Goal: Task Accomplishment & Management: Manage account settings

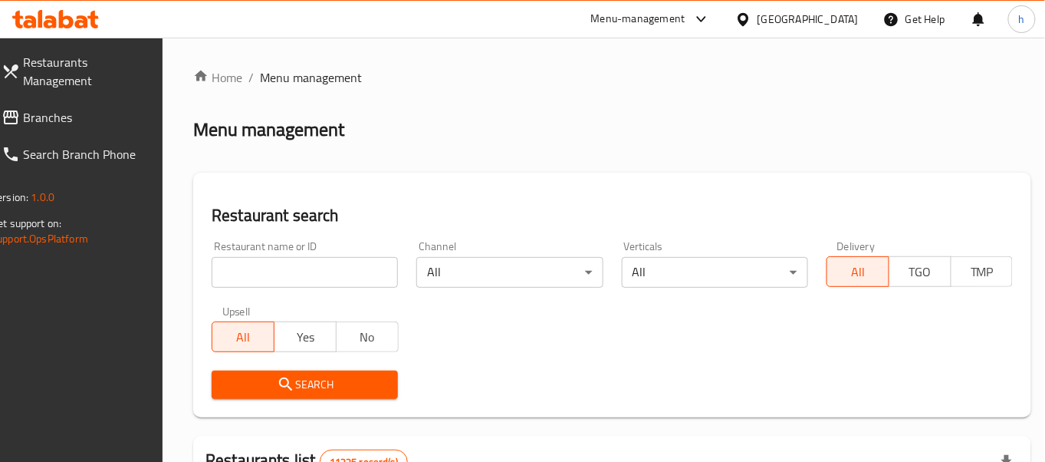
click at [43, 108] on span "Branches" at bounding box center [84, 117] width 123 height 18
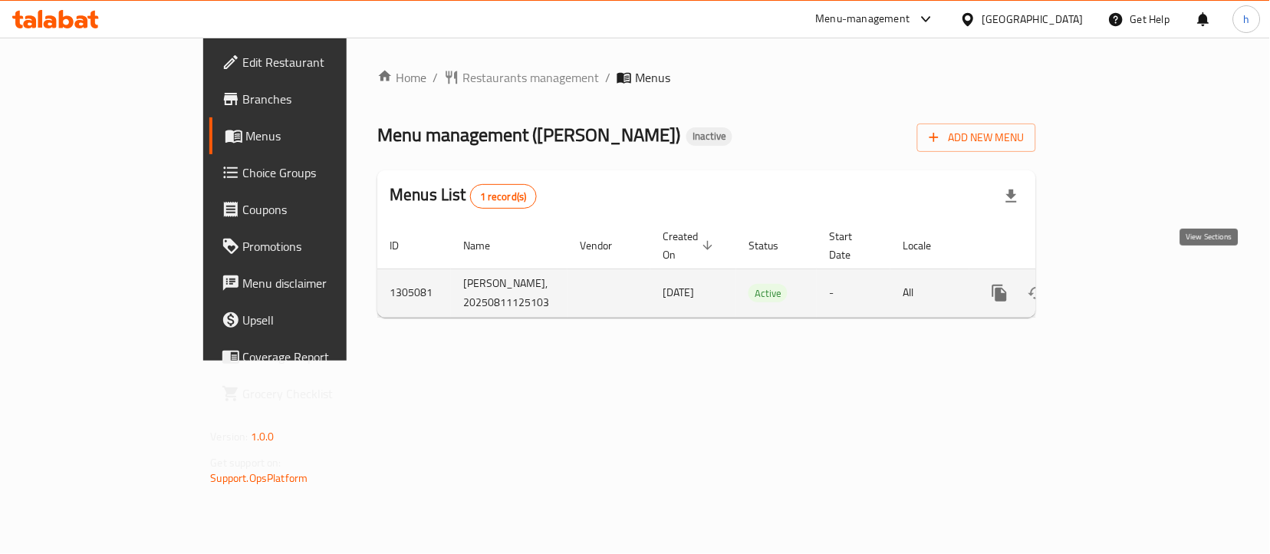
click at [1120, 284] on icon "enhanced table" at bounding box center [1110, 293] width 18 height 18
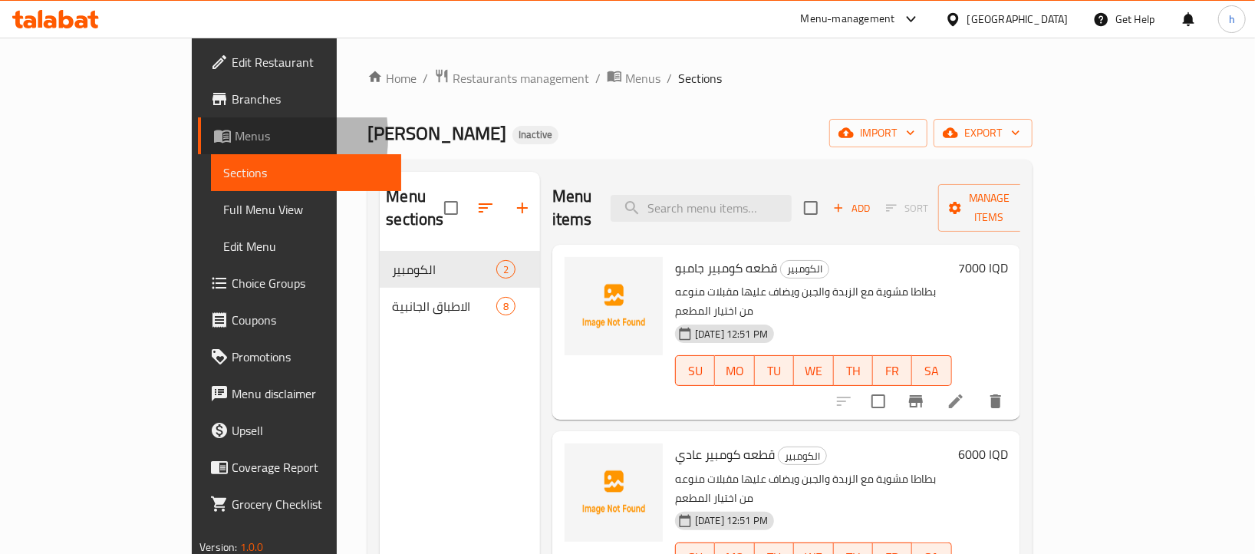
click at [235, 136] on span "Menus" at bounding box center [312, 136] width 154 height 18
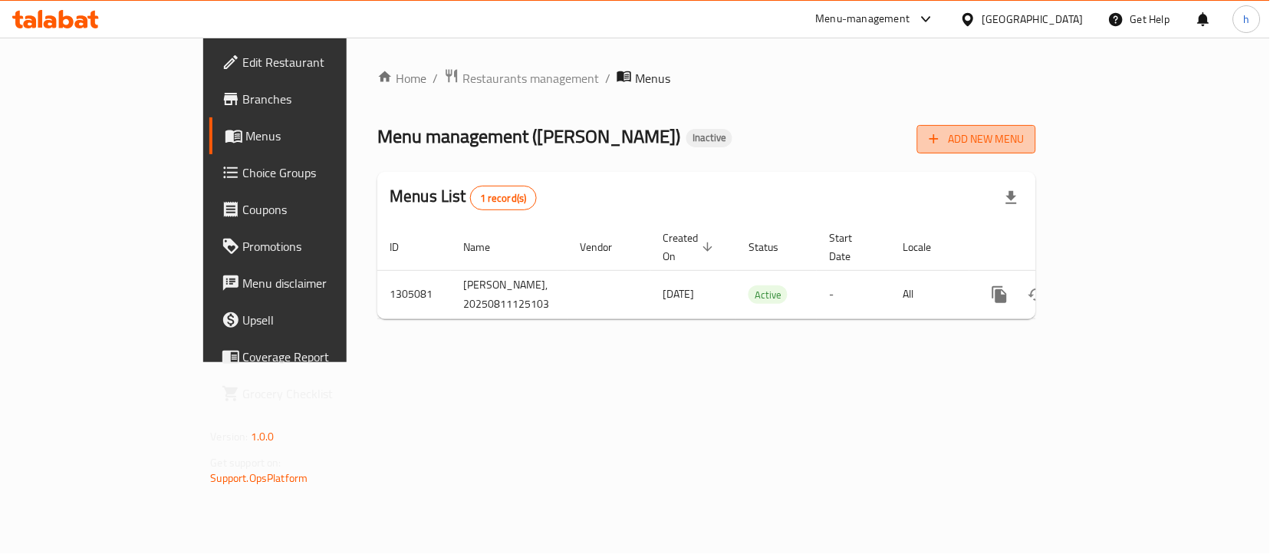
click at [942, 133] on icon "button" at bounding box center [933, 138] width 15 height 15
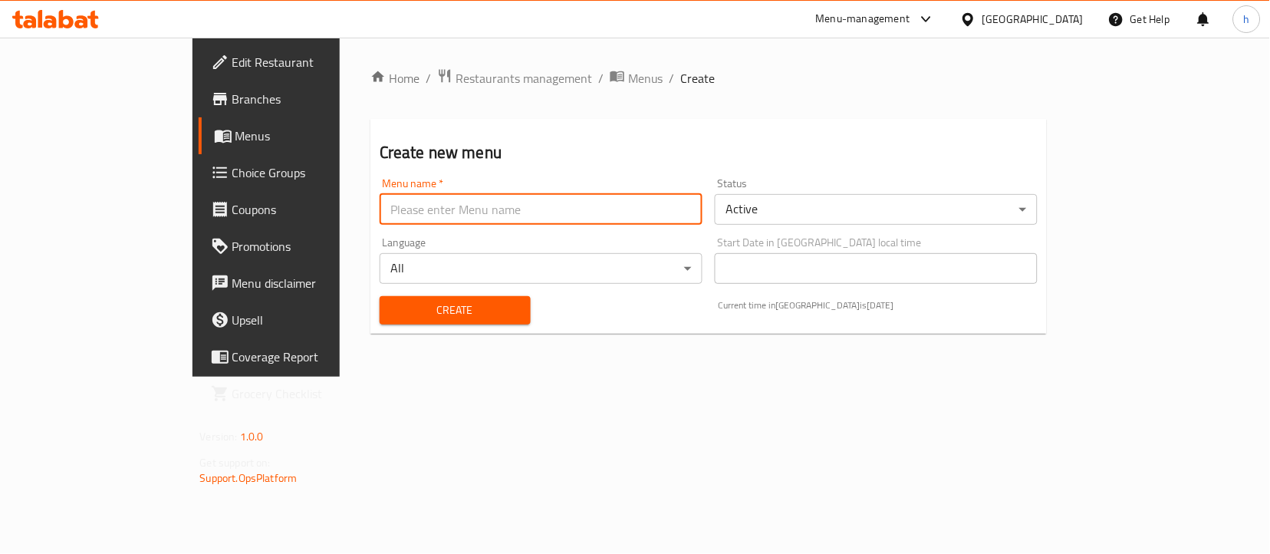
click at [380, 213] on input "text" at bounding box center [541, 209] width 323 height 31
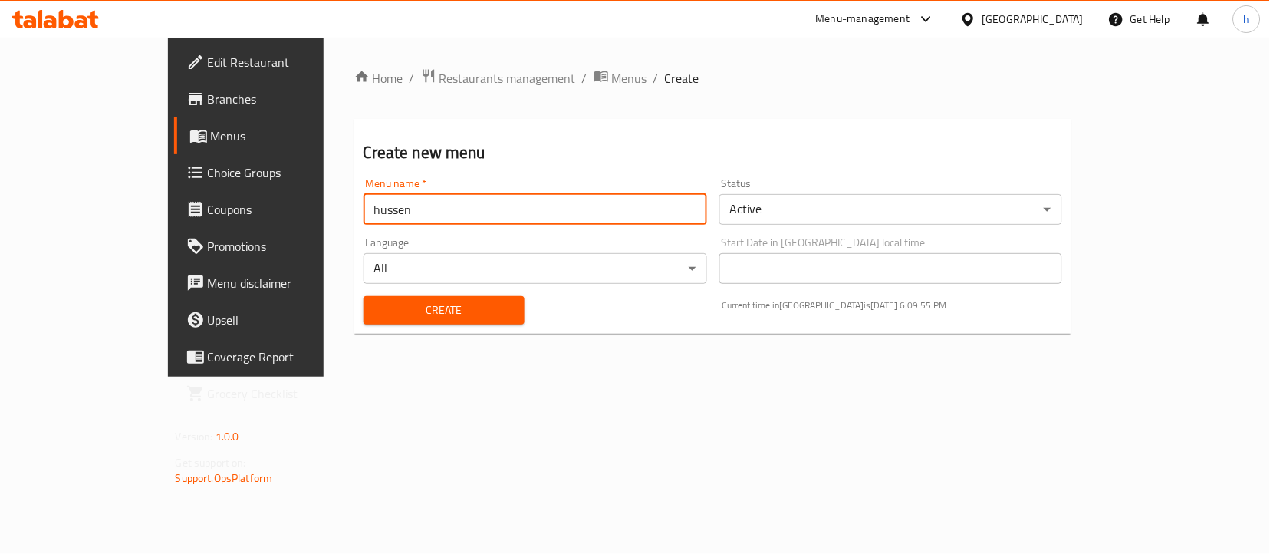
type input "hussen"
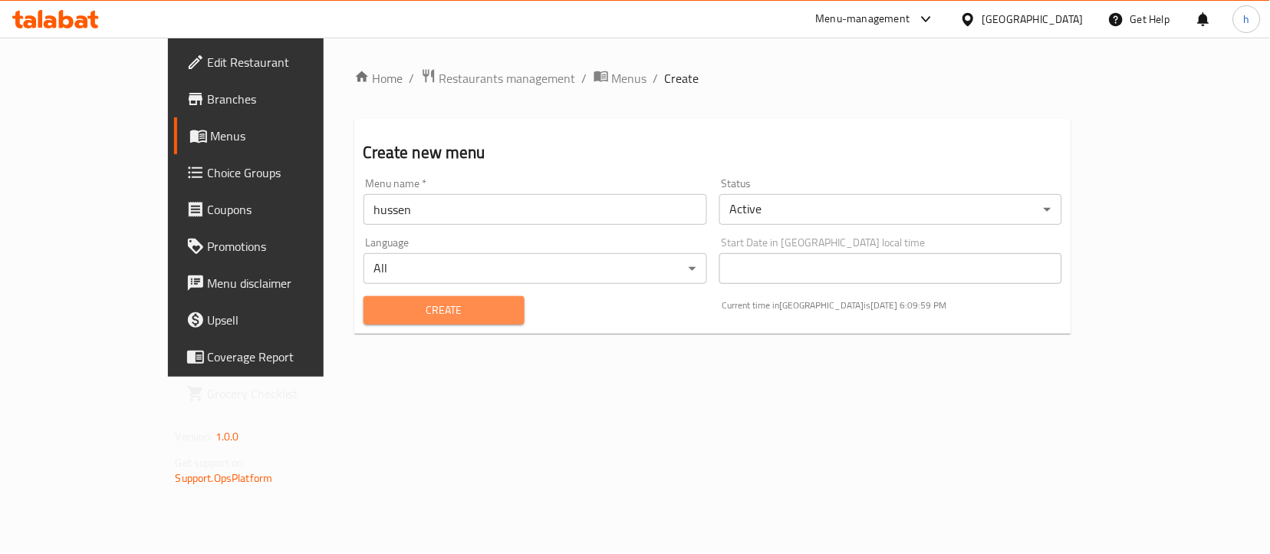
click at [453, 310] on span "Create" at bounding box center [444, 310] width 136 height 19
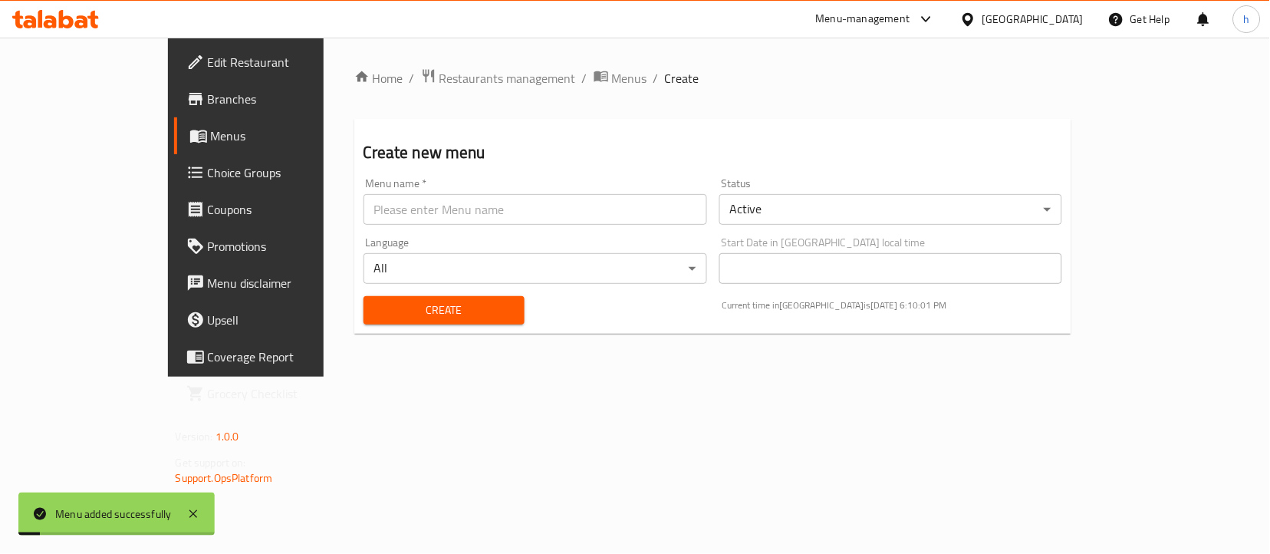
click at [211, 133] on span "Menus" at bounding box center [289, 136] width 157 height 18
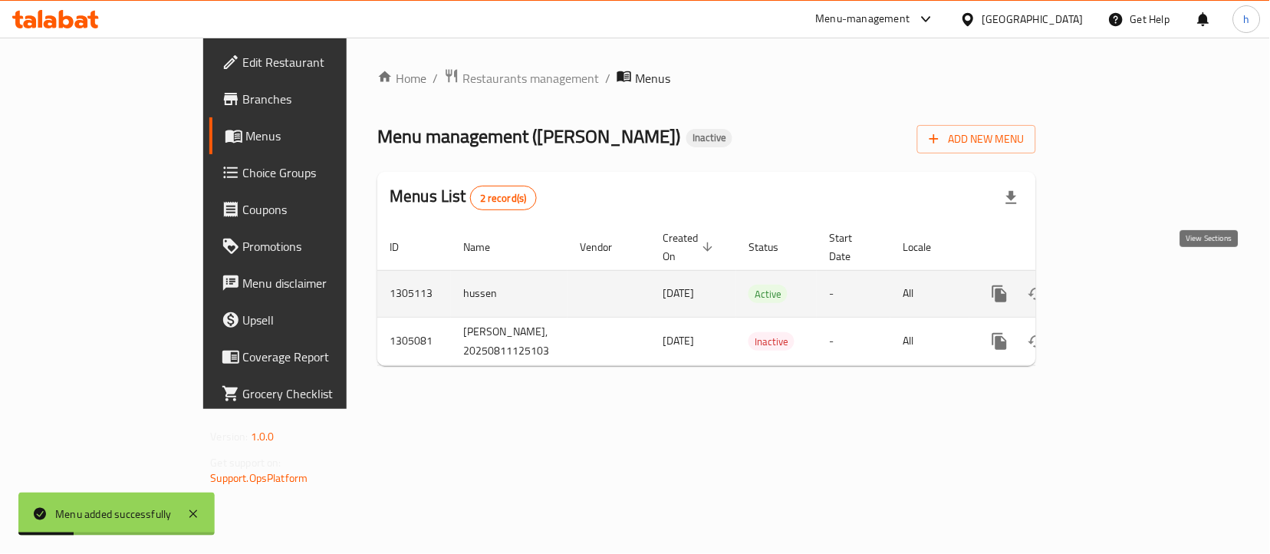
click at [1120, 284] on icon "enhanced table" at bounding box center [1110, 293] width 18 height 18
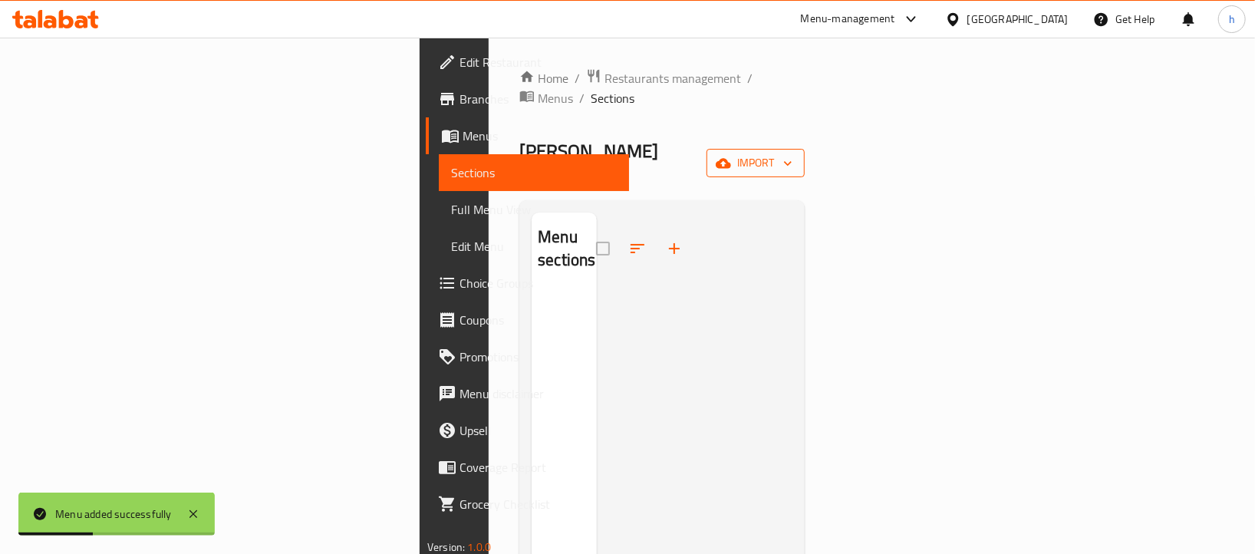
click at [792, 153] on span "import" at bounding box center [756, 162] width 74 height 19
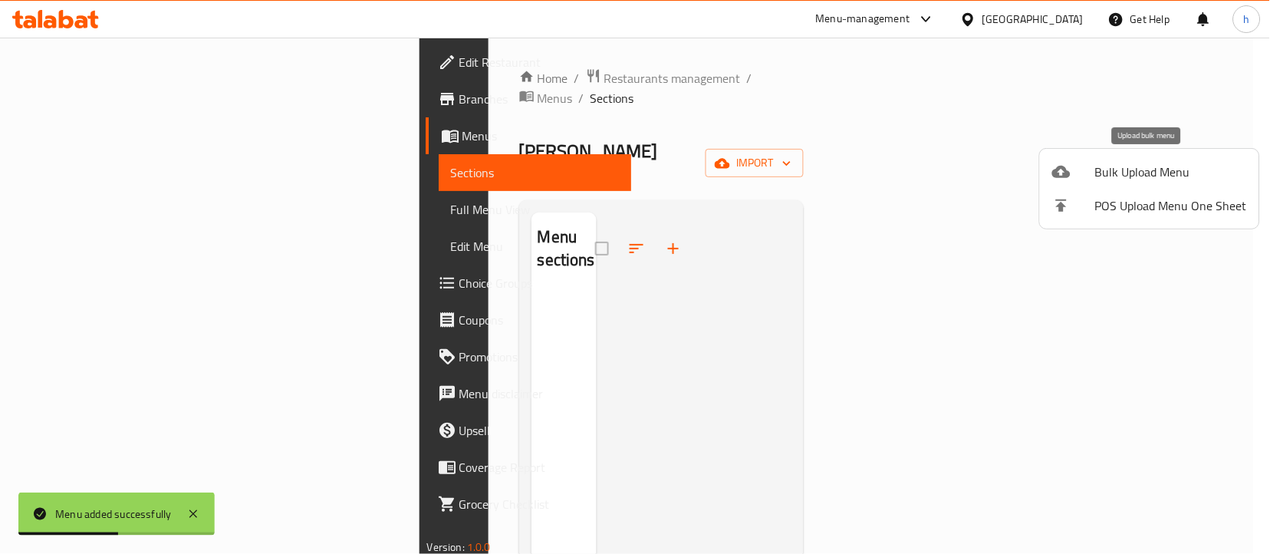
click at [1155, 172] on span "Bulk Upload Menu" at bounding box center [1171, 172] width 152 height 18
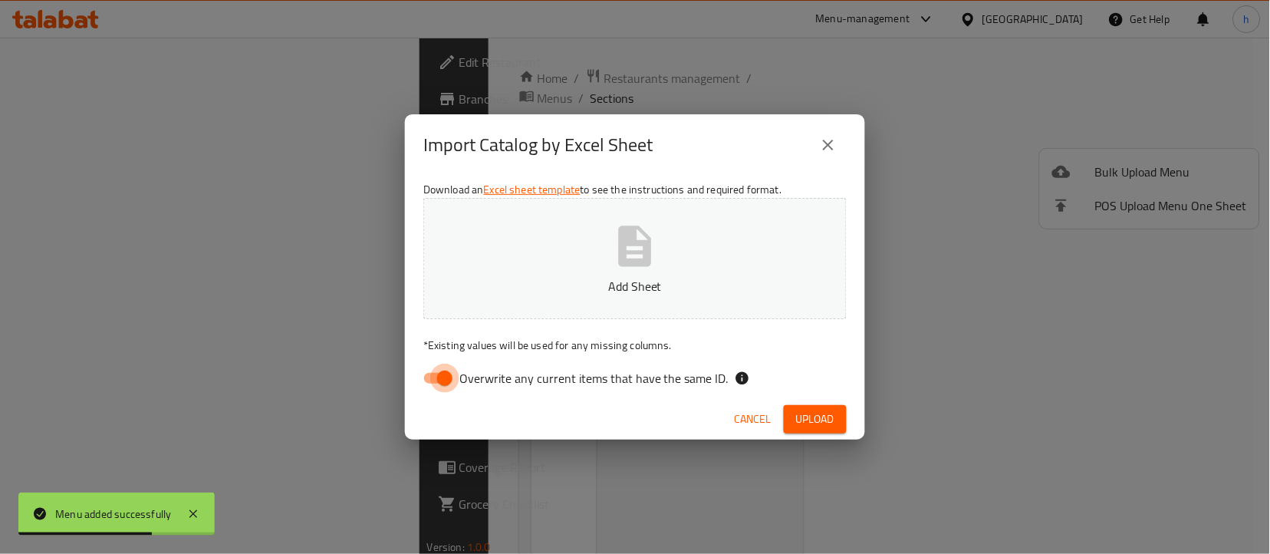
drag, startPoint x: 441, startPoint y: 369, endPoint x: 826, endPoint y: 112, distance: 462.8
click at [480, 354] on div "Download an Excel sheet template to see the instructions and required format. A…" at bounding box center [635, 287] width 460 height 222
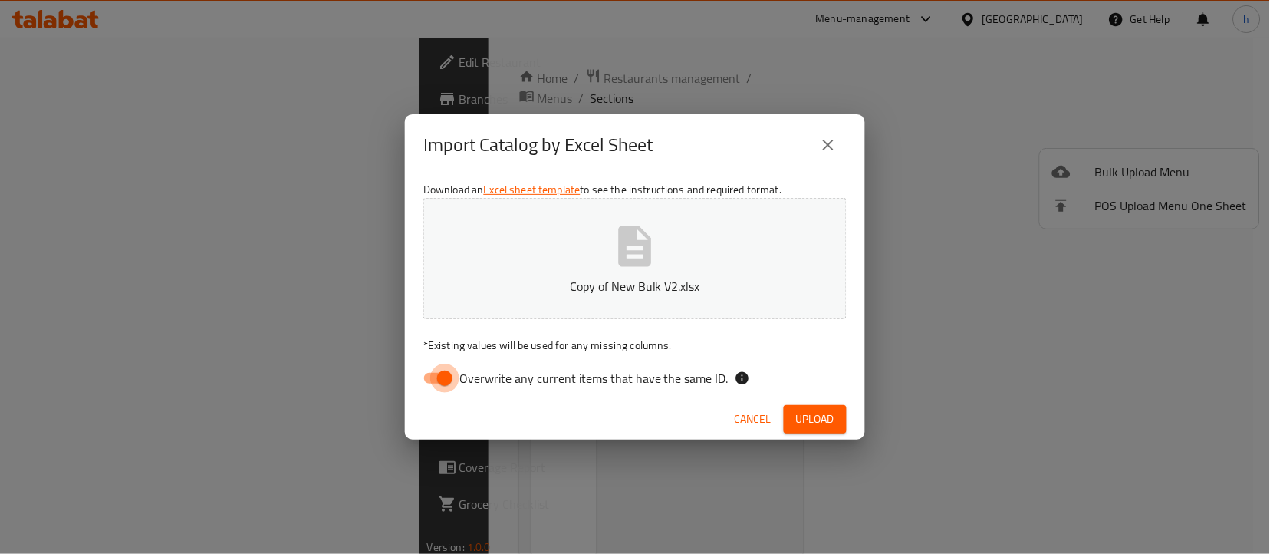
click at [449, 383] on input "Overwrite any current items that have the same ID." at bounding box center [444, 377] width 87 height 29
checkbox input "false"
click at [827, 409] on span "Upload" at bounding box center [815, 418] width 38 height 19
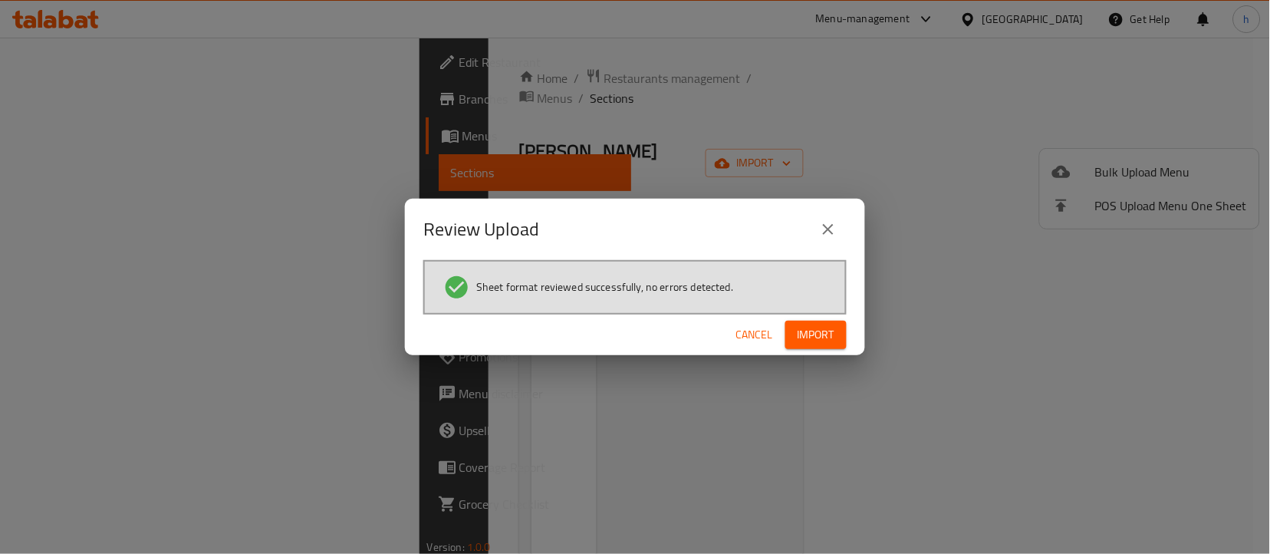
click at [820, 327] on span "Import" at bounding box center [815, 334] width 37 height 19
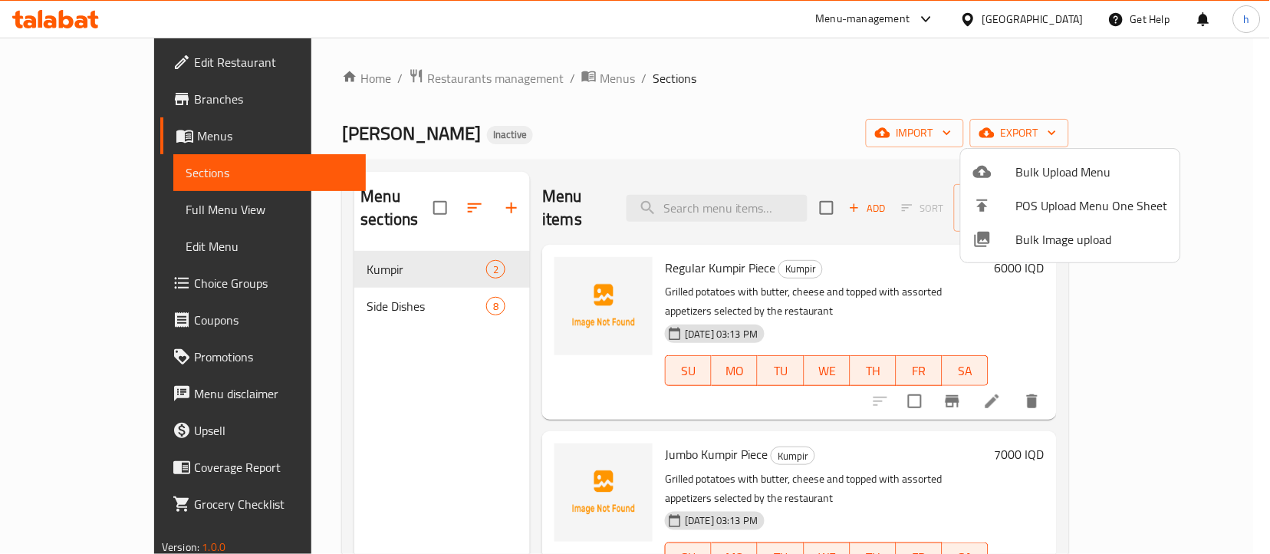
click at [1235, 273] on div at bounding box center [635, 277] width 1270 height 554
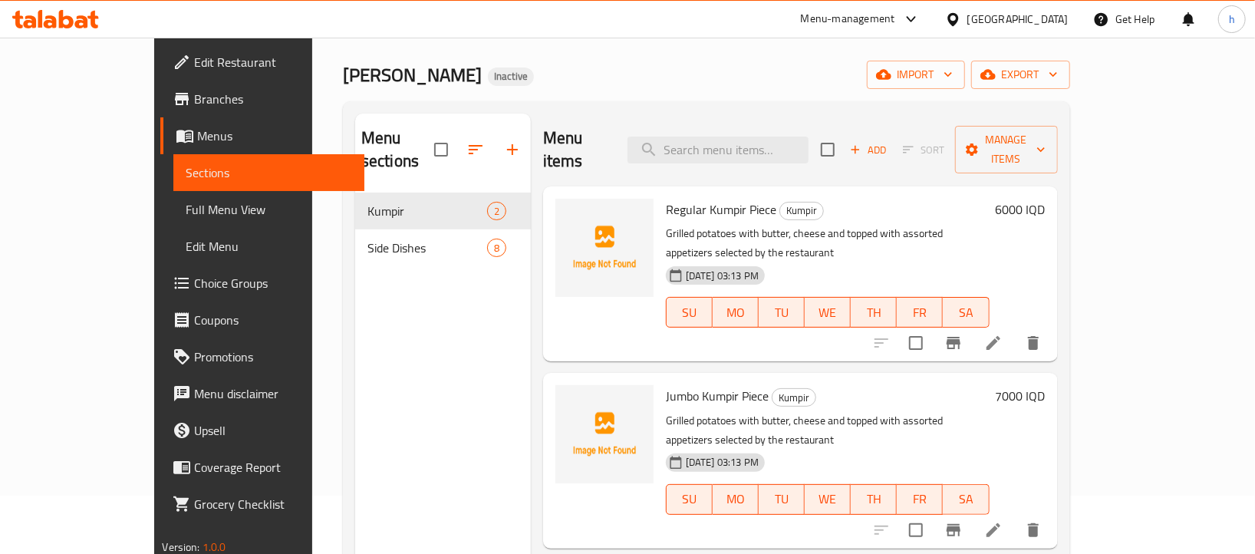
scroll to position [55, 0]
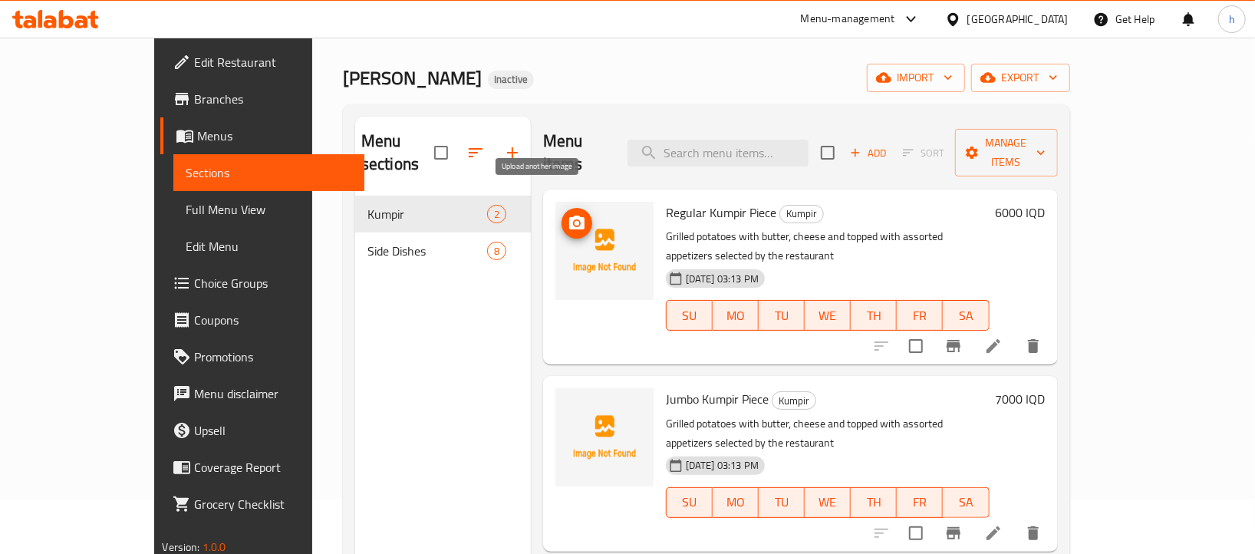
click at [569, 215] on icon "upload picture" at bounding box center [576, 222] width 15 height 14
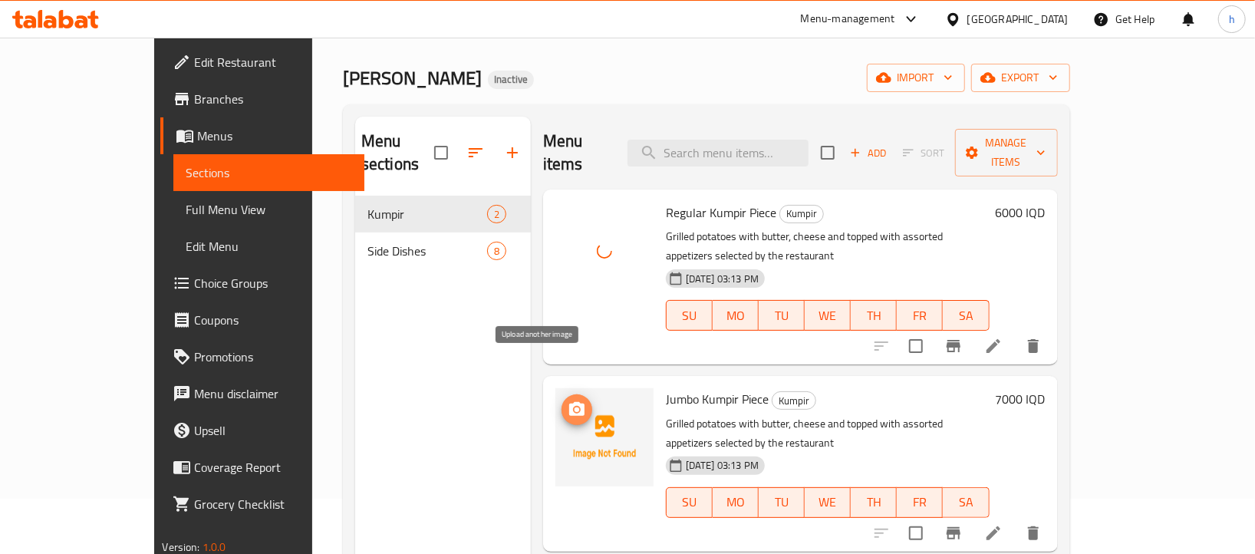
click at [561, 400] on span "upload picture" at bounding box center [576, 409] width 31 height 18
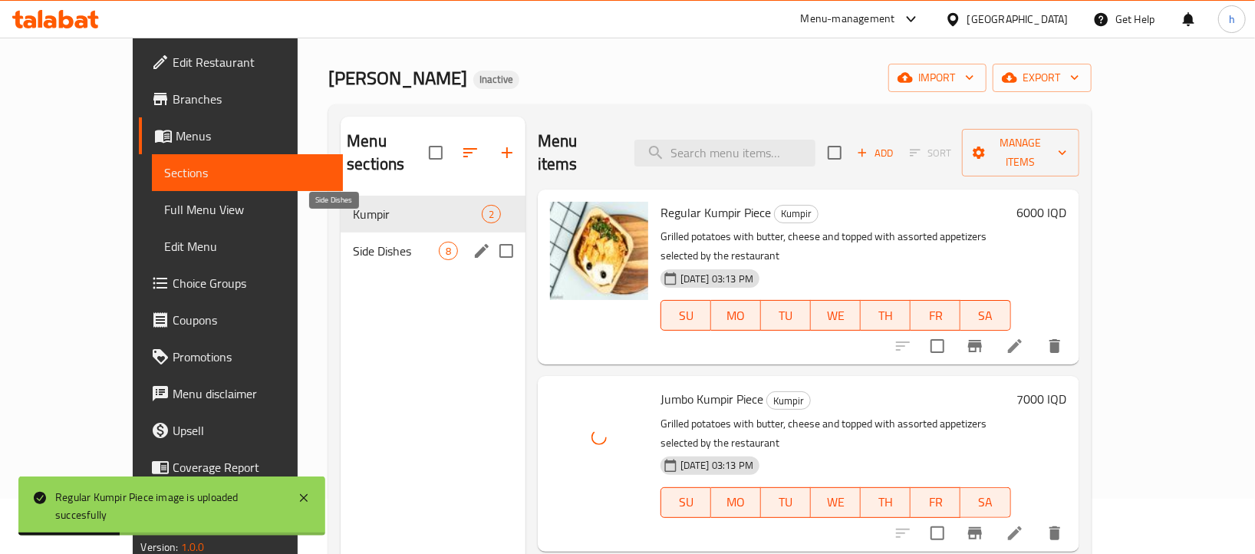
click at [361, 242] on span "Side Dishes" at bounding box center [395, 251] width 85 height 18
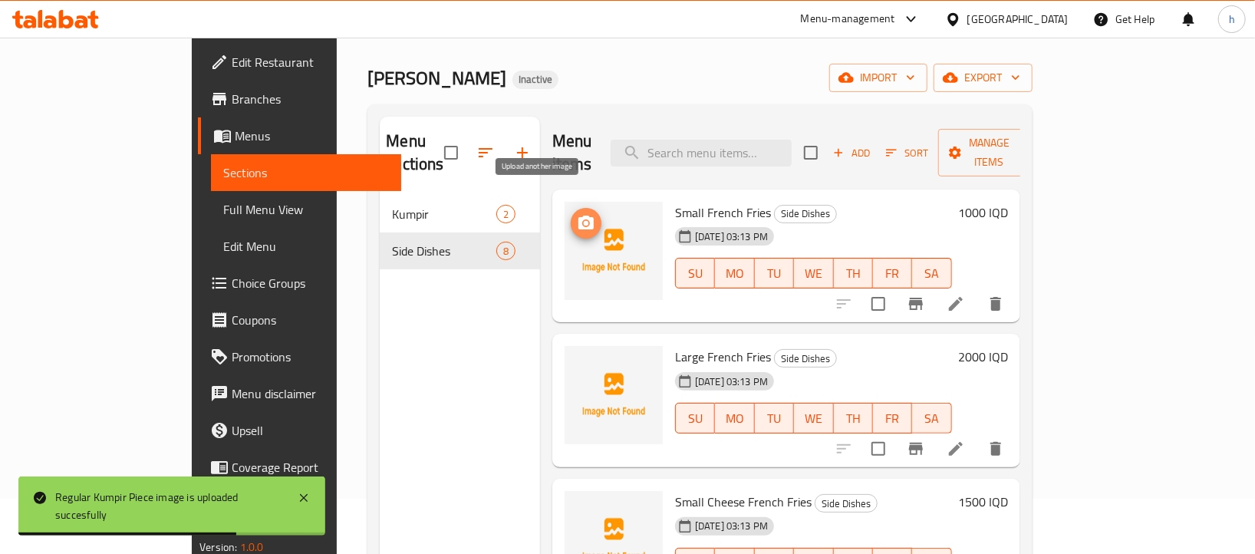
click at [578, 215] on icon "upload picture" at bounding box center [585, 222] width 15 height 14
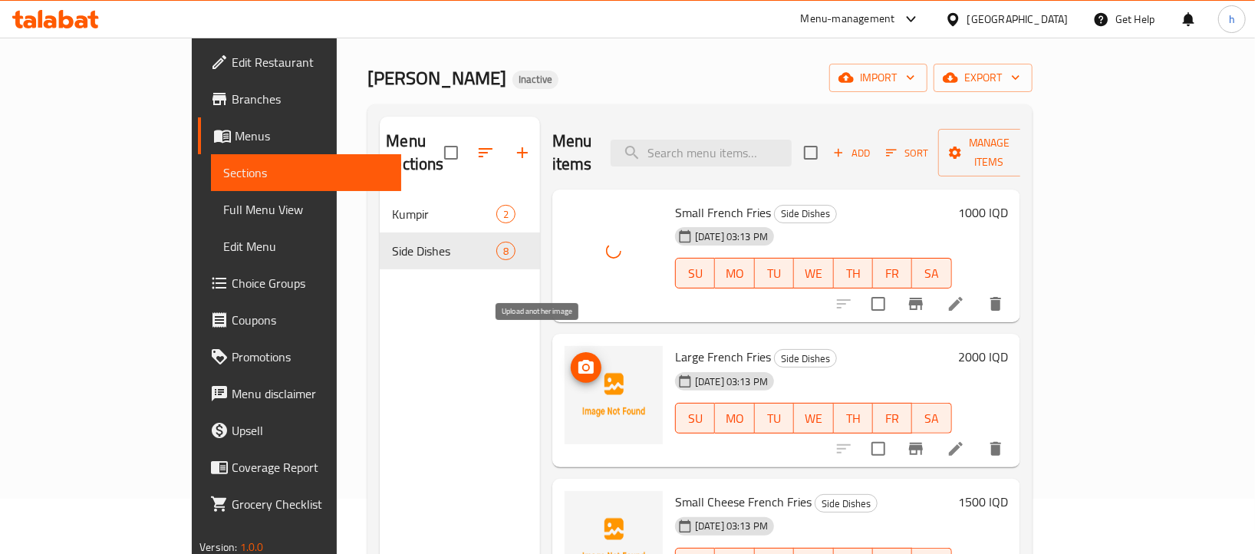
click at [577, 358] on icon "upload picture" at bounding box center [586, 367] width 18 height 18
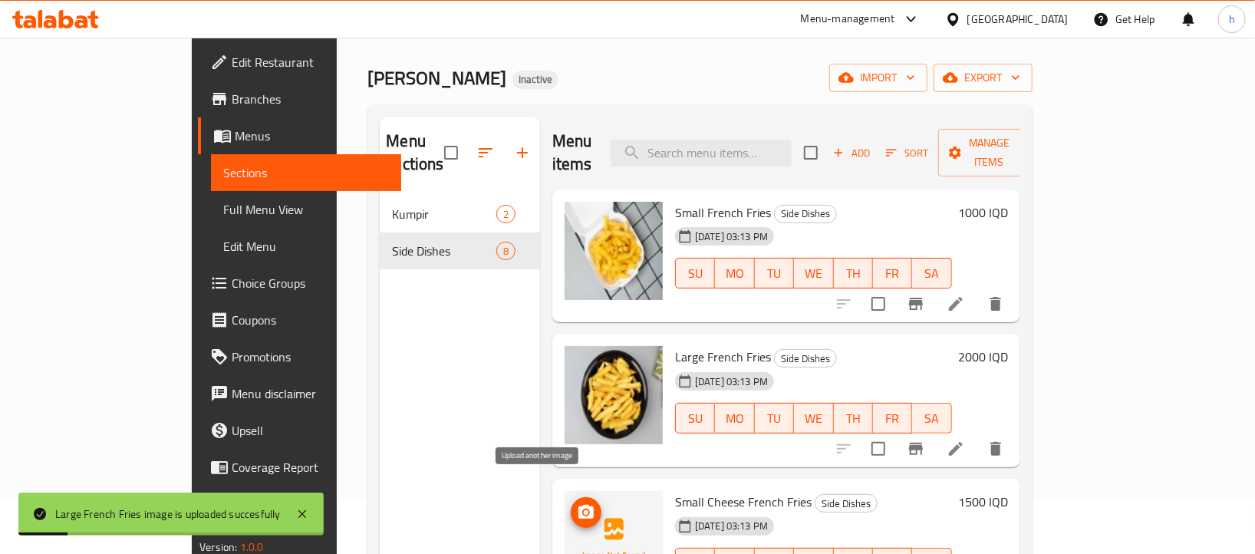
click at [578, 505] on icon "upload picture" at bounding box center [585, 512] width 15 height 14
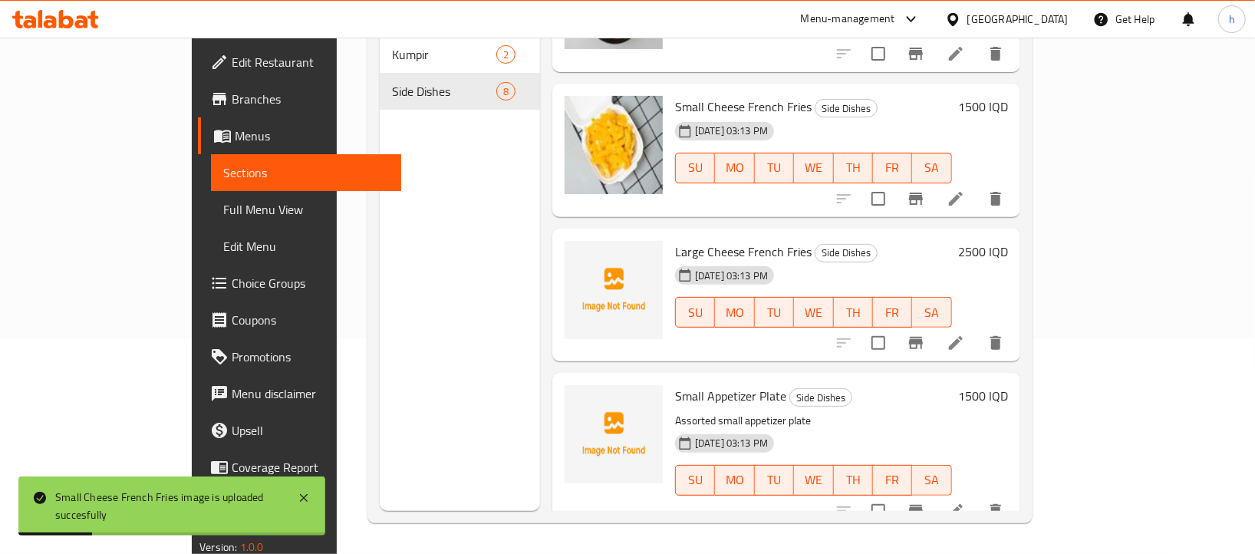
scroll to position [270, 0]
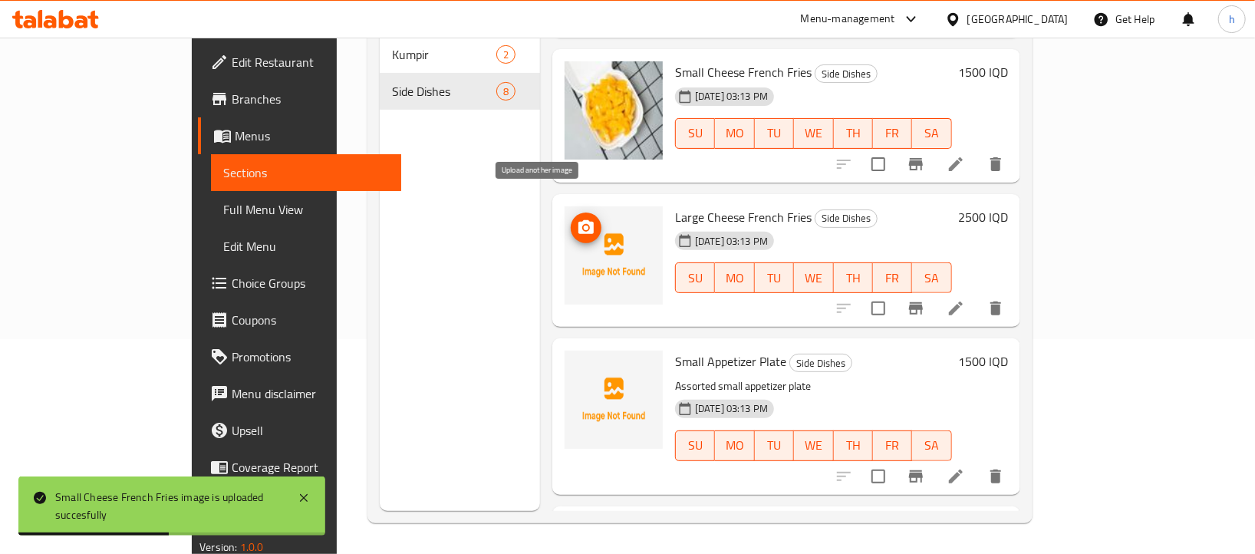
click at [571, 215] on button "upload picture" at bounding box center [586, 227] width 31 height 31
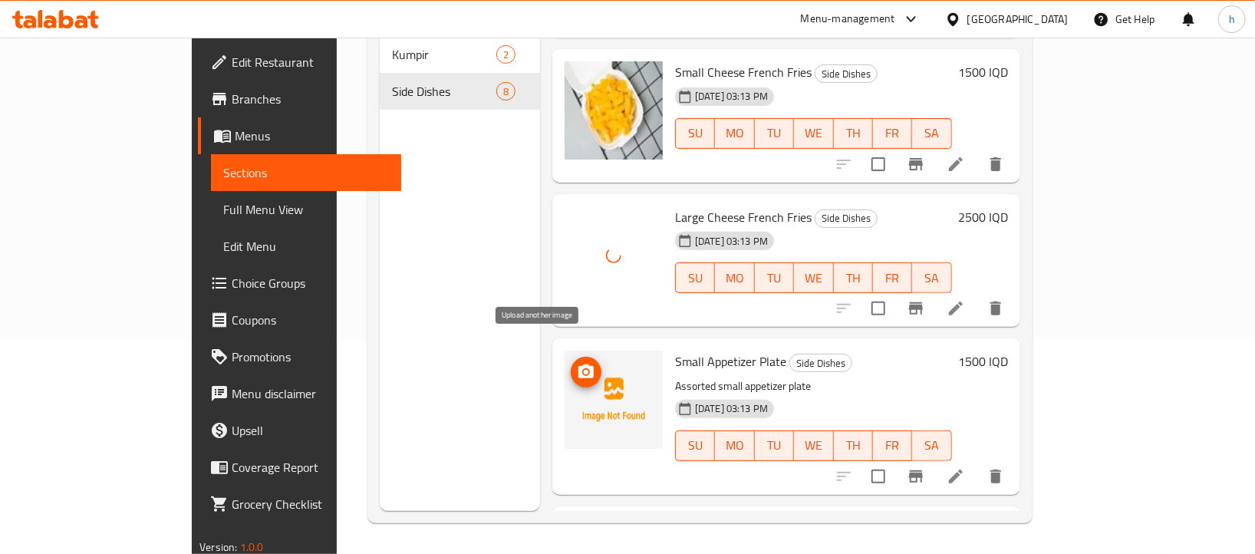
click at [577, 363] on icon "upload picture" at bounding box center [586, 372] width 18 height 18
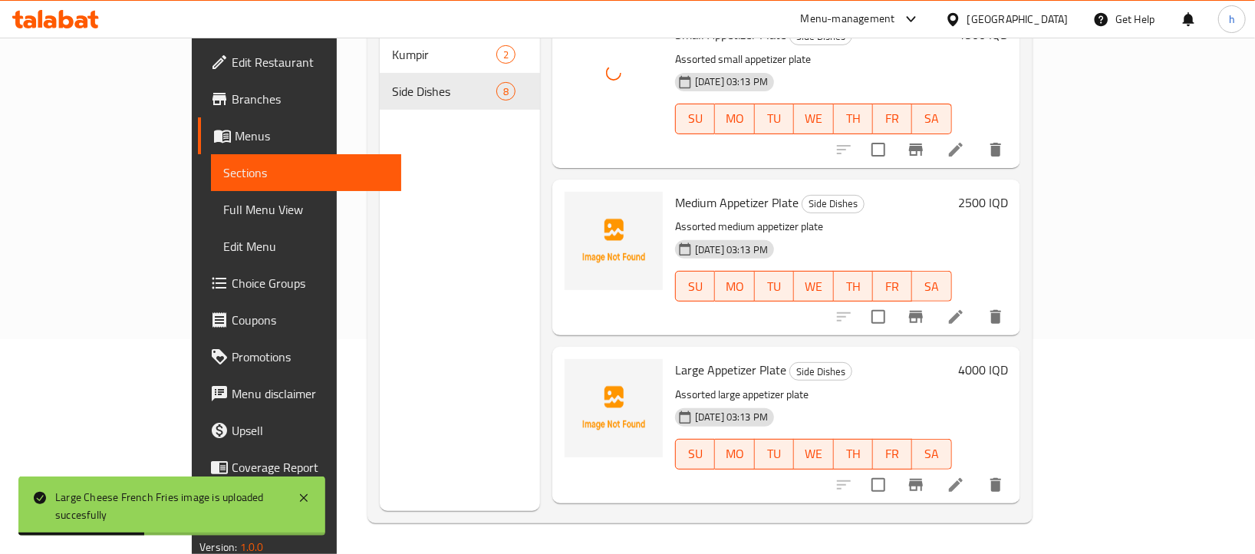
scroll to position [610, 0]
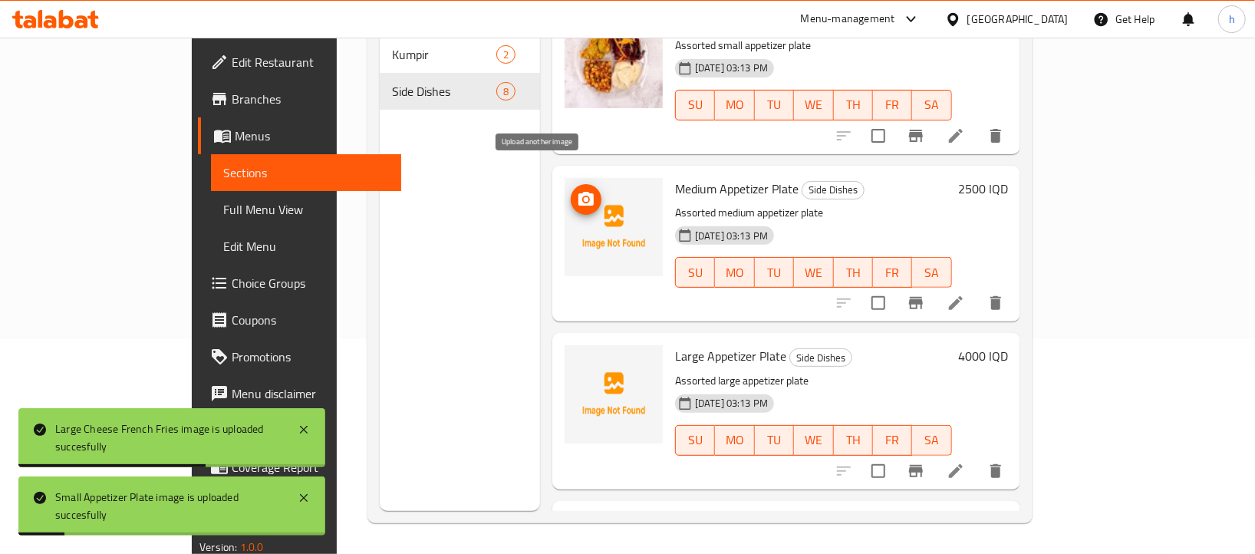
click at [578, 192] on icon "upload picture" at bounding box center [585, 199] width 15 height 14
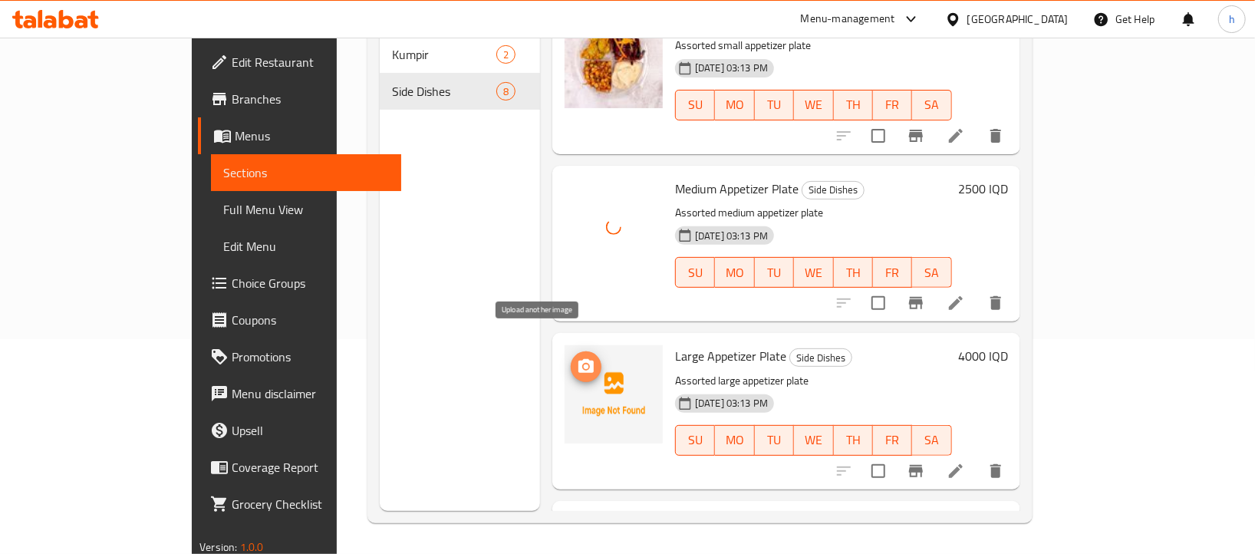
click at [578, 359] on icon "upload picture" at bounding box center [585, 366] width 15 height 14
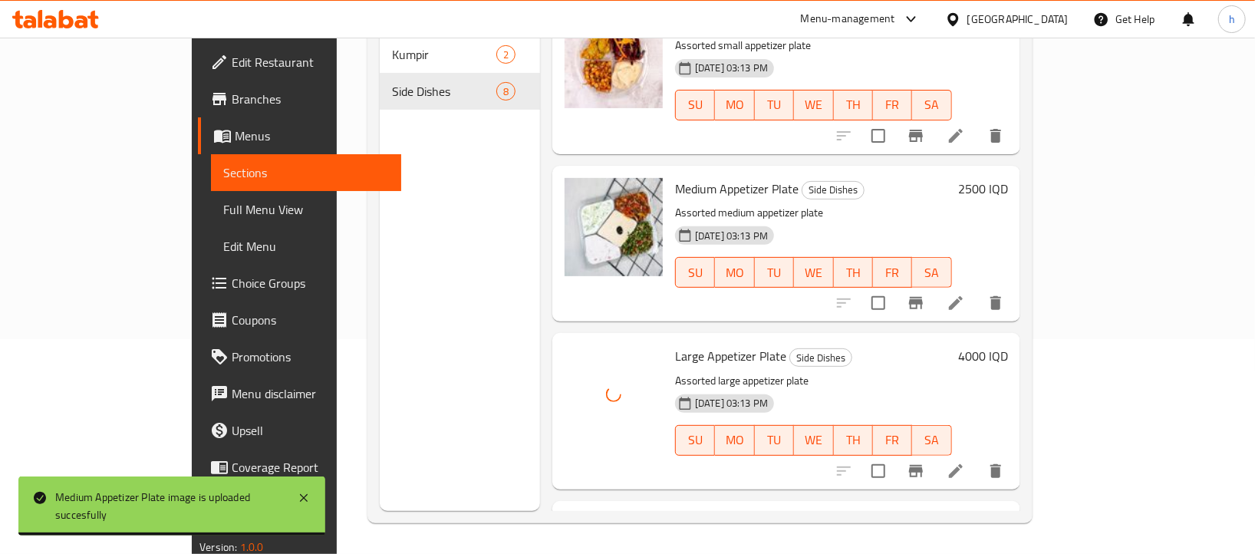
scroll to position [732, 0]
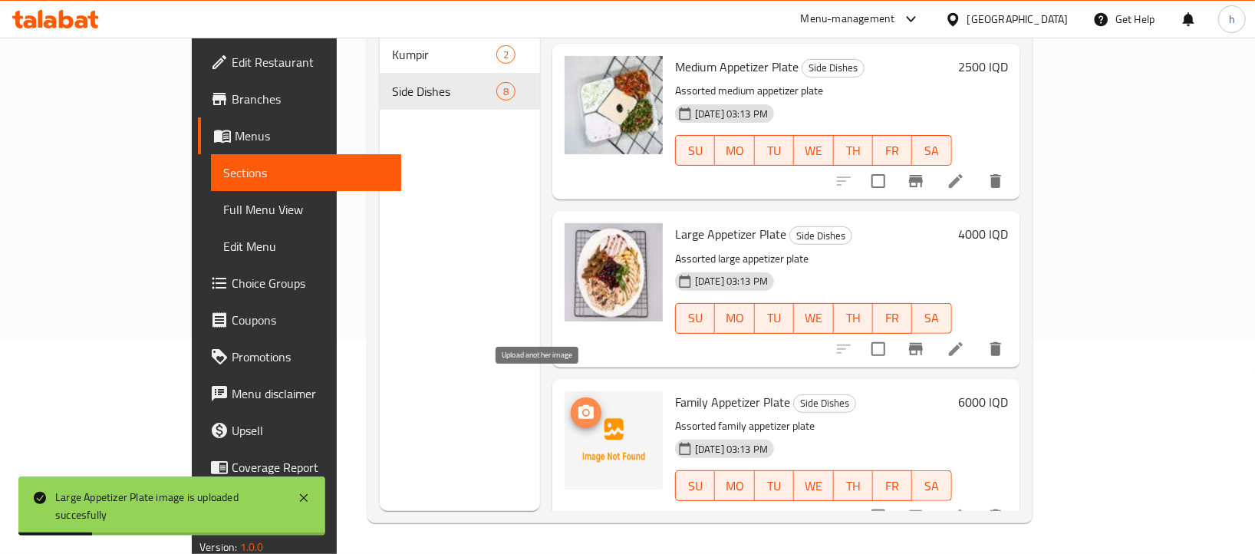
click at [571, 403] on span "upload picture" at bounding box center [586, 412] width 31 height 18
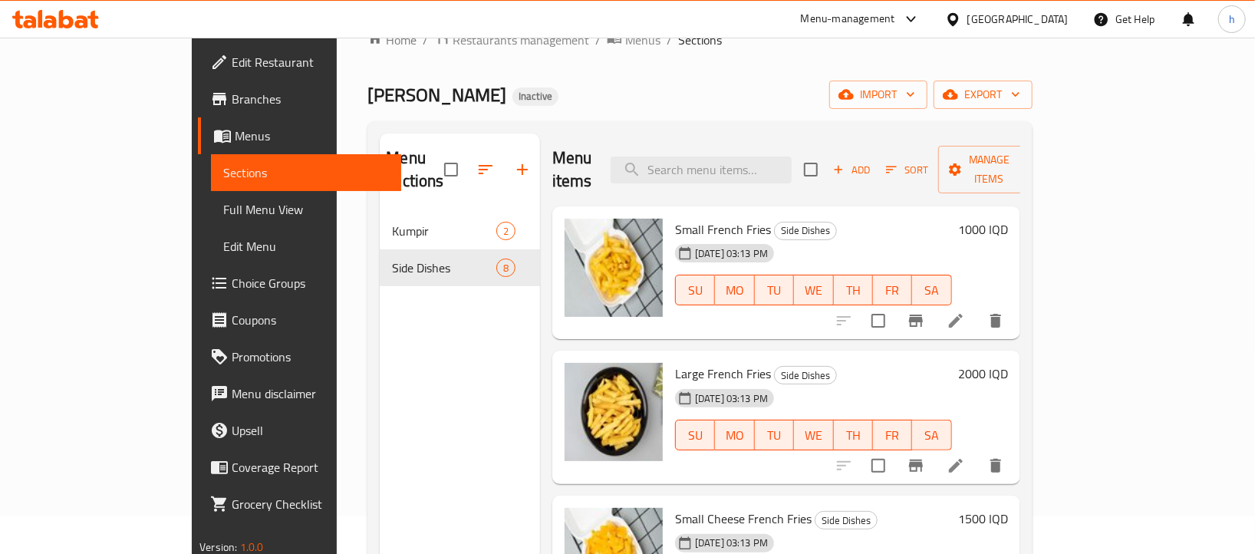
scroll to position [15, 0]
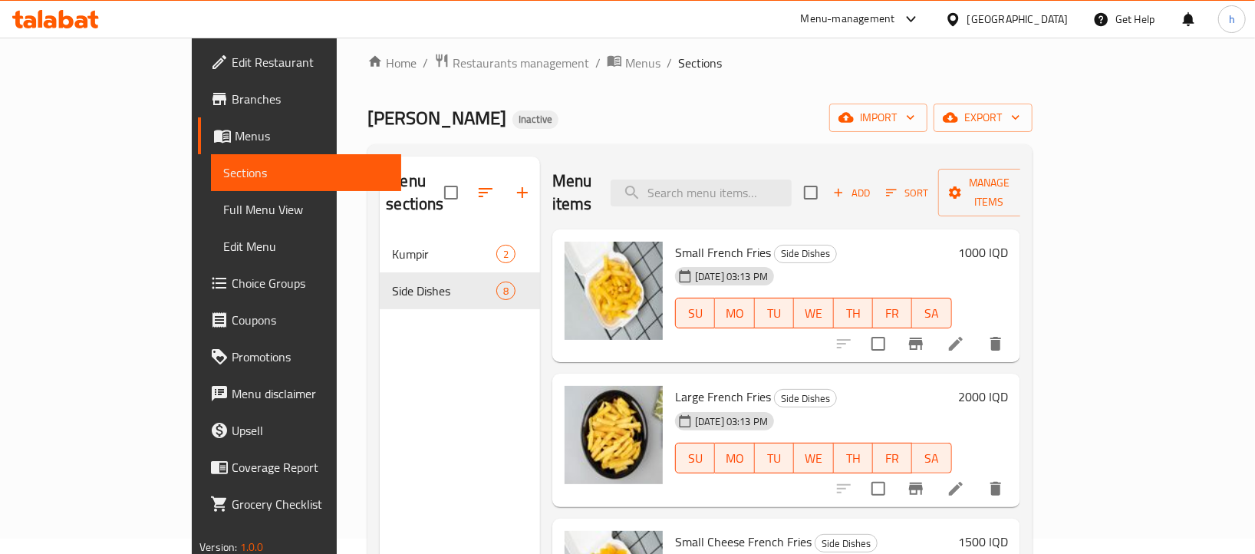
click at [380, 242] on div "Kumpir 2" at bounding box center [460, 253] width 160 height 37
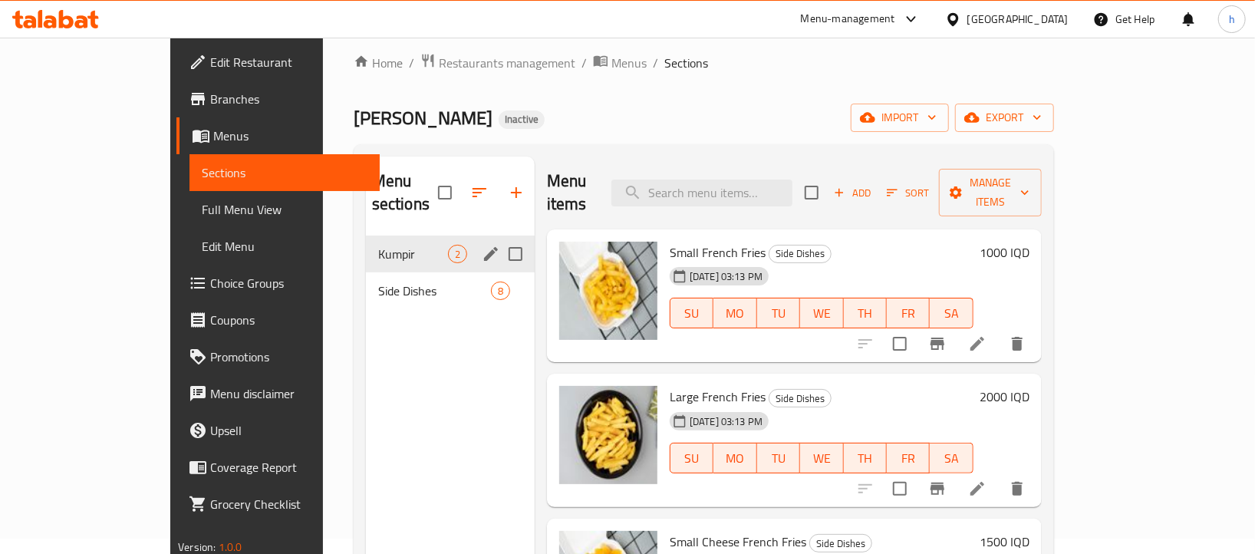
click at [378, 281] on span "Side Dishes" at bounding box center [434, 290] width 113 height 18
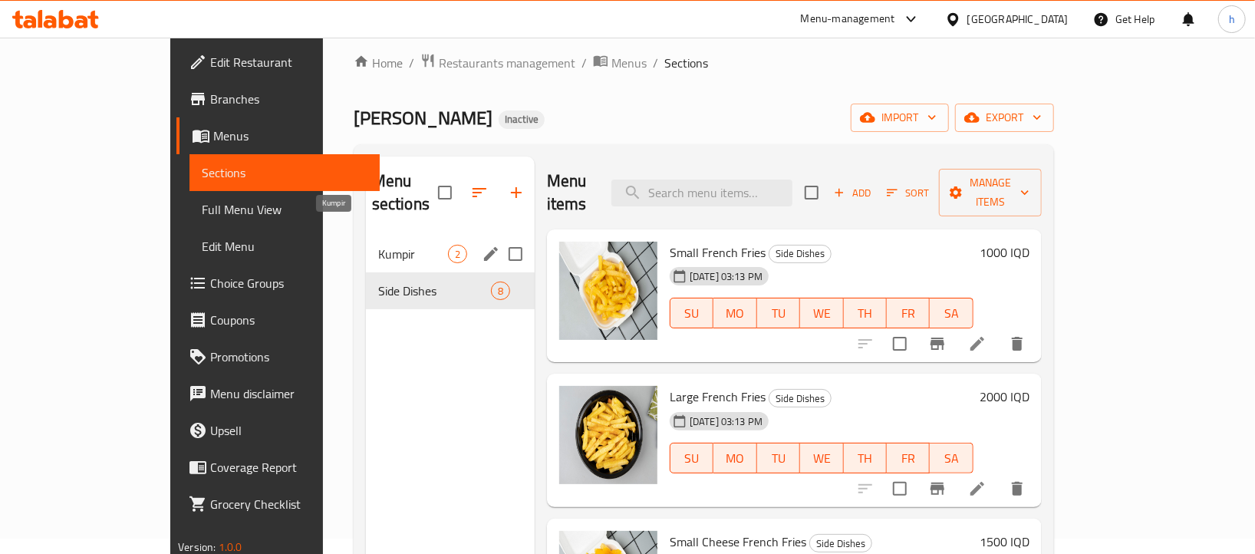
click at [378, 245] on span "Kumpir" at bounding box center [413, 254] width 70 height 18
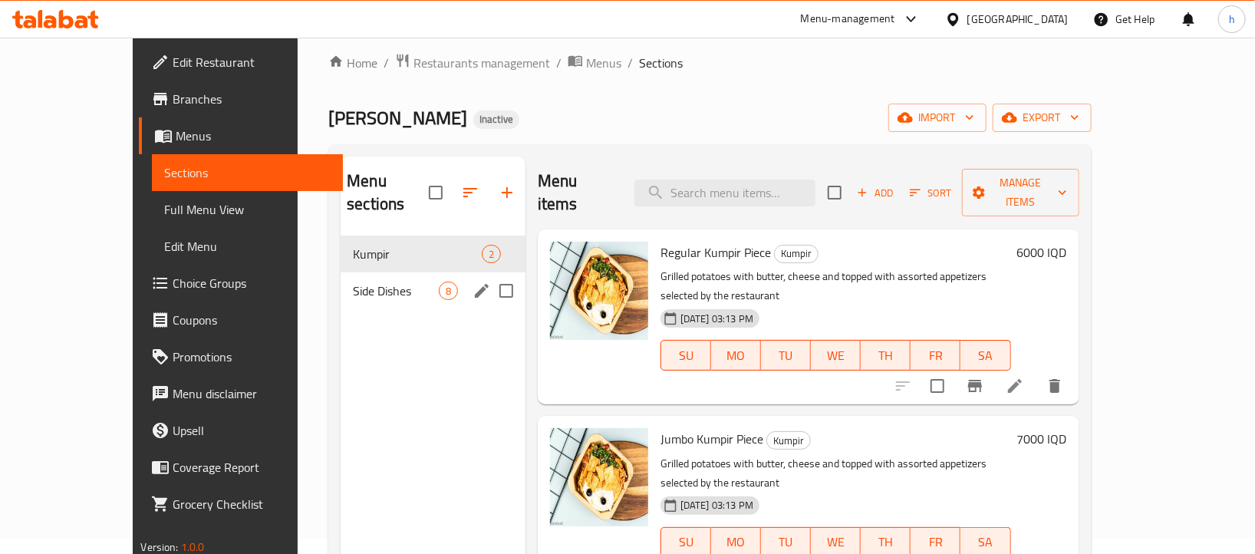
click at [353, 281] on span "Side Dishes" at bounding box center [395, 290] width 85 height 18
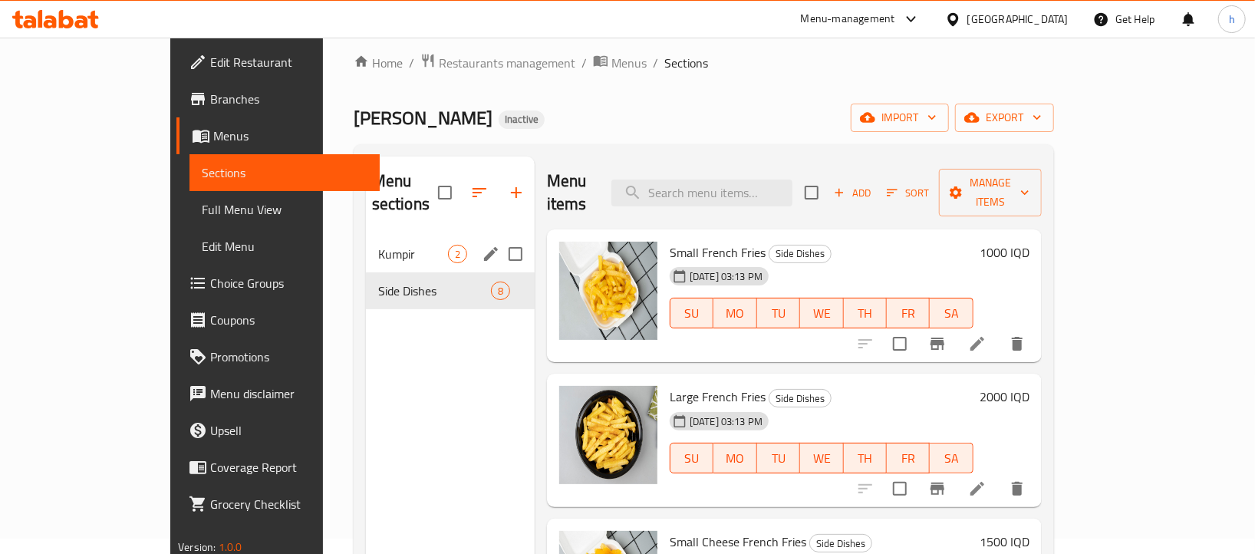
click at [378, 245] on span "Kumpir" at bounding box center [413, 254] width 70 height 18
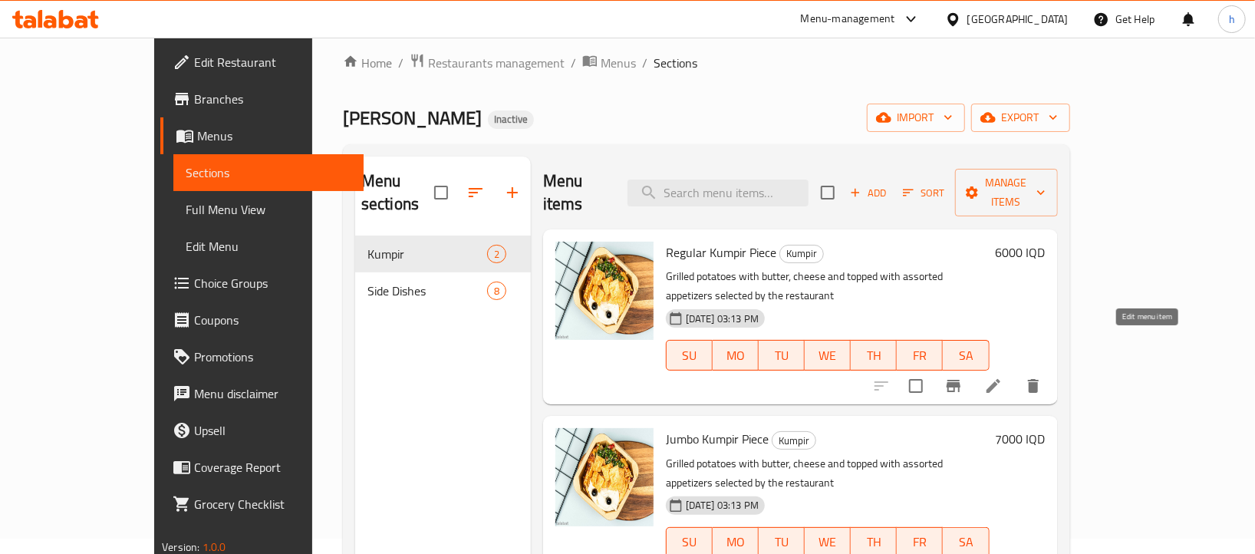
click at [1000, 379] on icon at bounding box center [993, 386] width 14 height 14
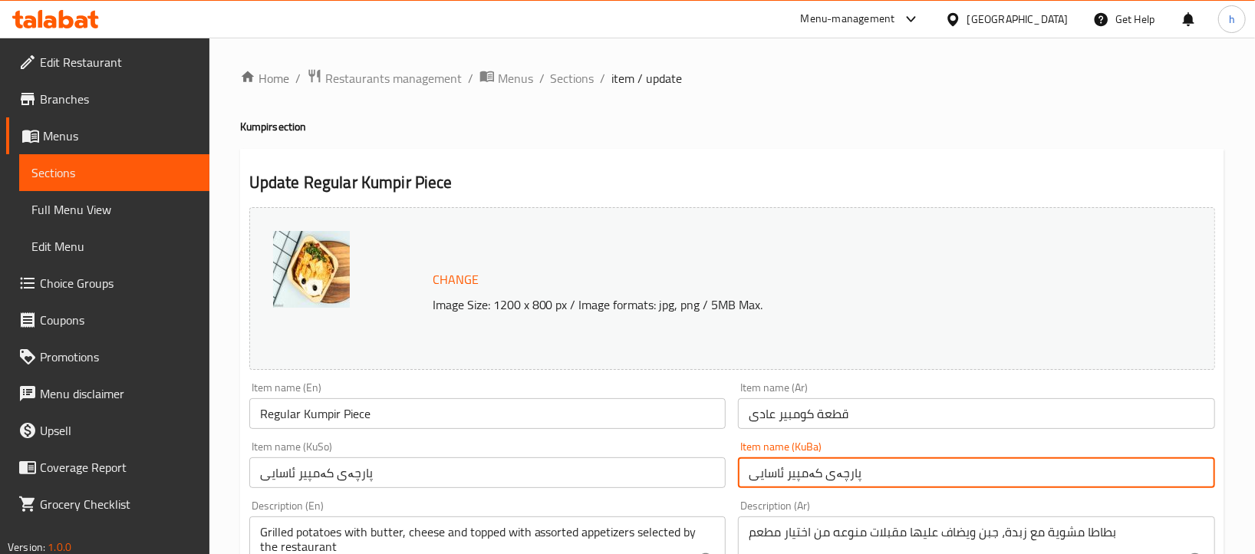
click at [786, 476] on input "پارچەی کەمپیر ئاسایی" at bounding box center [976, 472] width 477 height 31
type input "پارچەی کەمپیری ئاسایی"
click at [298, 475] on input "پارچەی کەمپیر ئاسایی" at bounding box center [487, 472] width 477 height 31
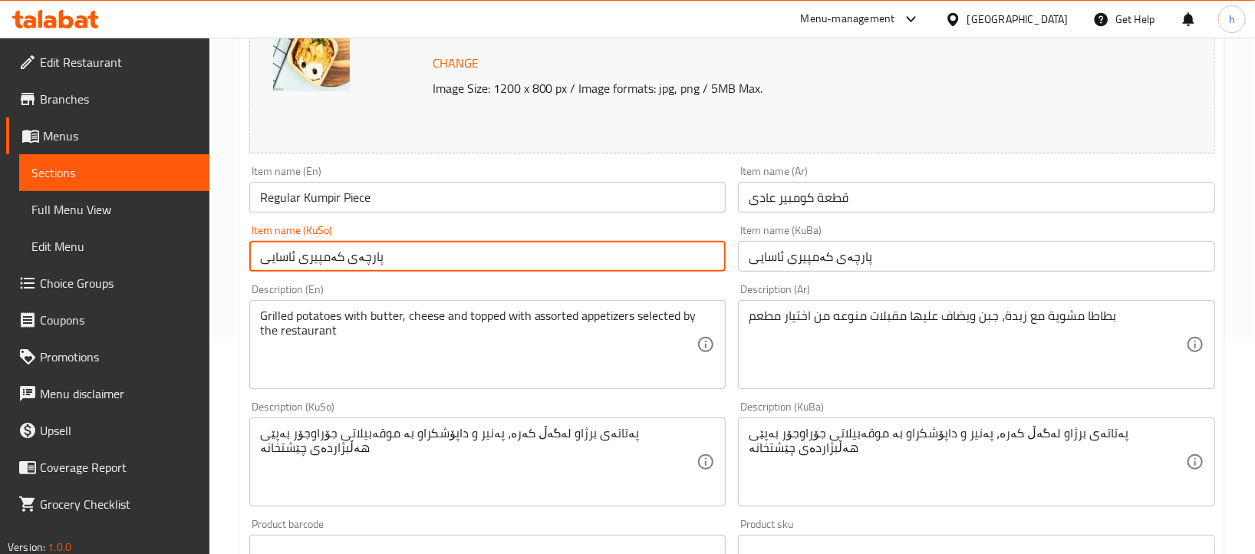
scroll to position [232, 0]
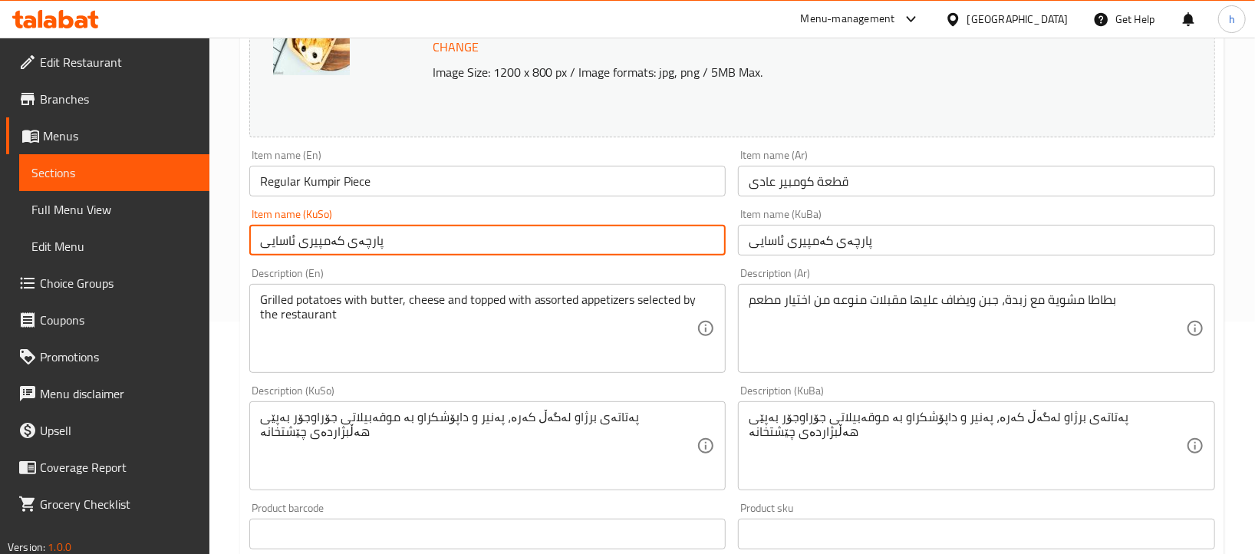
type input "پارچەی کەمپیری ئاسایی"
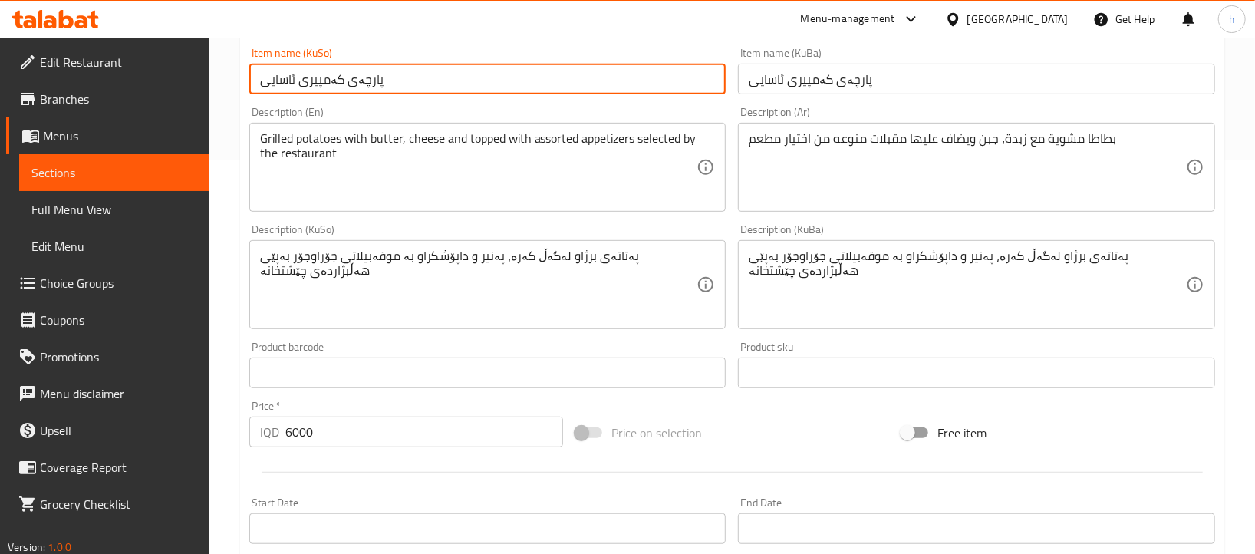
scroll to position [357, 0]
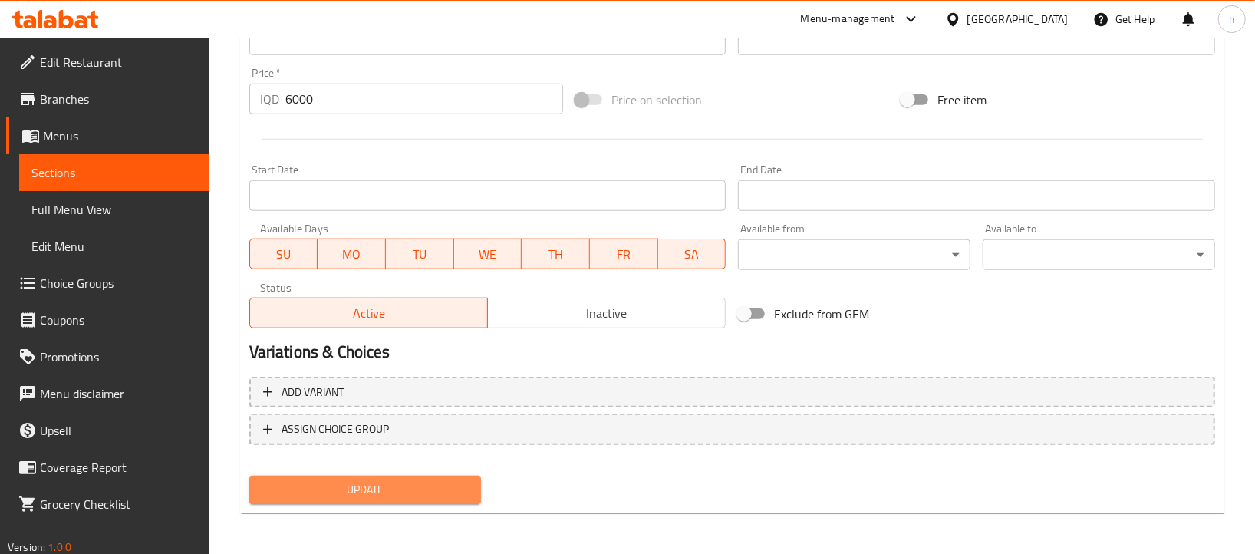
click at [427, 484] on span "Update" at bounding box center [365, 489] width 208 height 19
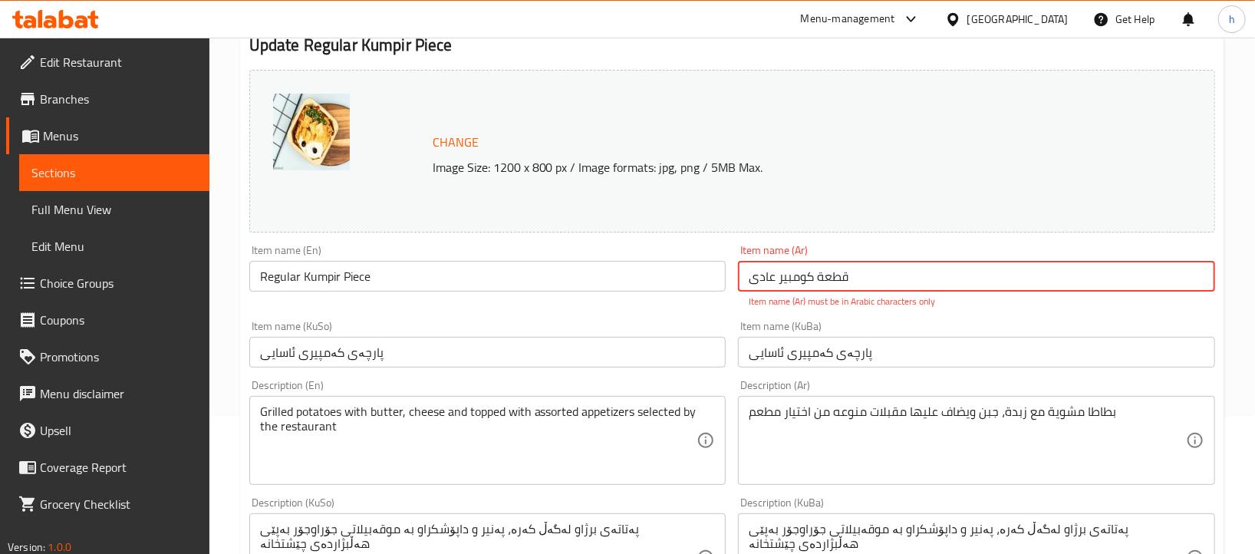
click at [842, 288] on input "قطعة كومبير عادی" at bounding box center [976, 276] width 477 height 31
click at [836, 279] on input "قطعة كومبير عادی" at bounding box center [976, 276] width 477 height 31
click at [807, 275] on input "قطعة كومبير عادی" at bounding box center [976, 276] width 477 height 31
click at [829, 278] on input "قطعة كومبير عادی" at bounding box center [976, 276] width 477 height 31
click at [827, 278] on input "قطعة كومبير عادی" at bounding box center [976, 276] width 477 height 31
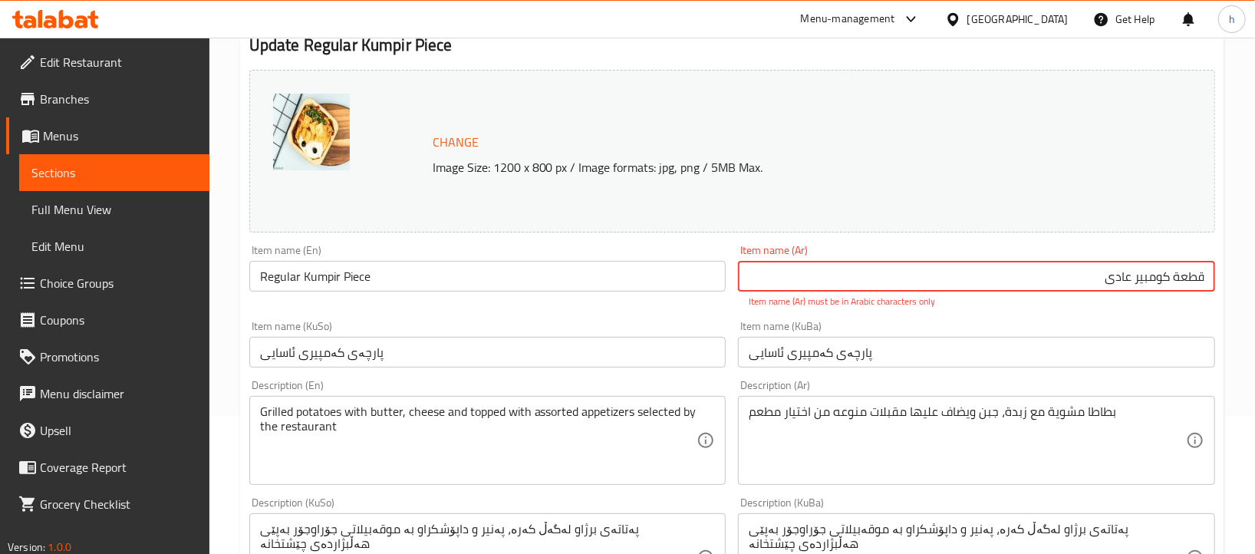
click at [1118, 280] on input "قطعة كومبير عادی" at bounding box center [976, 276] width 477 height 31
click at [1103, 278] on input "قطعة كومبير عادی" at bounding box center [976, 276] width 477 height 31
click at [1146, 278] on input "قطعة كومبير عادی" at bounding box center [976, 276] width 477 height 31
click at [1105, 334] on div "Item name (KuBa) پارچەی کەمپیری ئاسایی Item name (KuBa)" at bounding box center [976, 344] width 477 height 47
click at [1125, 274] on input "قطعة كومبير عادی" at bounding box center [976, 276] width 477 height 31
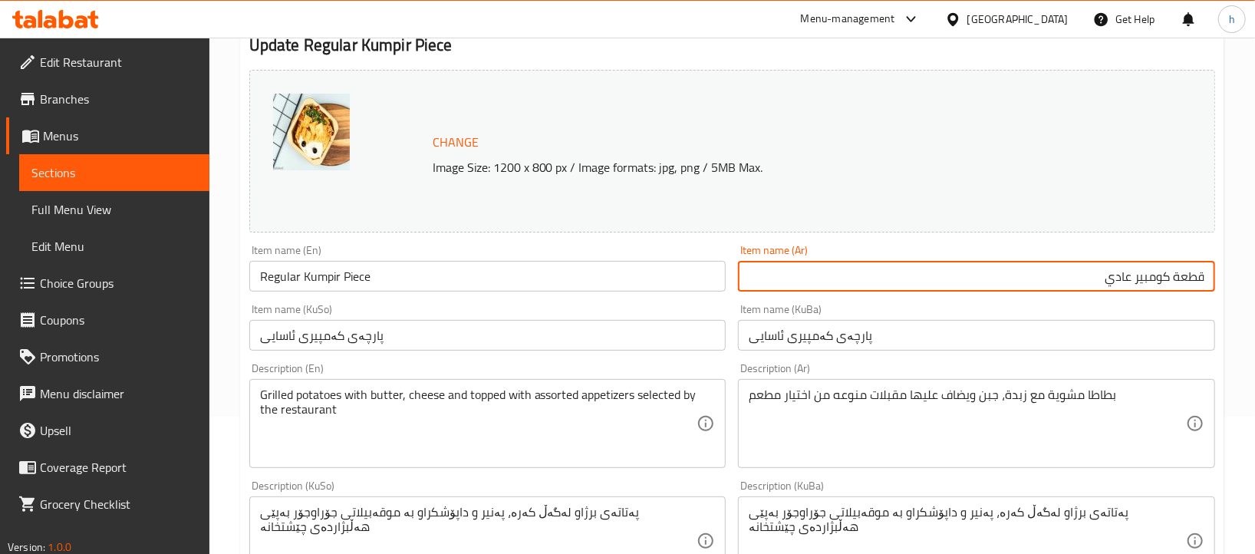
type input "قطعة كومبير عادي"
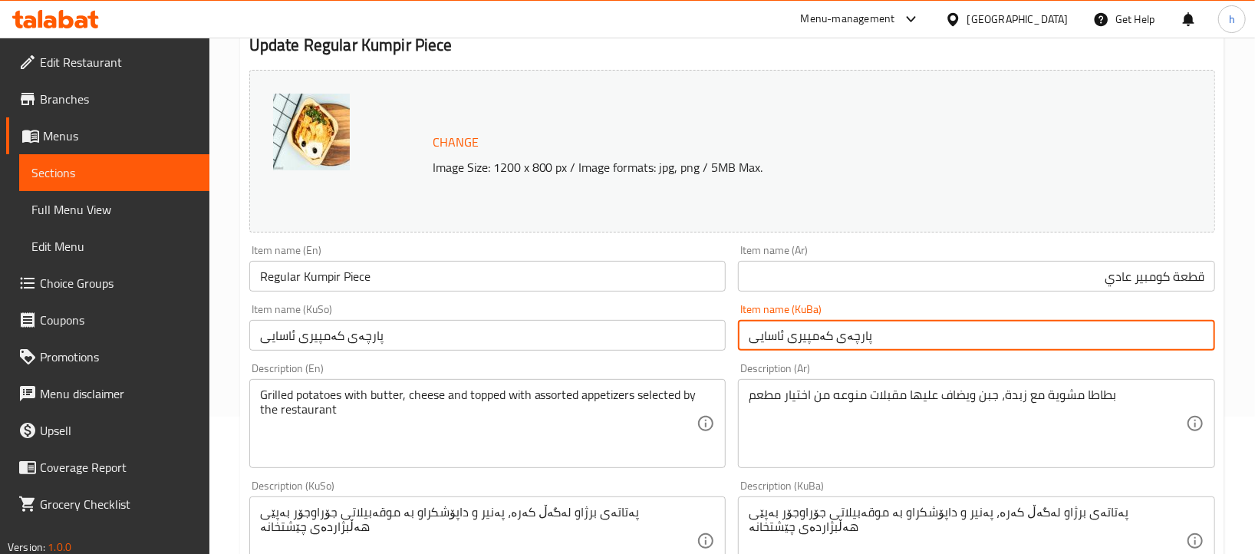
click at [1102, 343] on input "پارچەی کەمپیری ئاسایی" at bounding box center [976, 335] width 477 height 31
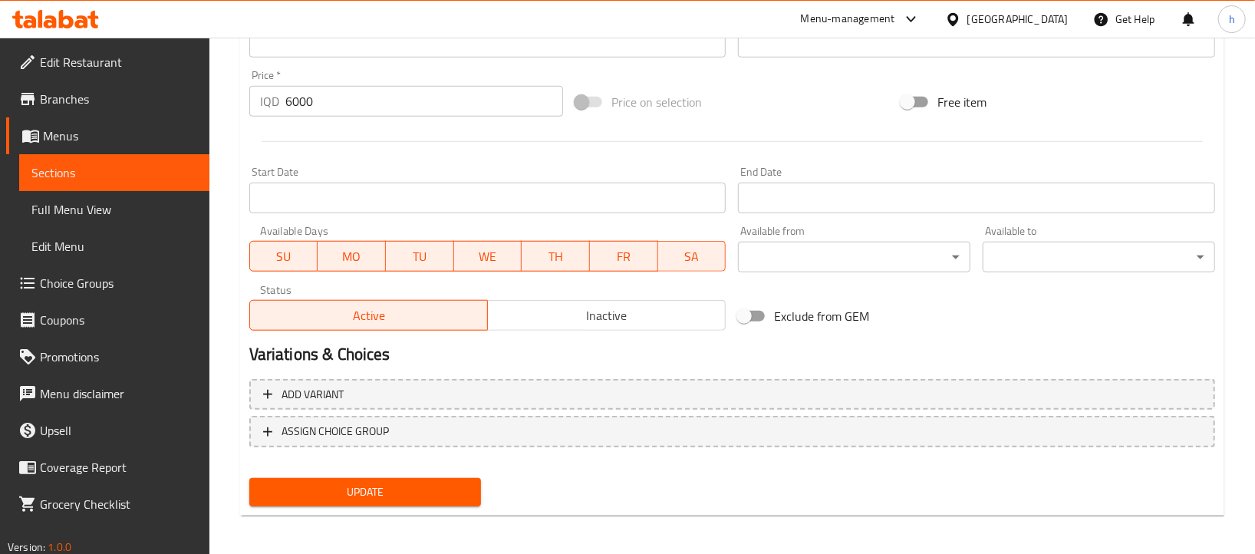
scroll to position [726, 0]
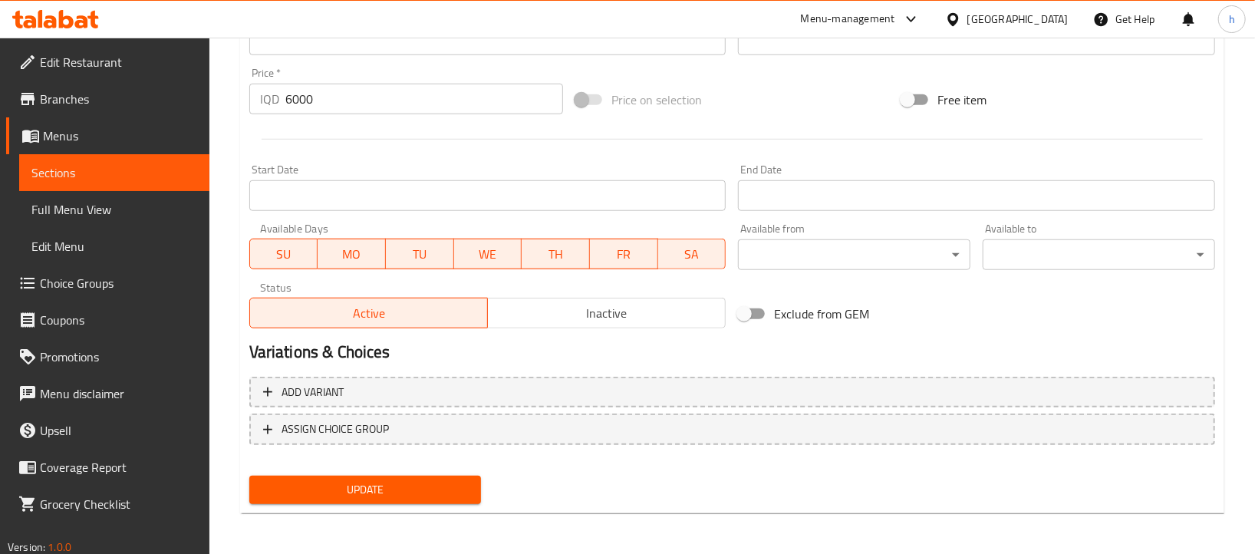
click at [390, 488] on span "Update" at bounding box center [365, 489] width 208 height 19
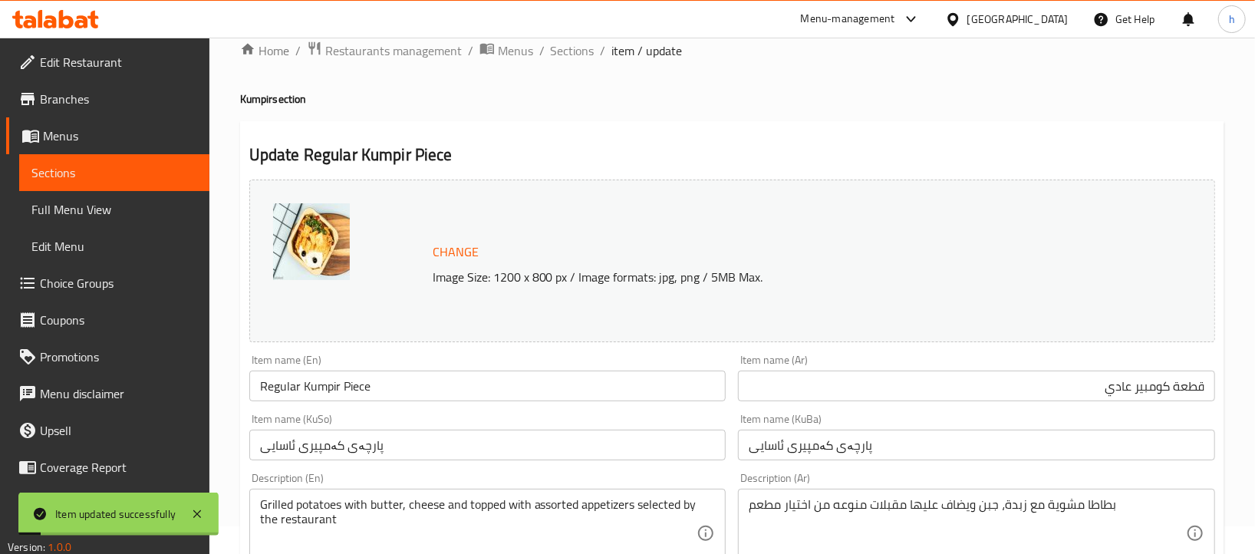
scroll to position [25, 0]
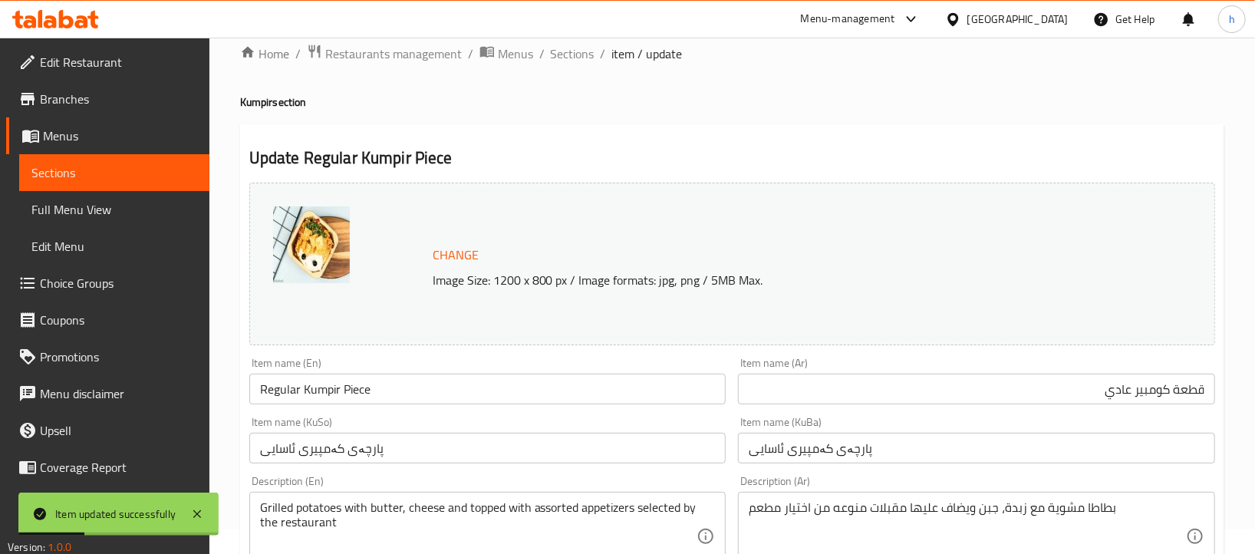
click at [84, 179] on span "Sections" at bounding box center [114, 172] width 166 height 18
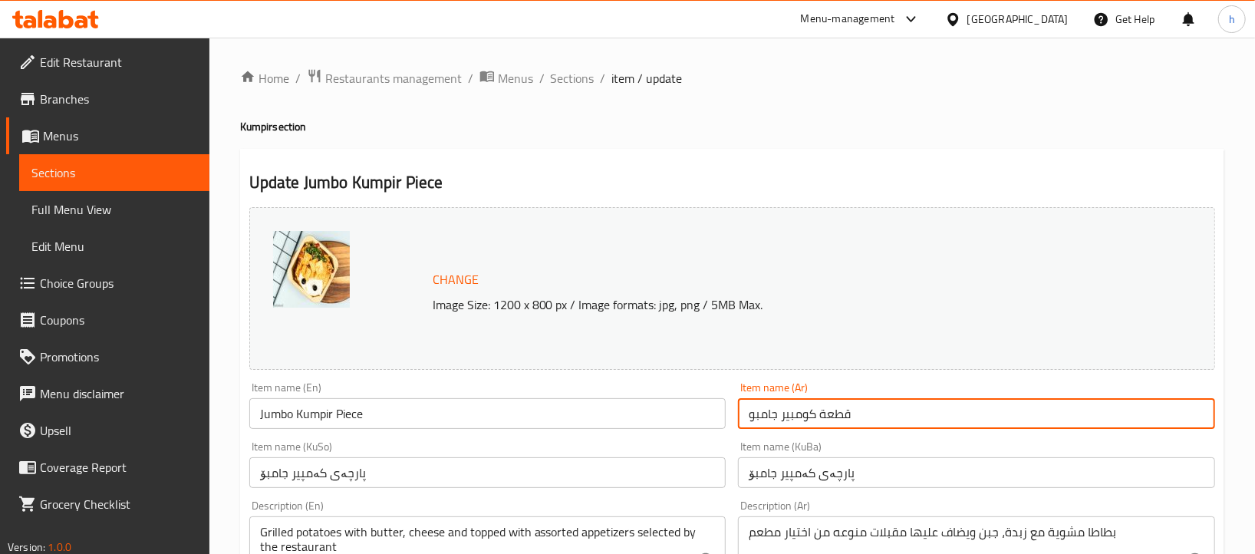
click at [778, 414] on input "قطعة كومبير جامبو" at bounding box center [976, 413] width 477 height 31
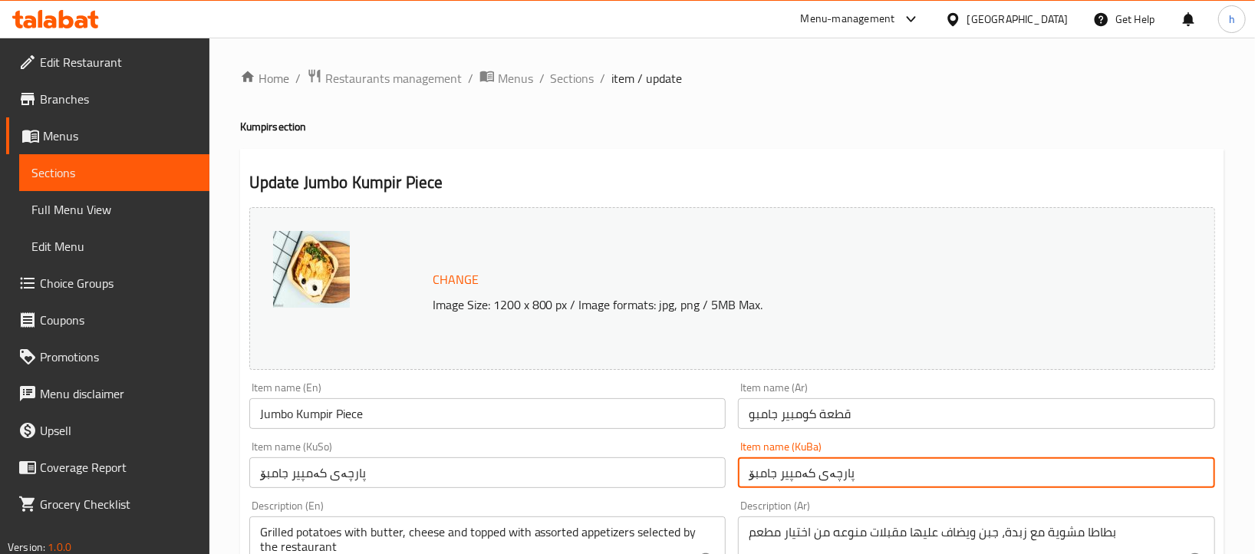
click at [781, 475] on input "پارچەی کەمپیر جامبۆ" at bounding box center [976, 472] width 477 height 31
type input "پارچەی کەمپیری جامبۆ"
click at [291, 474] on input "پارچەی کەمپیر جامبۆ" at bounding box center [487, 472] width 477 height 31
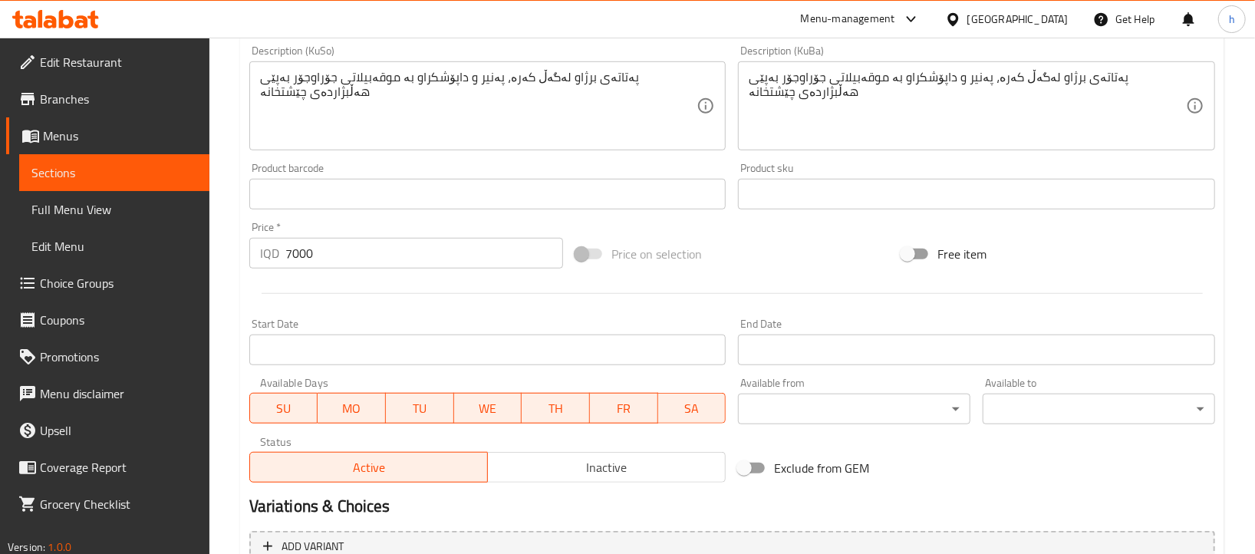
scroll to position [726, 0]
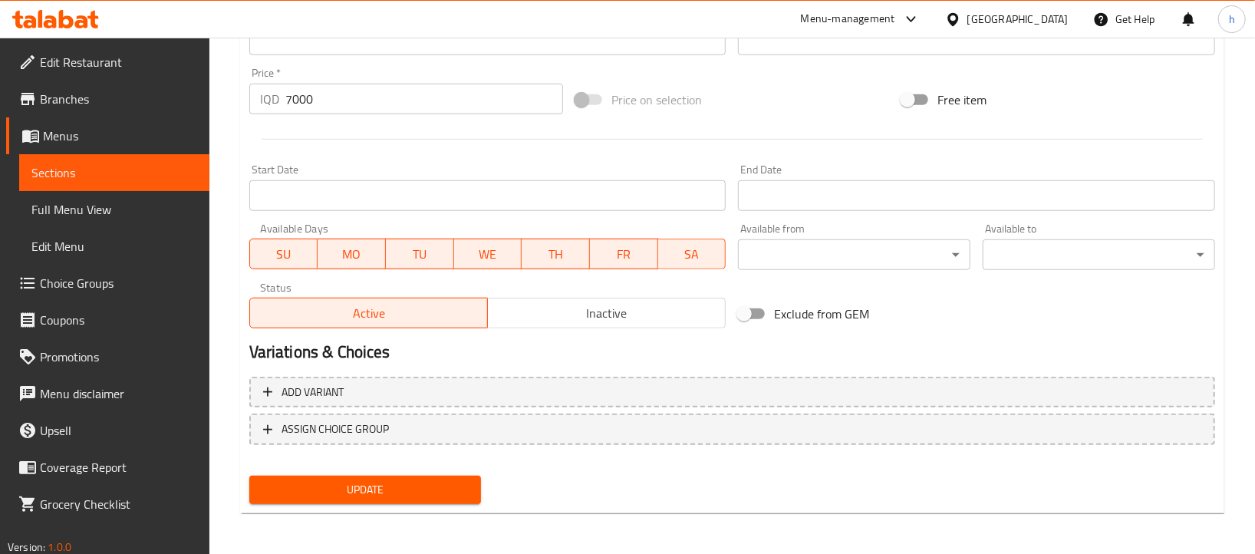
type input "پارچەی کەمپیری جامبۆ"
click at [350, 485] on span "Update" at bounding box center [365, 489] width 208 height 19
click at [449, 481] on span "Update" at bounding box center [365, 489] width 208 height 19
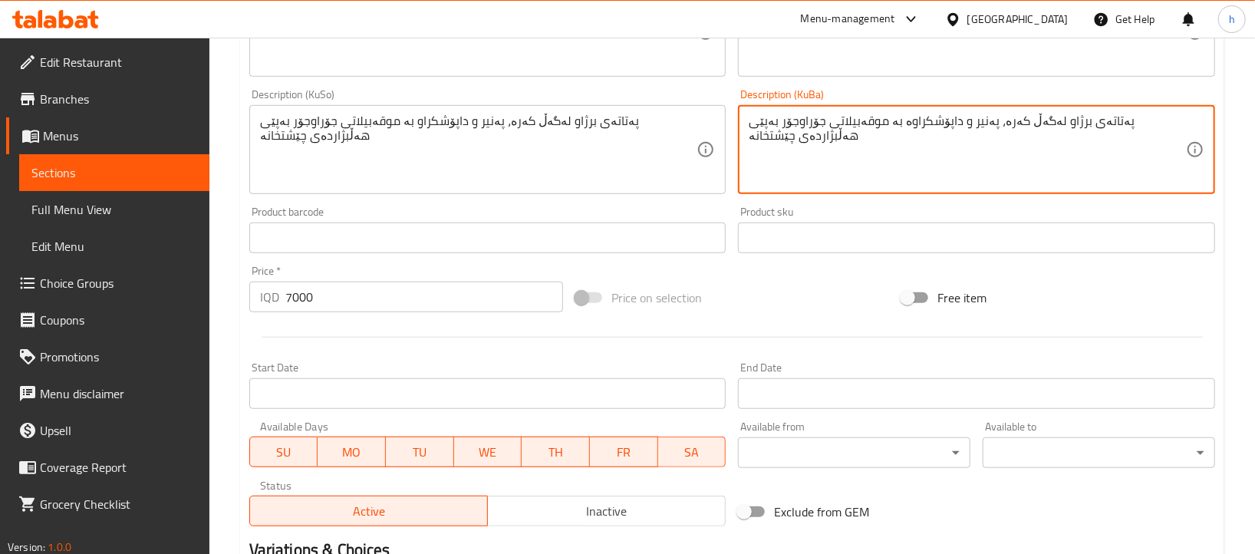
click at [970, 124] on textarea "پەتاتەی برژاو لەگەڵ کەرە، پەنیر و داپۆشکراوە بە موقەبیلاتی جۆراوجۆر بەپێی هەڵبژ…" at bounding box center [966, 149] width 437 height 73
type textarea "پەتاتەی برژاو لەگەڵ کەرە، پەنیر و داپۆشکراوە بە موقەبیلاتی جۆراوجۆر بەپێی هەڵبژ…"
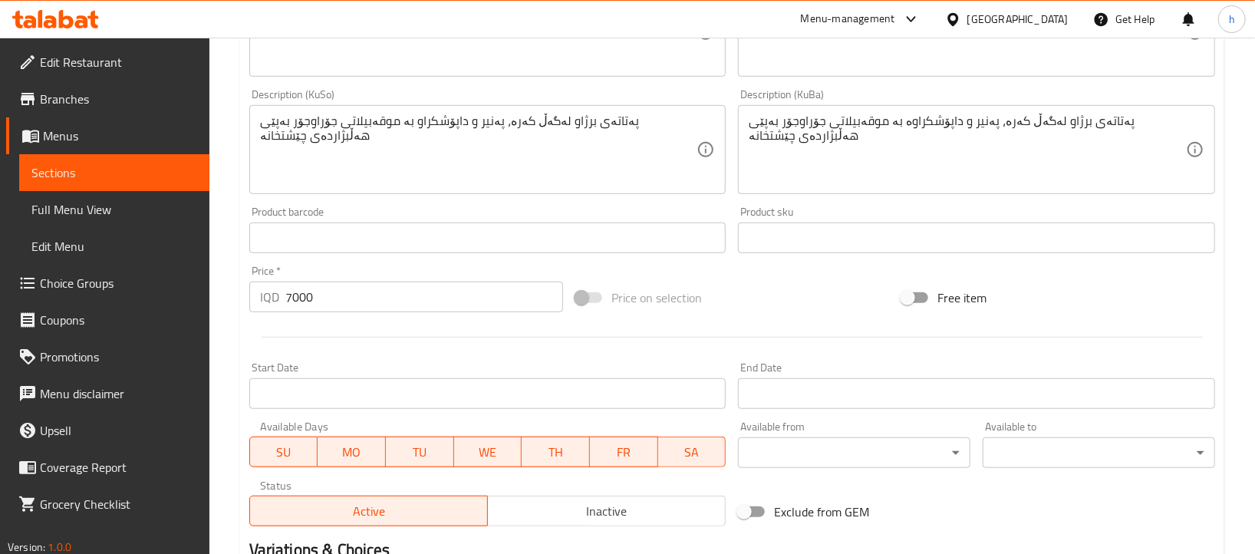
click at [560, 111] on div "پەتاتەی برژاو لەگەڵ کەرە، پەنیر و داپۆشکراو بە موقەبیلاتی جۆراوجۆر بەپێی هەڵبژا…" at bounding box center [487, 149] width 477 height 89
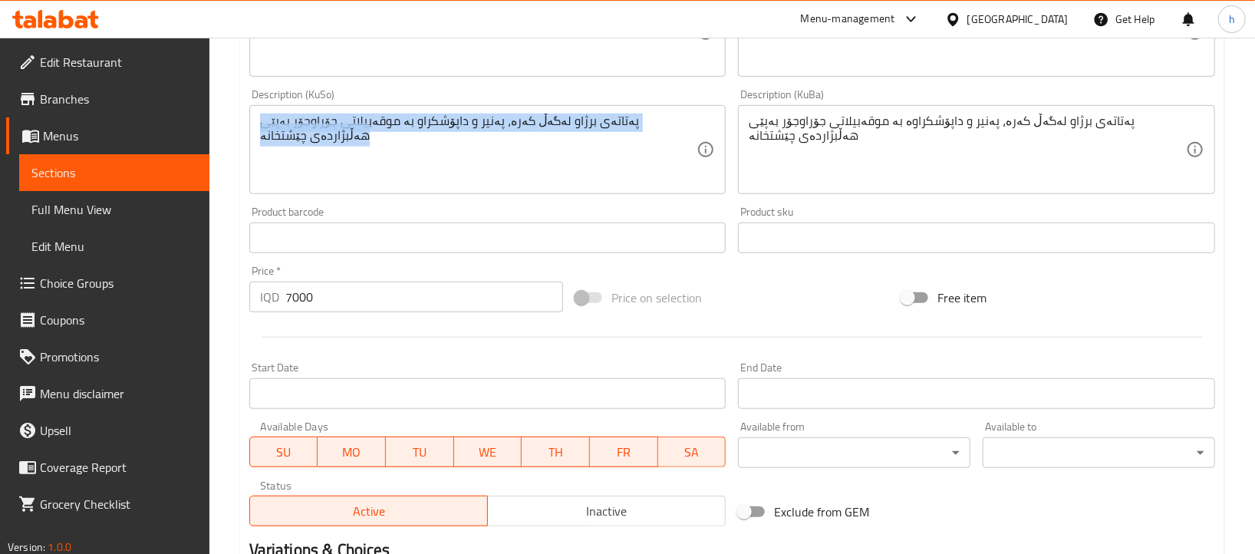
click at [560, 111] on div "پەتاتەی برژاو لەگەڵ کەرە، پەنیر و داپۆشکراو بە موقەبیلاتی جۆراوجۆر بەپێی هەڵبژا…" at bounding box center [487, 149] width 477 height 89
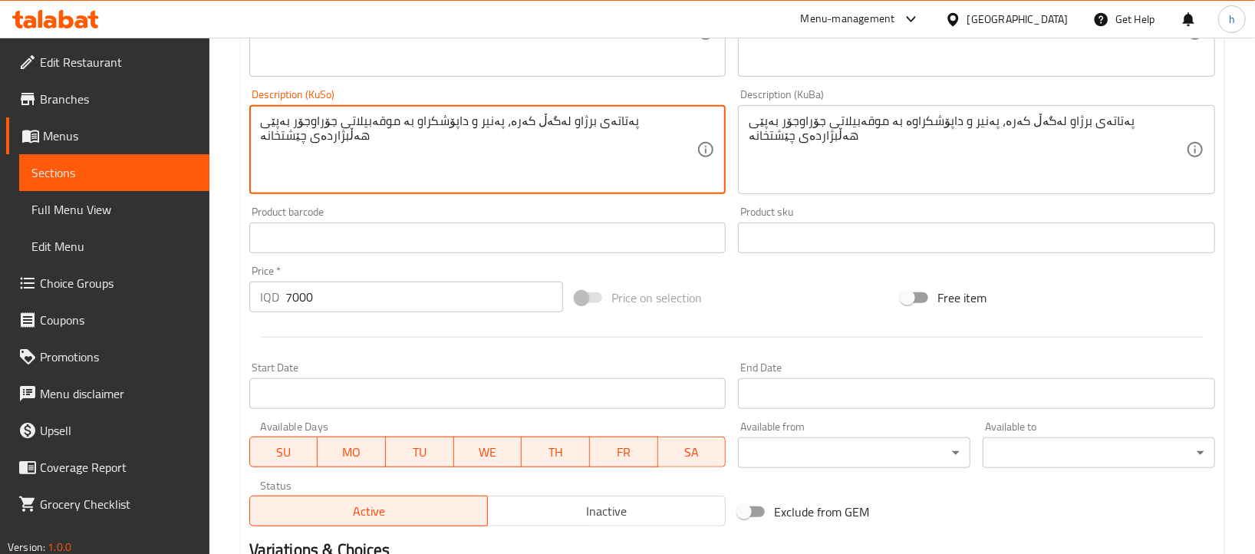
click at [564, 116] on textarea "پەتاتەی برژاو لەگەڵ کەرە، پەنیر و داپۆشکراو بە موقەبیلاتی جۆراوجۆر بەپێی هەڵبژا…" at bounding box center [478, 149] width 437 height 73
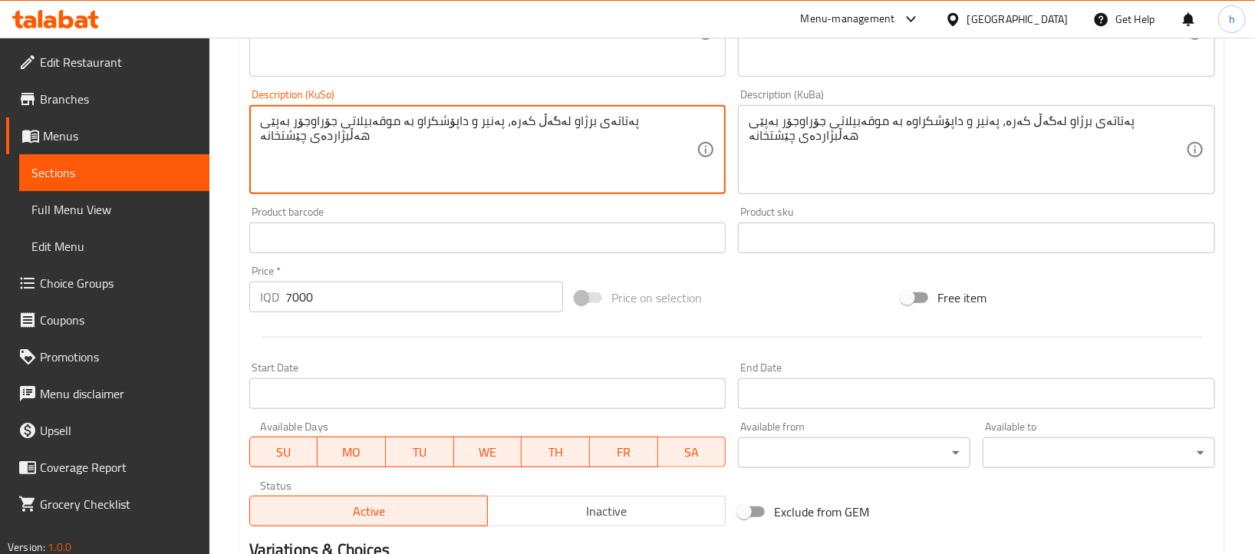
click at [564, 116] on textarea "پەتاتەی برژاو لەگەڵ کەرە، پەنیر و داپۆشکراو بە موقەبیلاتی جۆراوجۆر بەپێی هەڵبژا…" at bounding box center [478, 149] width 437 height 73
paste textarea "ە"
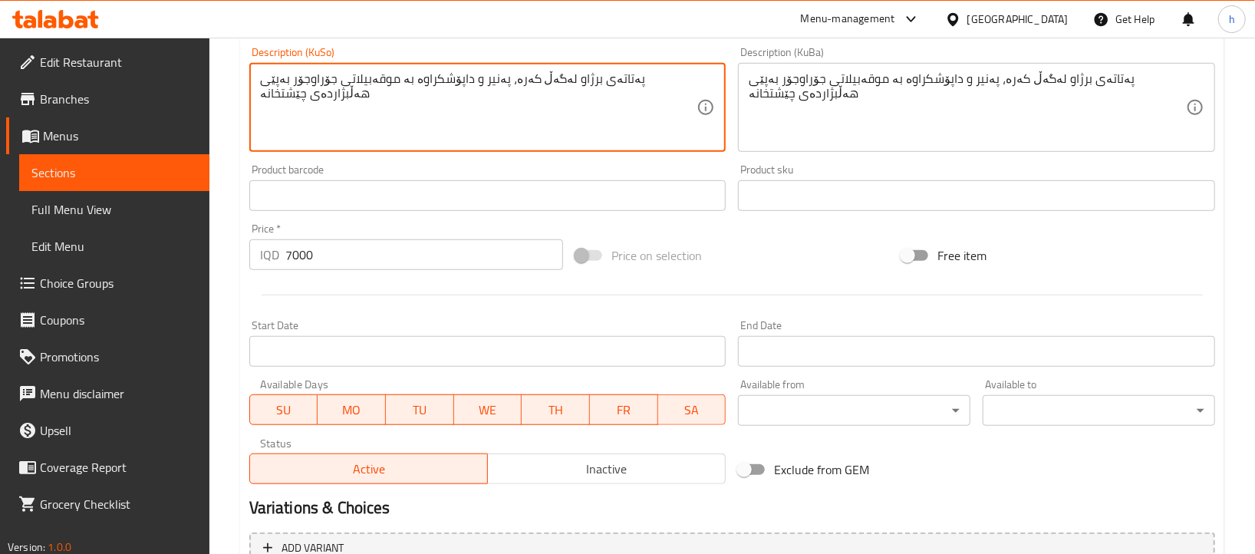
scroll to position [522, 0]
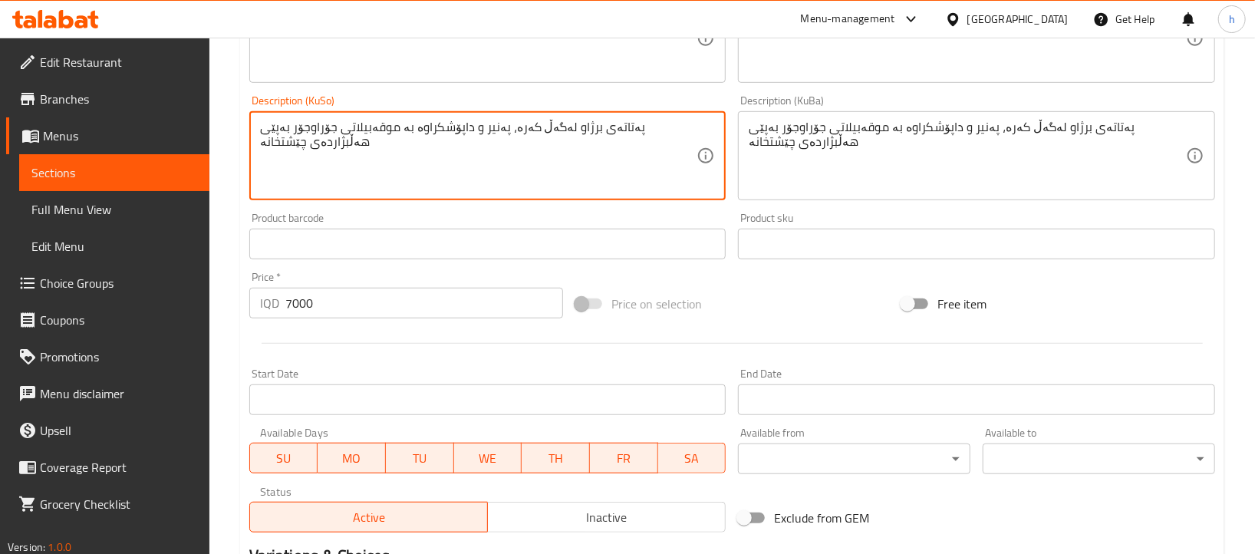
click at [478, 129] on textarea "پەتاتەی برژاو لەگەڵ کەرە، پەنیر و داپۆشکراوە بە موقەبیلاتی جۆراوجۆر بەپێی هەڵبژ…" at bounding box center [478, 156] width 437 height 73
click at [496, 131] on textarea "پەتاتەی برژاو لەگەڵ کەرە، پەنیر و داپۆشراوە بە موقەبیلاتی جۆراوجۆر بەپێی هەڵبژا…" at bounding box center [478, 156] width 437 height 73
paste textarea "ک"
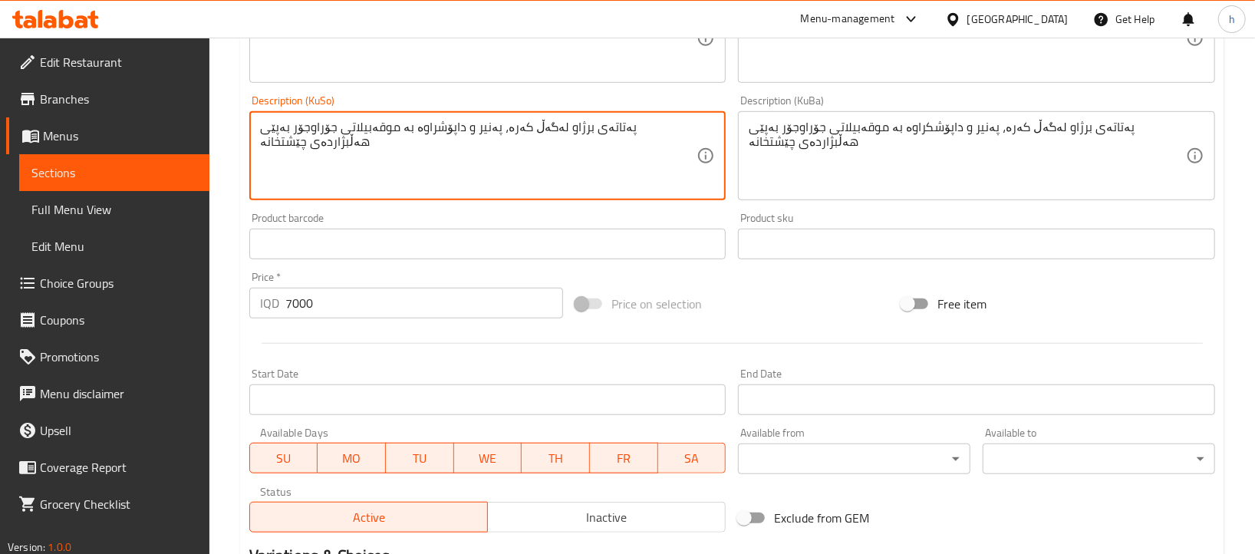
type textarea "پەتاتەی برژاو لەگەڵ کەرە، پەنیر و داپۆشراوە بە موقەبیلاتی جۆراوجۆر بەپێی هەڵبژا…"
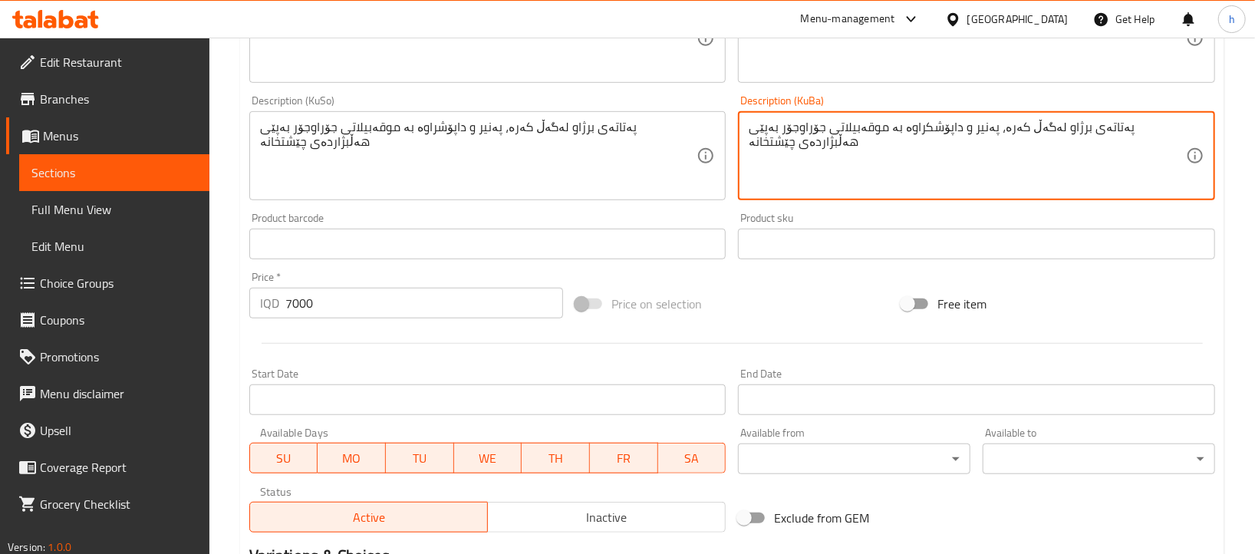
click at [904, 137] on textarea "پەتاتەی برژاو لەگەڵ کەرە، پەنیر و داپۆشکراوە بە موقەبیلاتی جۆراوجۆر بەپێی هەڵبژ…" at bounding box center [966, 156] width 437 height 73
paste textarea
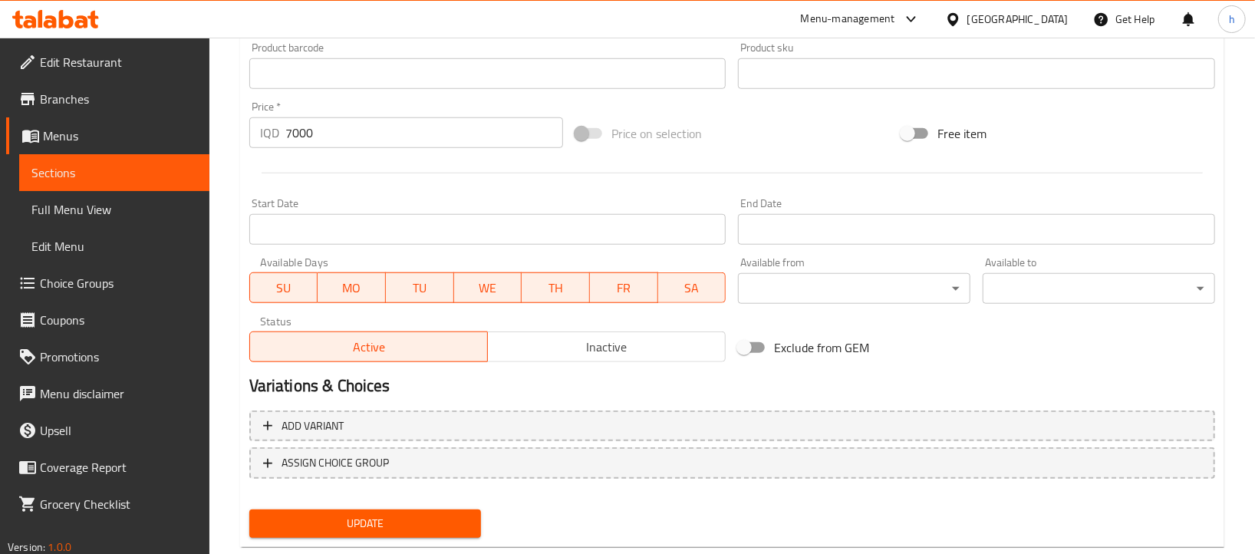
scroll to position [726, 0]
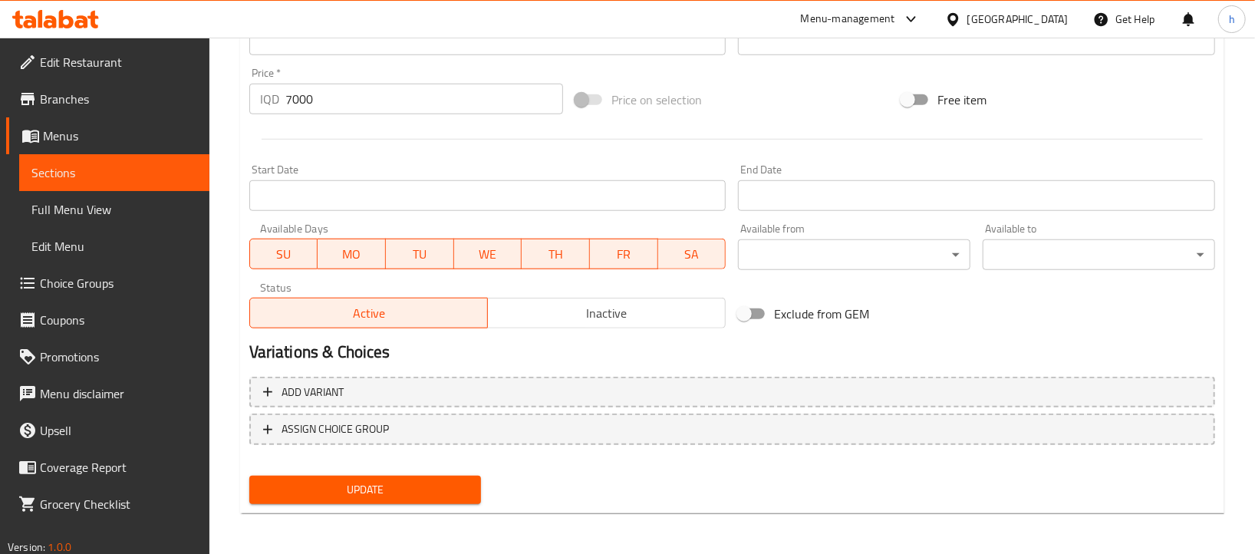
type textarea "پەتاتەی برژاو لەگەڵ کەرە، پەنیر و داپۆشراوە بە موقەبیلاتی جۆراوجۆر بەپێی هەڵبژا…"
click at [455, 488] on span "Update" at bounding box center [365, 489] width 208 height 19
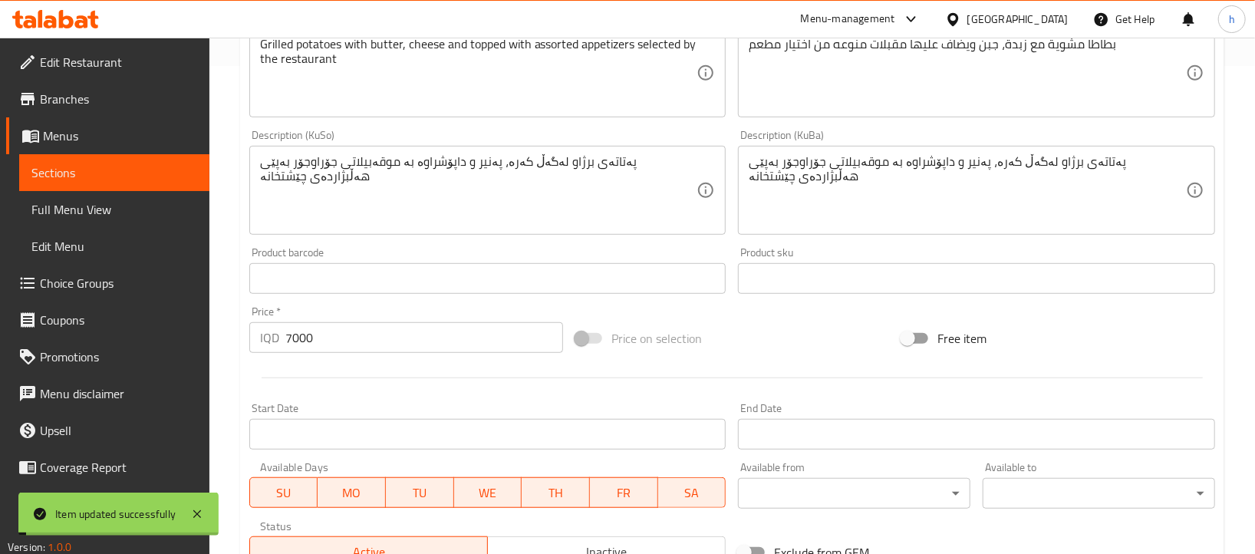
scroll to position [469, 0]
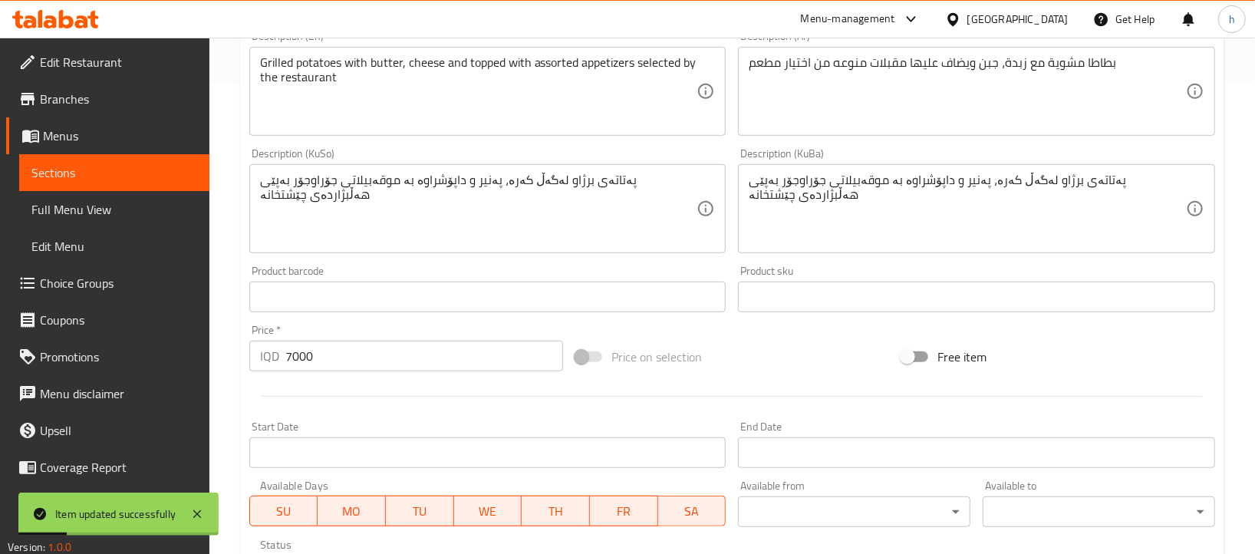
click at [64, 177] on span "Sections" at bounding box center [114, 172] width 166 height 18
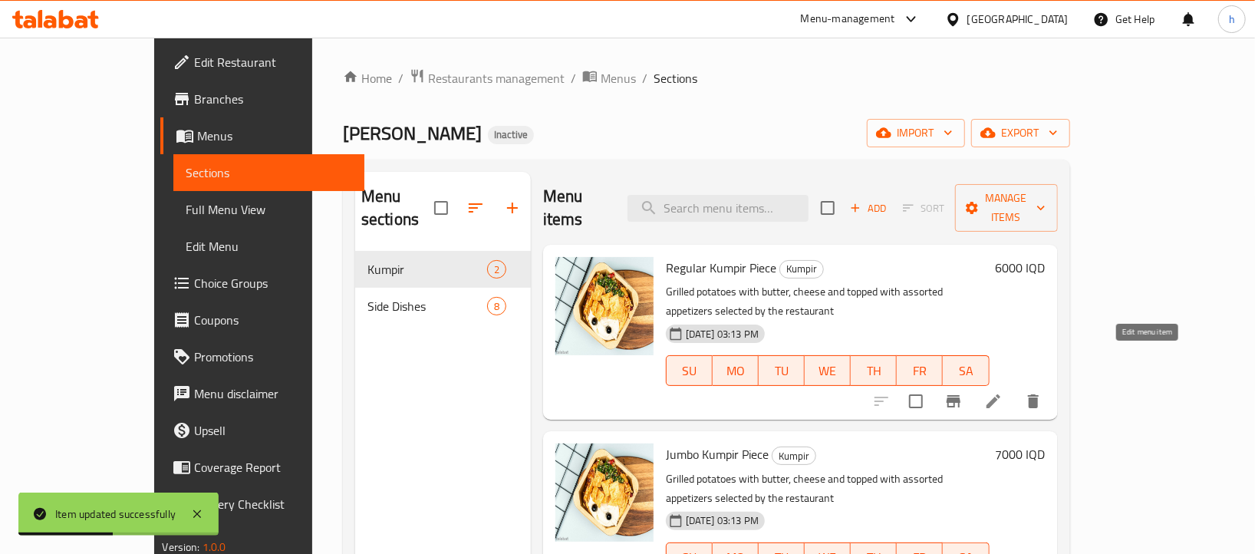
click at [1000, 394] on icon at bounding box center [993, 401] width 14 height 14
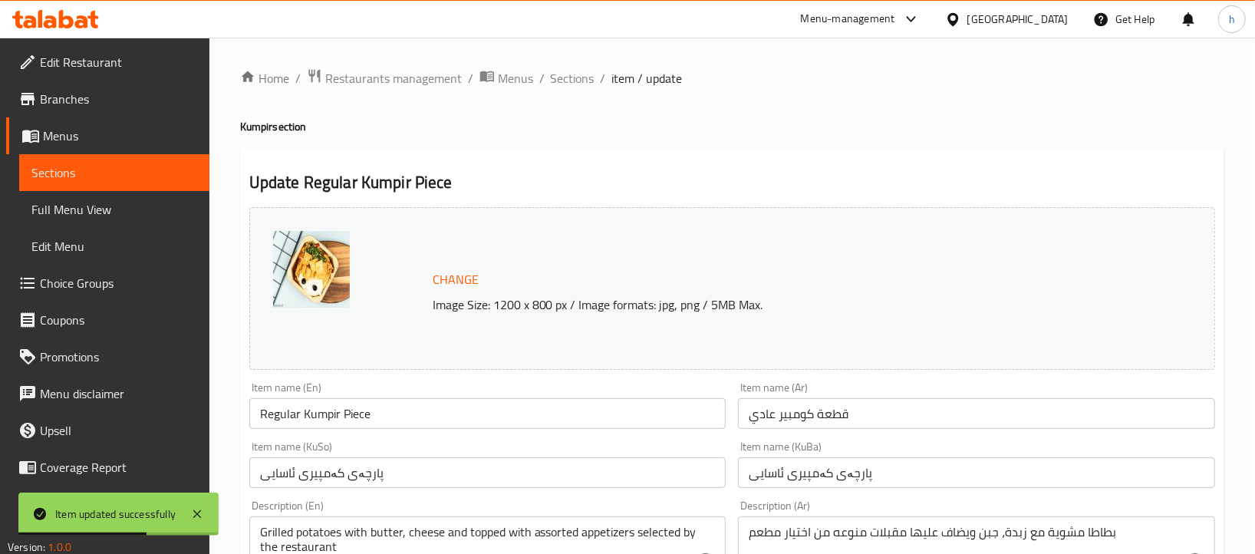
scroll to position [87, 0]
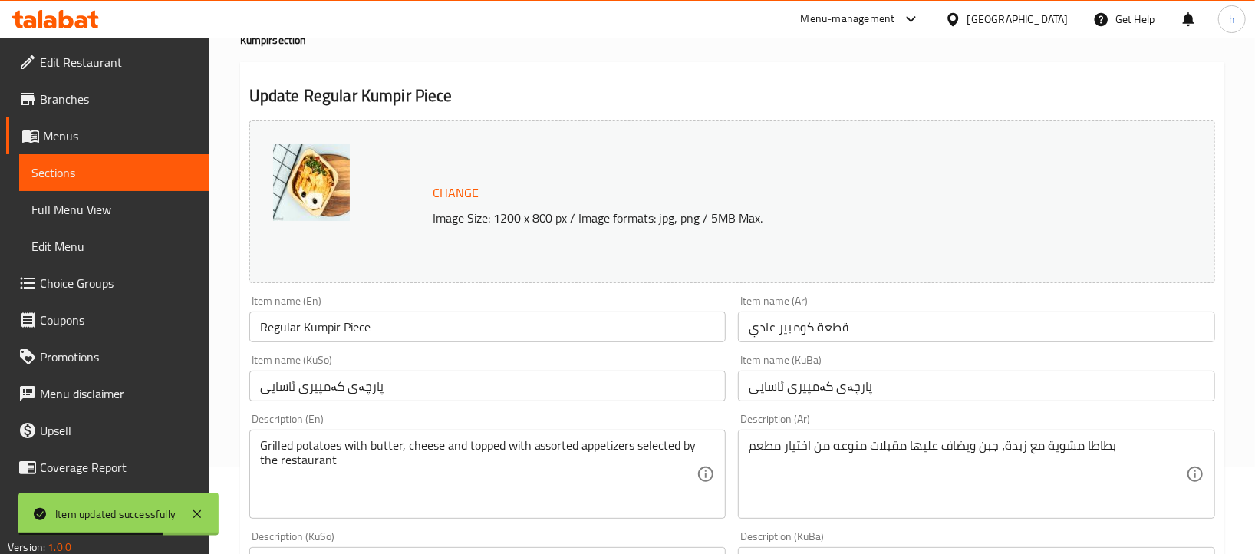
click at [510, 436] on div "Grilled potatoes with butter, cheese and topped with assorted appetizers select…" at bounding box center [487, 473] width 477 height 89
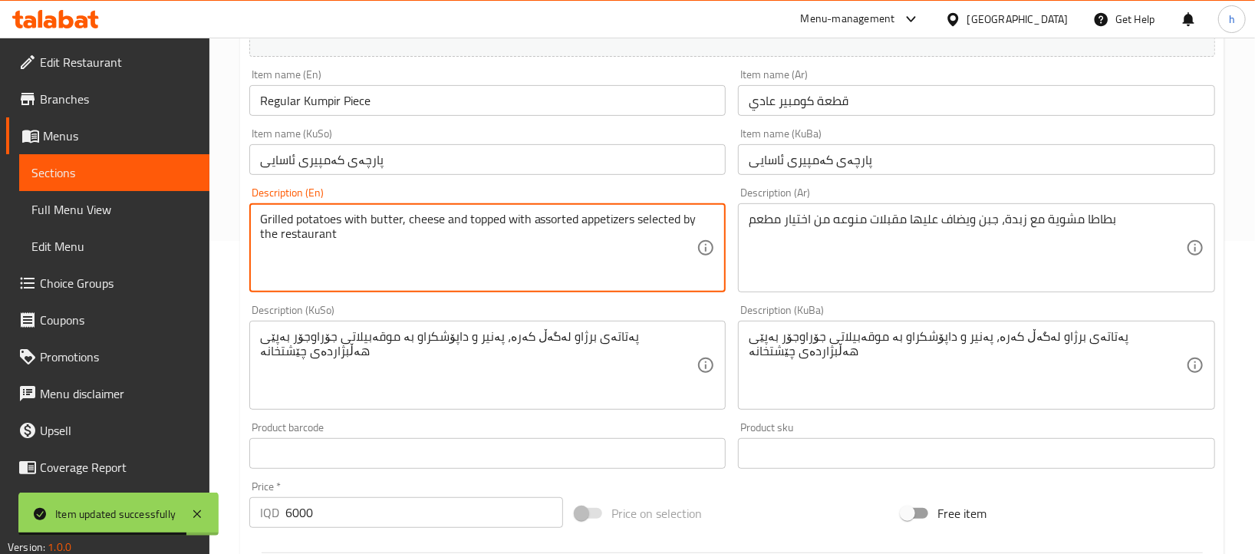
scroll to position [316, 0]
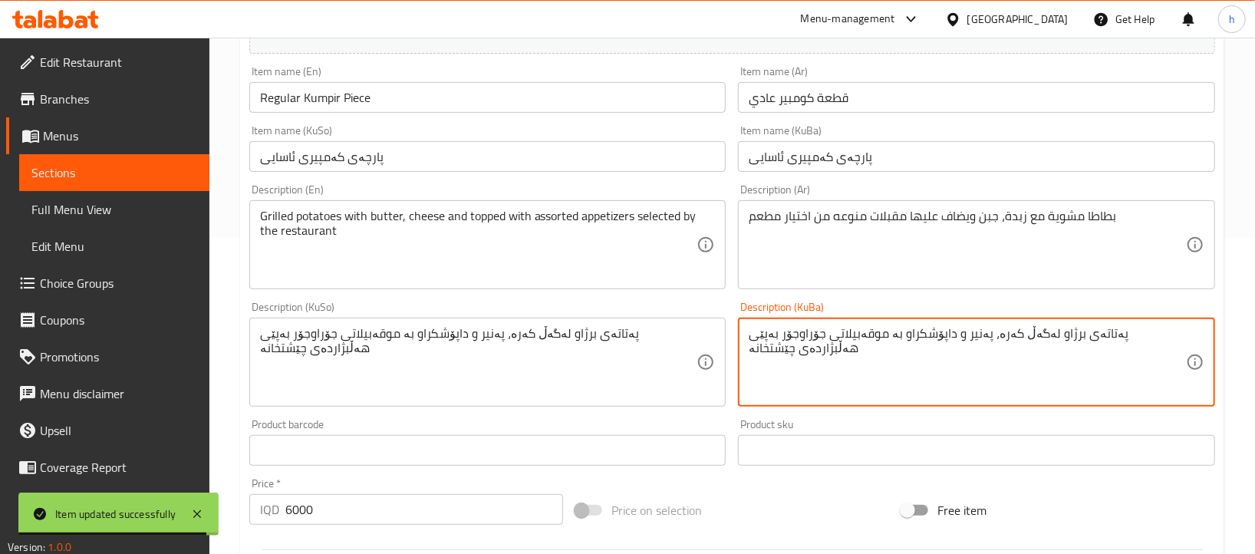
click at [992, 345] on textarea "پەتاتەی برژاو لەگەڵ کەرە، پەنیر و داپۆشکراو بە موقەبیلاتی جۆراوجۆر بەپێی هەڵبژا…" at bounding box center [966, 362] width 437 height 73
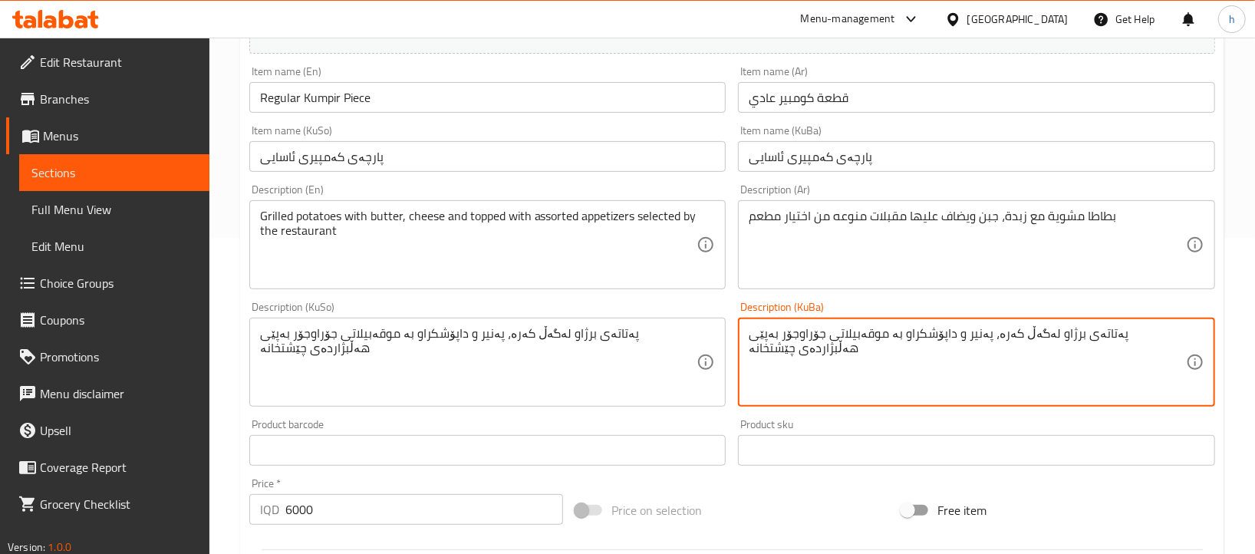
paste textarea "راوە"
type textarea "پەتاتەی برژاو لەگەڵ کەرە، پەنیر و داپۆشراوە بە موقەبیلاتی جۆراوجۆر بەپێی هەڵبژا…"
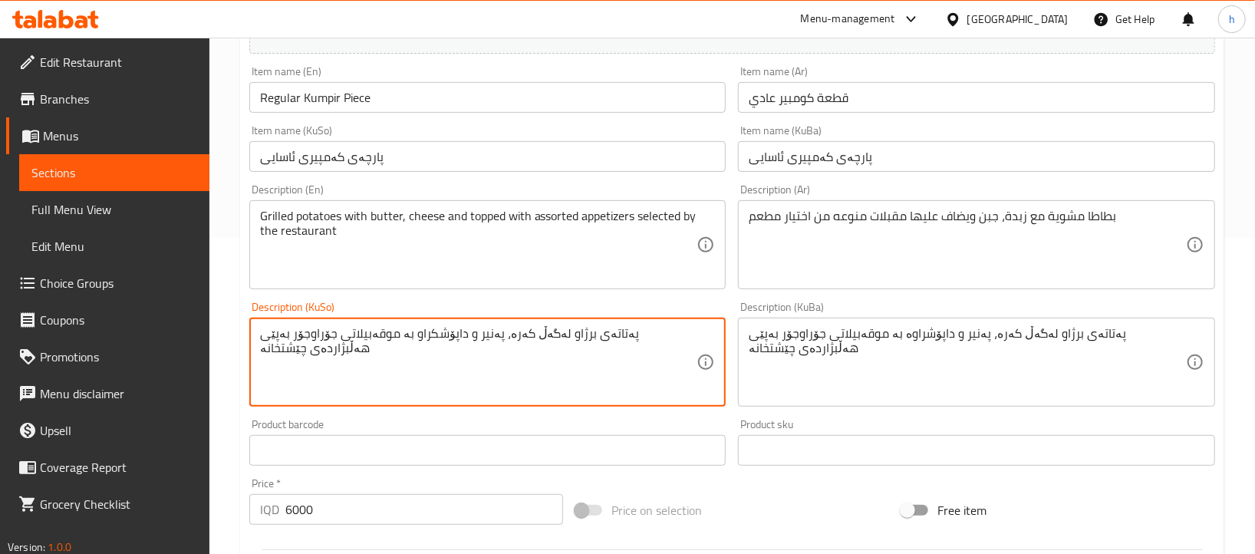
click at [337, 339] on textarea "پەتاتەی برژاو لەگەڵ کەرە، پەنیر و داپۆشکراو بە موقەبیلاتی جۆراوجۆر بەپێی هەڵبژا…" at bounding box center [478, 362] width 437 height 73
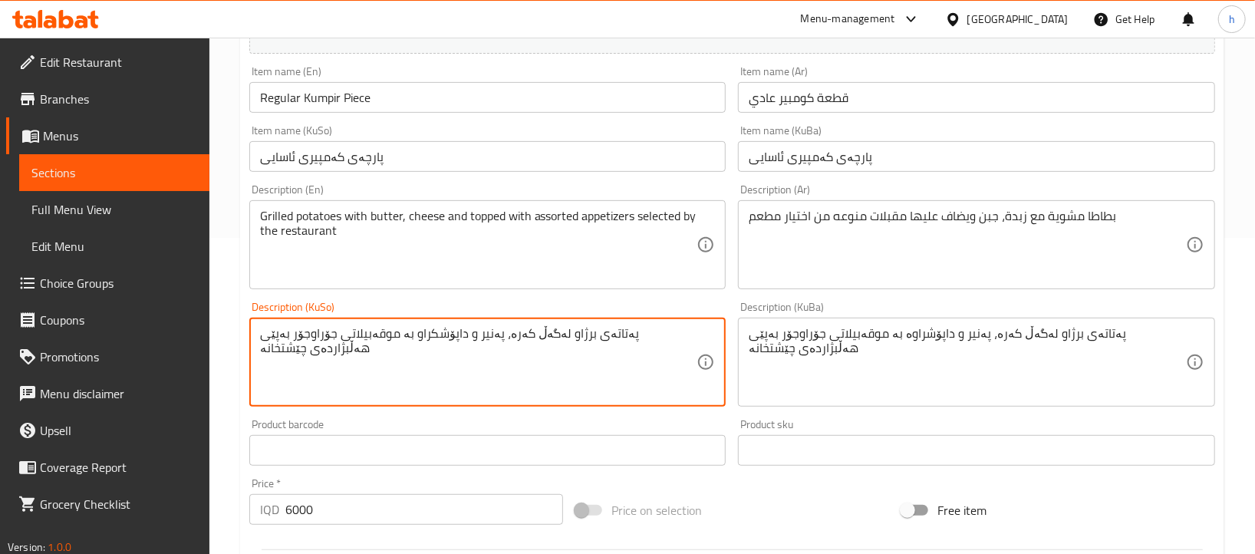
click at [337, 339] on textarea "پەتاتەی برژاو لەگەڵ کەرە، پەنیر و داپۆشکراو بە موقەبیلاتی جۆراوجۆر بەپێی هەڵبژا…" at bounding box center [478, 362] width 437 height 73
click at [454, 341] on textarea "پەتاتەی برژاو لەگەڵ کەرە، پەنیر و داپۆشکراو بە موقەبیلاتی جۆراوجۆر بەپێی هەڵبژا…" at bounding box center [478, 362] width 437 height 73
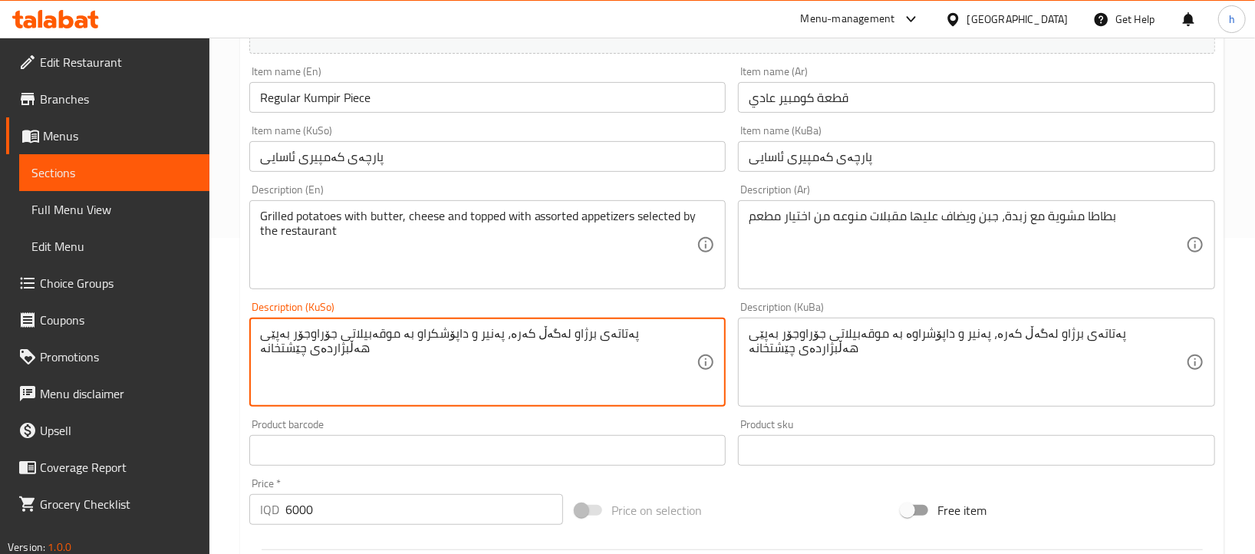
click at [454, 341] on textarea "پەتاتەی برژاو لەگەڵ کەرە، پەنیر و داپۆشکراو بە موقەبیلاتی جۆراوجۆر بەپێی هەڵبژا…" at bounding box center [478, 362] width 437 height 73
paste textarea "راوە"
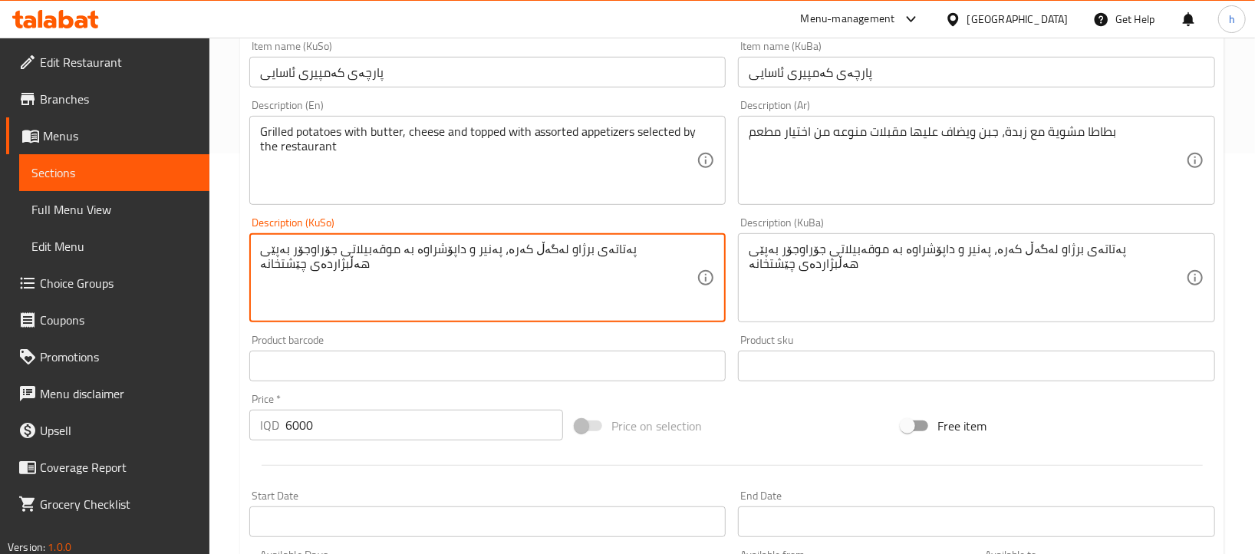
scroll to position [726, 0]
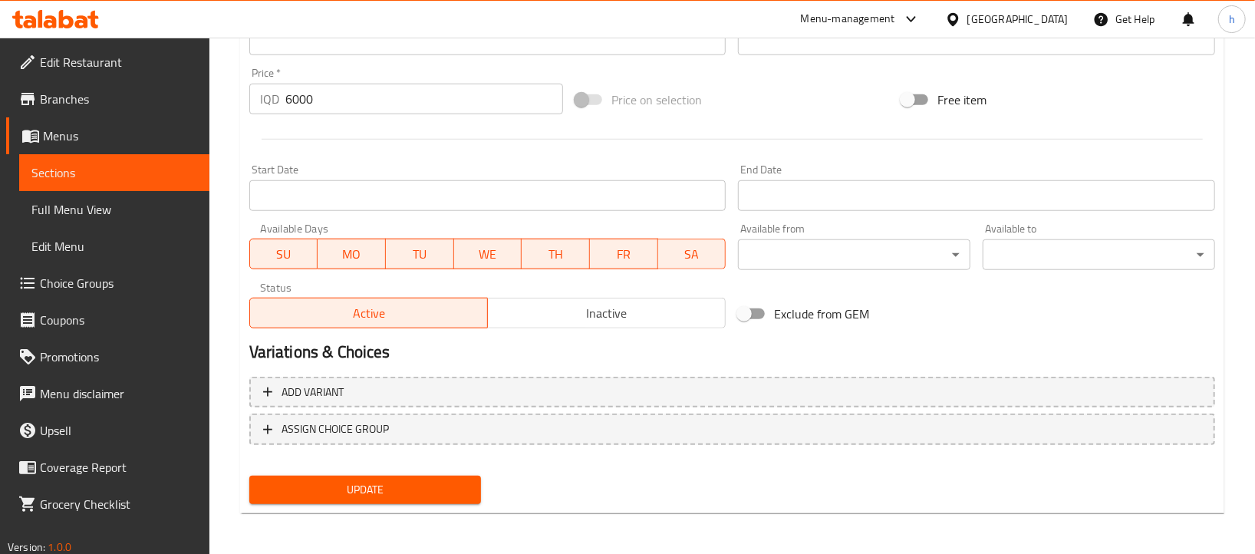
type textarea "پەتاتەی برژاو لەگەڵ کەرە، پەنیر و داپۆشراوە بە موقەبیلاتی جۆراوجۆر بەپێی هەڵبژا…"
click at [448, 482] on span "Update" at bounding box center [365, 489] width 208 height 19
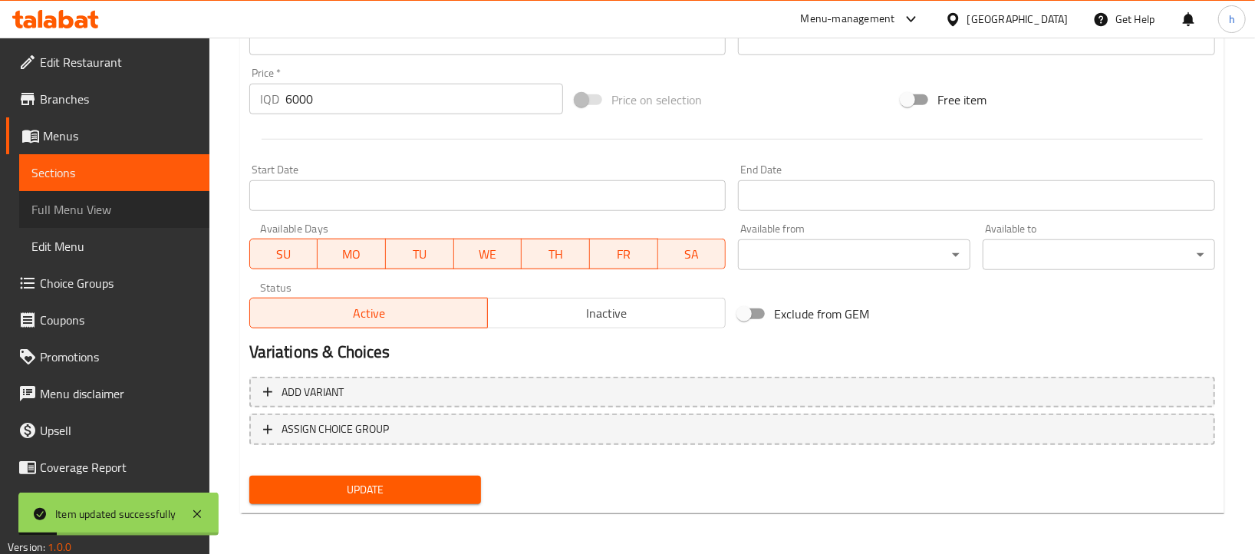
click at [133, 203] on span "Full Menu View" at bounding box center [114, 209] width 166 height 18
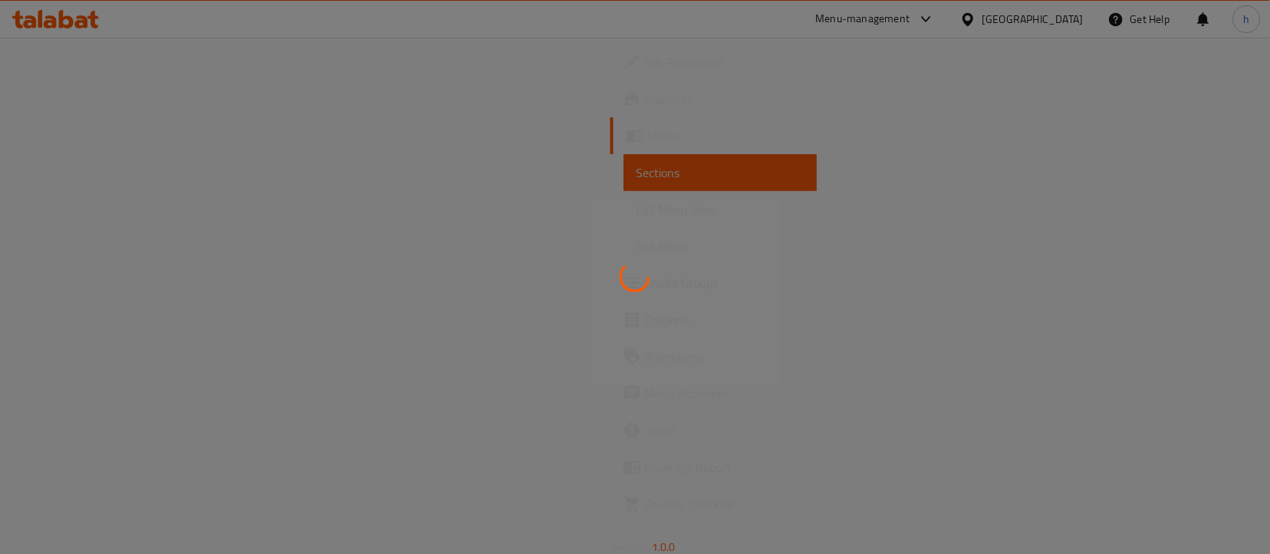
click at [113, 212] on div at bounding box center [635, 277] width 1270 height 554
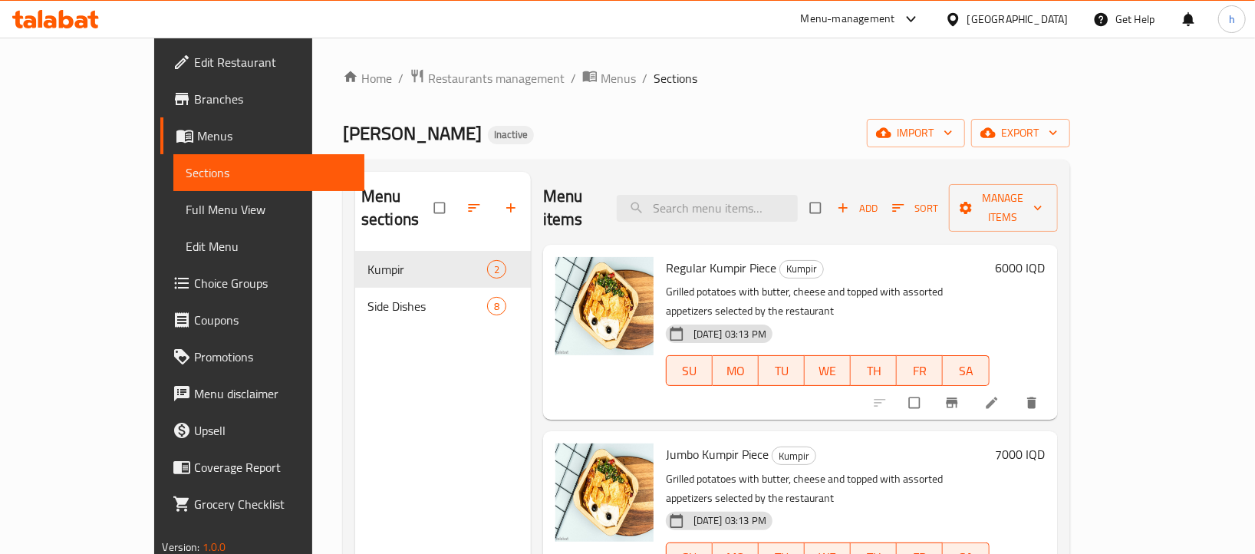
click at [186, 200] on span "Full Menu View" at bounding box center [269, 209] width 166 height 18
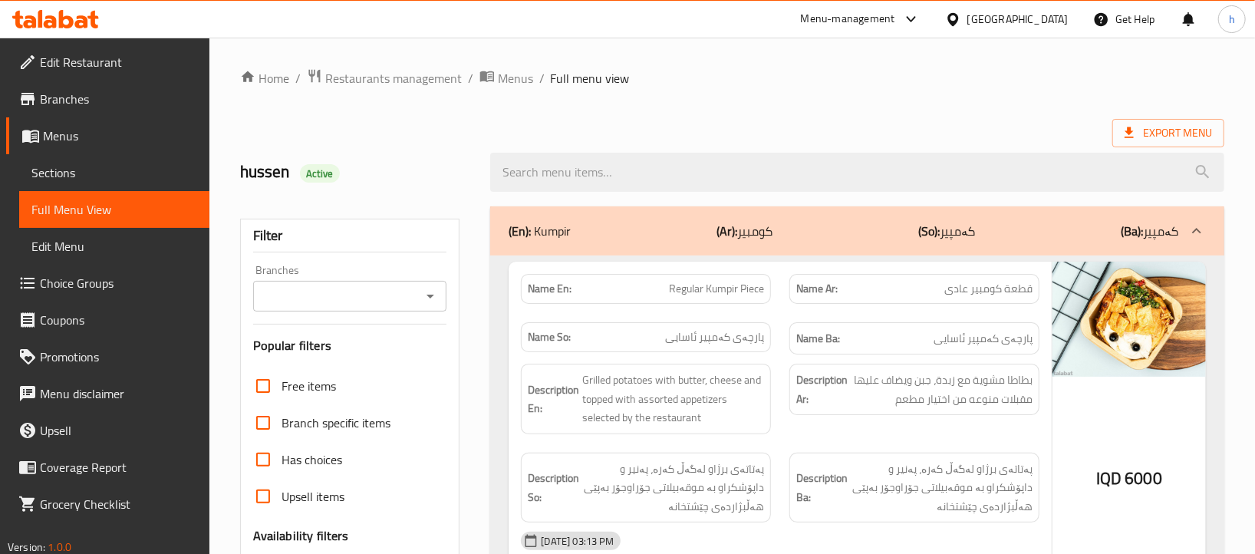
click at [703, 341] on span "پارچەی کەمپیر ئاسایی" at bounding box center [714, 337] width 99 height 16
click at [999, 343] on span "پارچەی کەمپیر ئاسایی" at bounding box center [982, 338] width 99 height 19
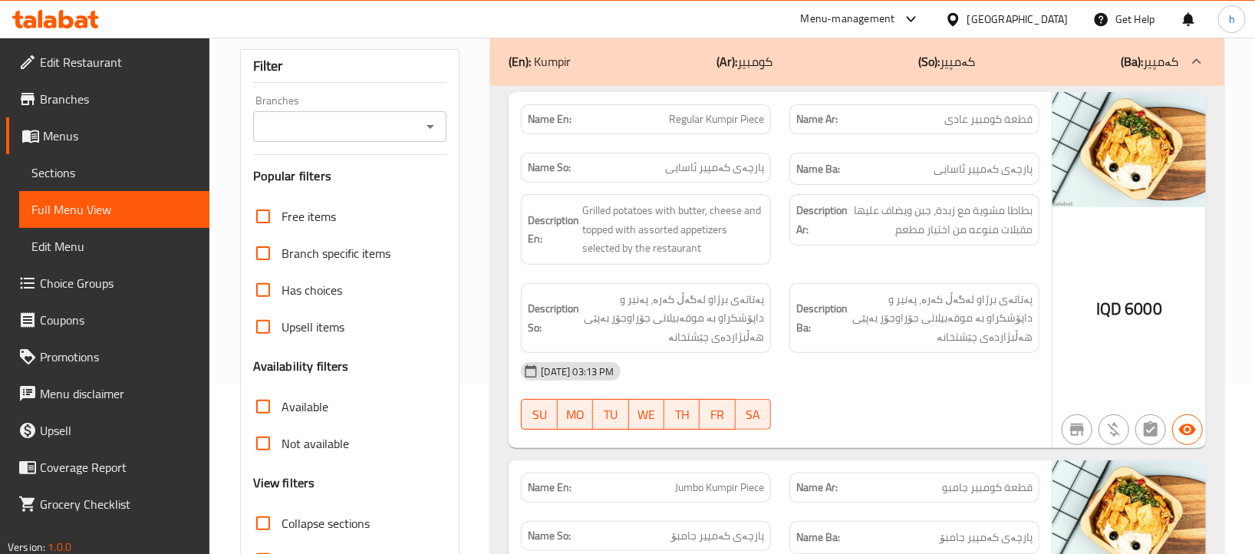
scroll to position [163, 0]
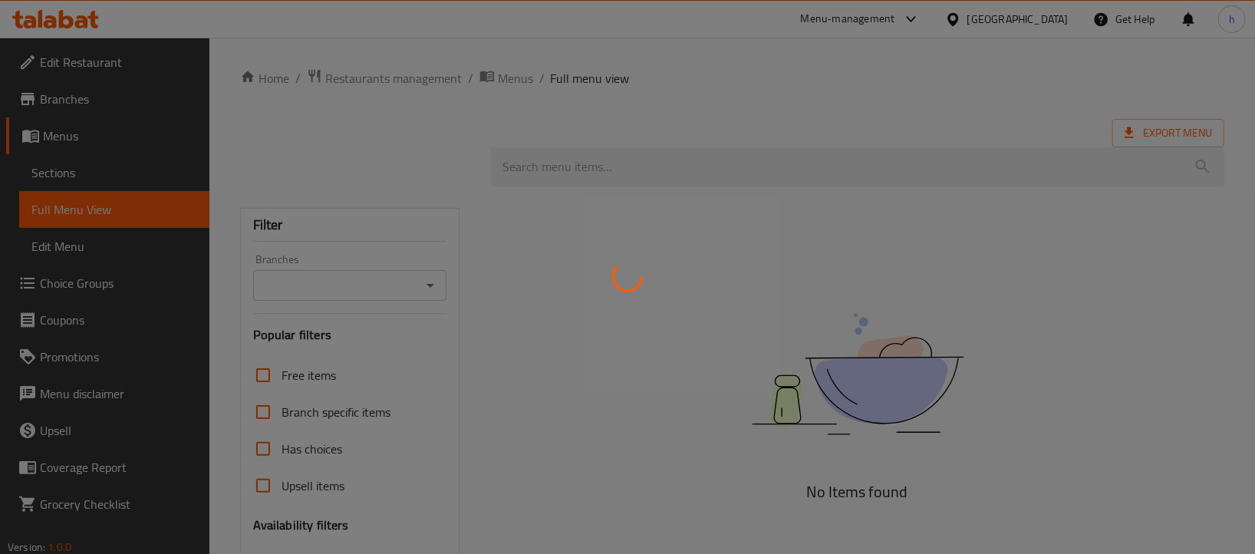
click at [427, 290] on div at bounding box center [627, 277] width 1255 height 554
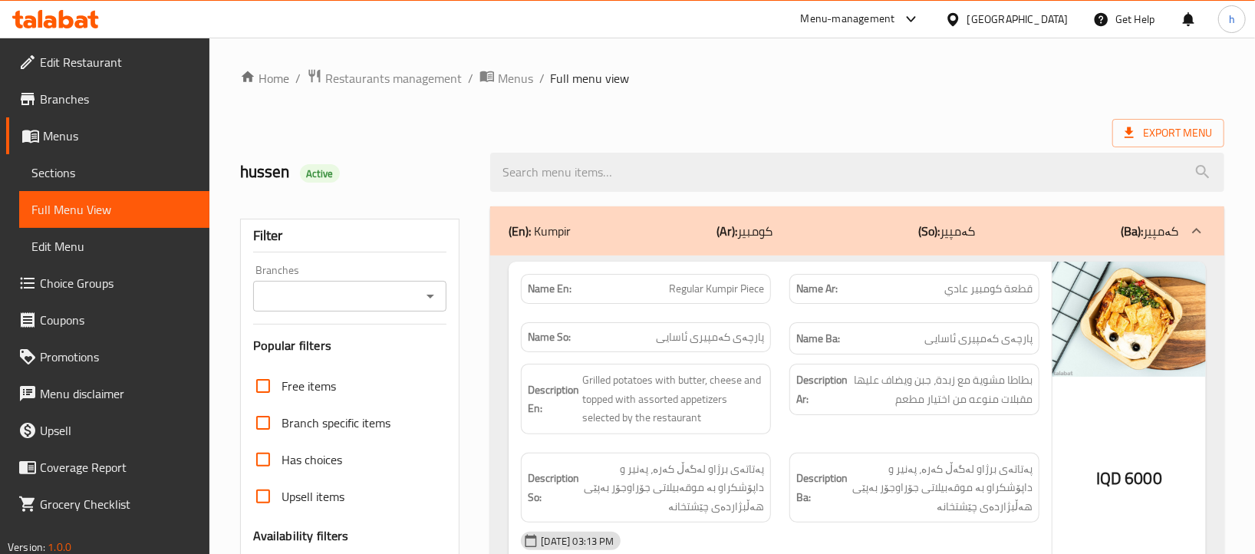
click at [429, 288] on icon "Open" at bounding box center [430, 296] width 18 height 18
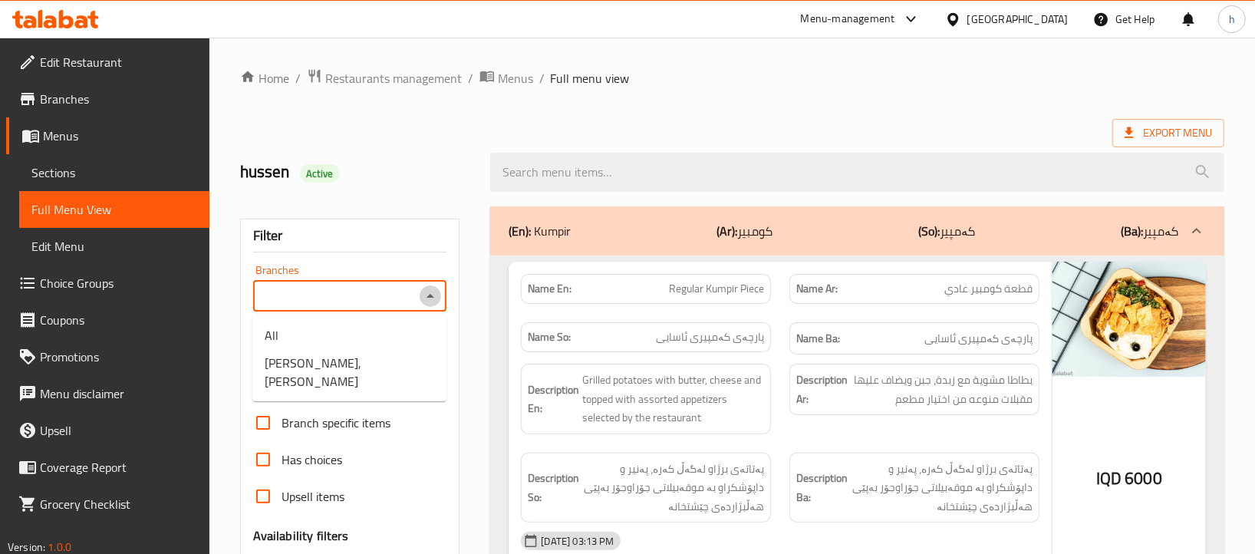
click at [424, 299] on icon "Close" at bounding box center [430, 296] width 18 height 18
click at [426, 298] on icon "Open" at bounding box center [430, 296] width 18 height 18
click at [356, 372] on span "[PERSON_NAME], [PERSON_NAME]" at bounding box center [349, 372] width 169 height 37
type input "[PERSON_NAME], [PERSON_NAME]"
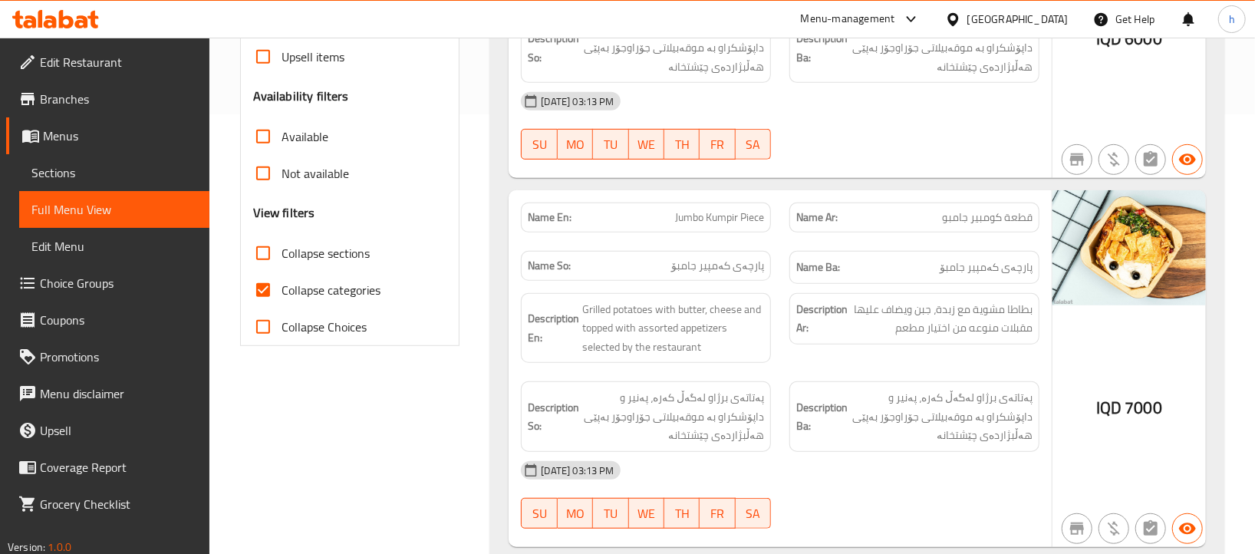
scroll to position [446, 0]
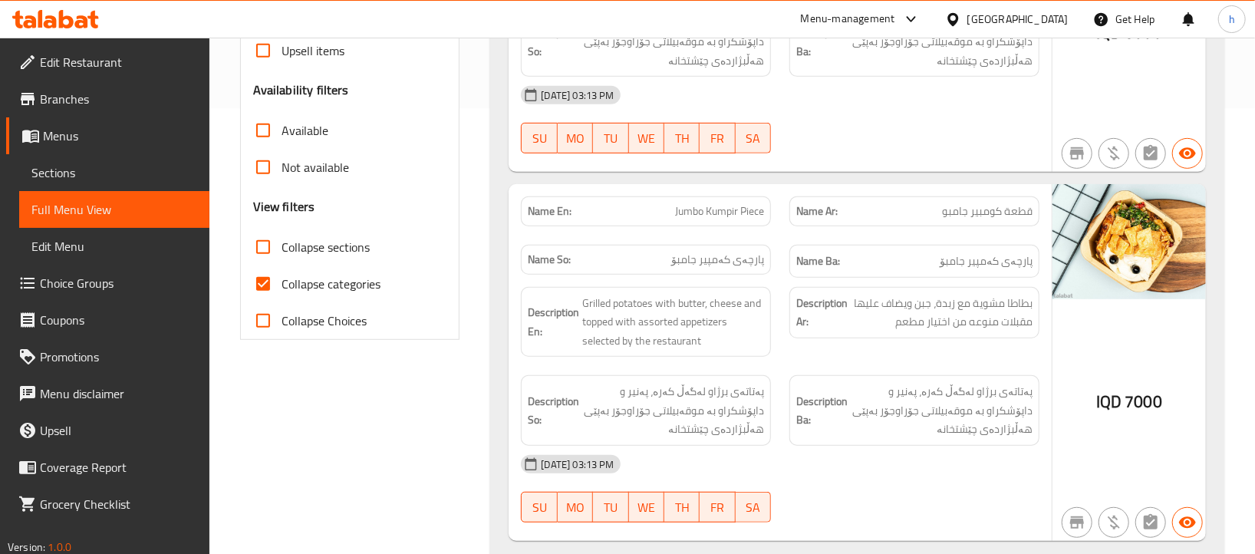
click at [284, 279] on span "Collapse categories" at bounding box center [330, 284] width 99 height 18
click at [281, 279] on input "Collapse categories" at bounding box center [263, 283] width 37 height 37
checkbox input "false"
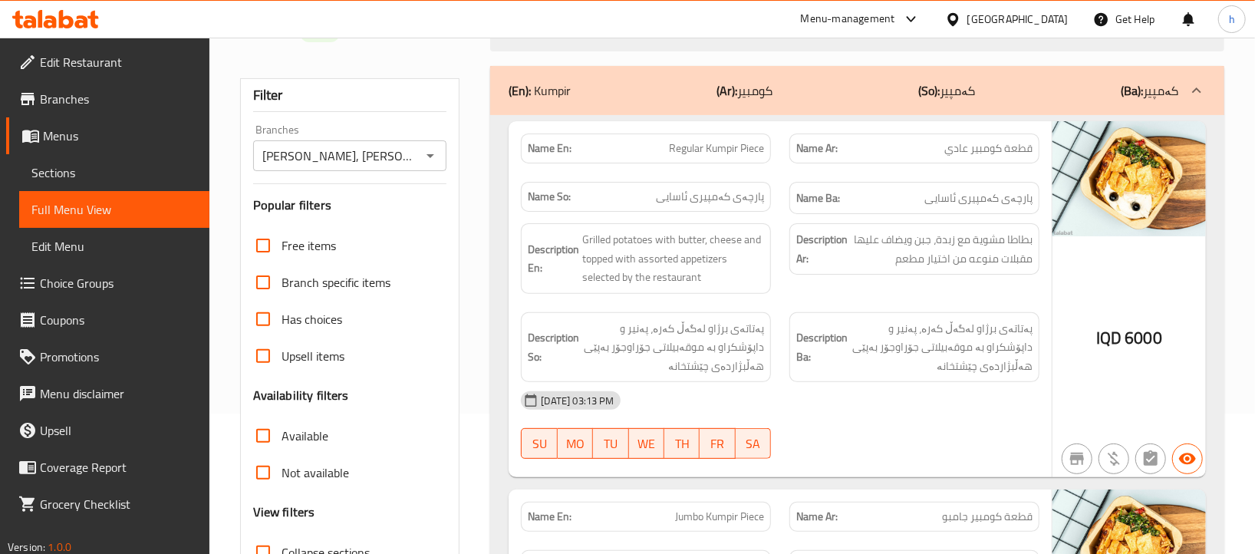
scroll to position [0, 0]
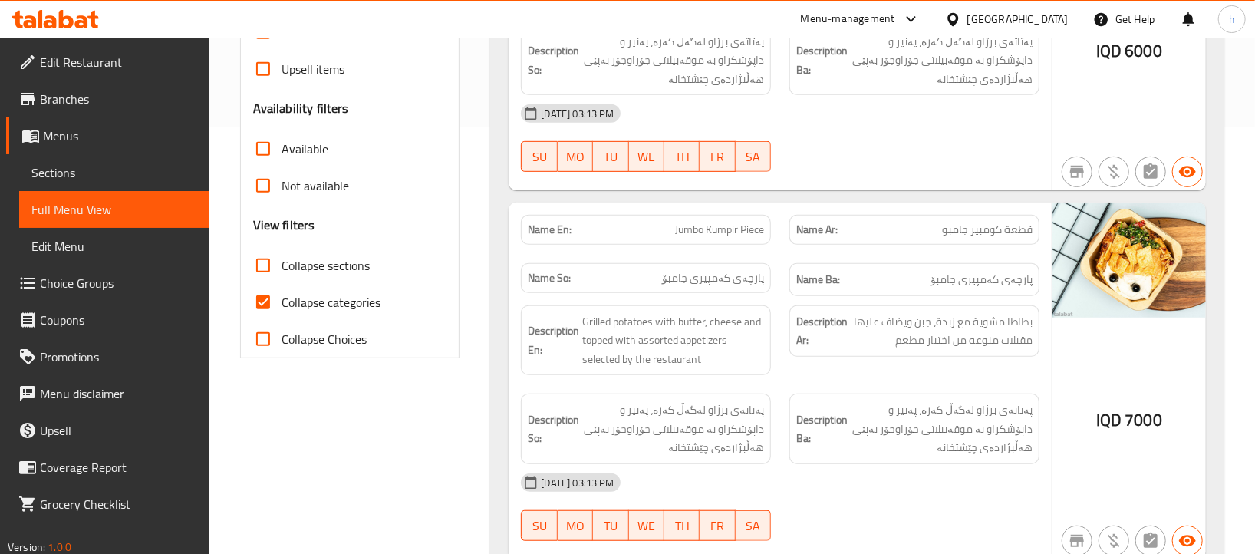
scroll to position [459, 0]
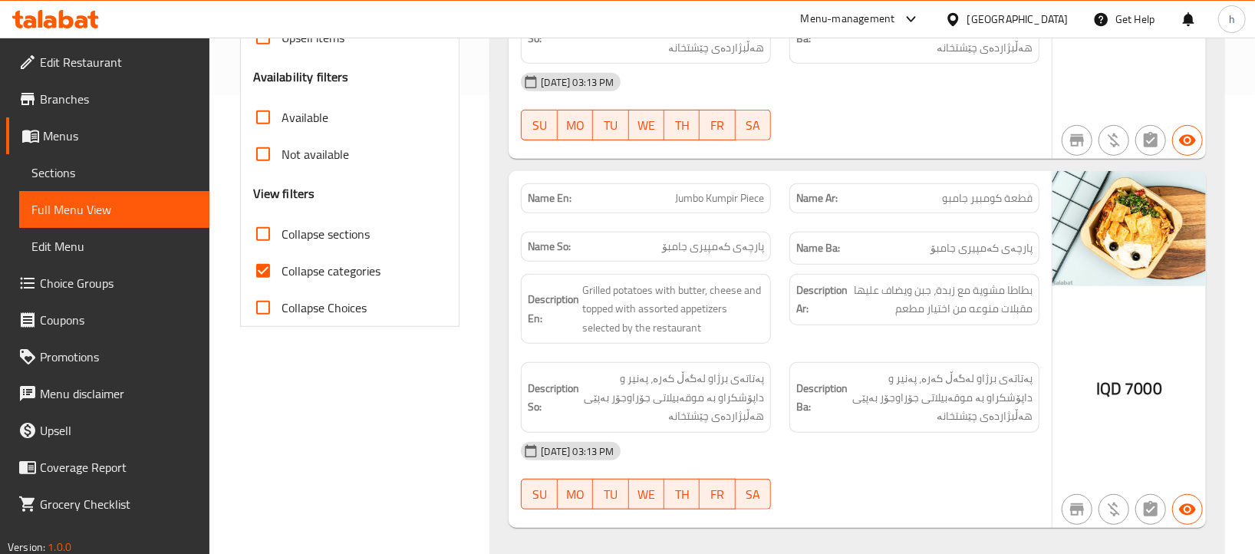
drag, startPoint x: 264, startPoint y: 275, endPoint x: 260, endPoint y: 246, distance: 29.4
click at [263, 274] on input "Collapse categories" at bounding box center [263, 270] width 37 height 37
checkbox input "false"
drag, startPoint x: 260, startPoint y: 231, endPoint x: 383, endPoint y: 379, distance: 192.7
click at [268, 240] on input "Collapse sections" at bounding box center [263, 233] width 37 height 37
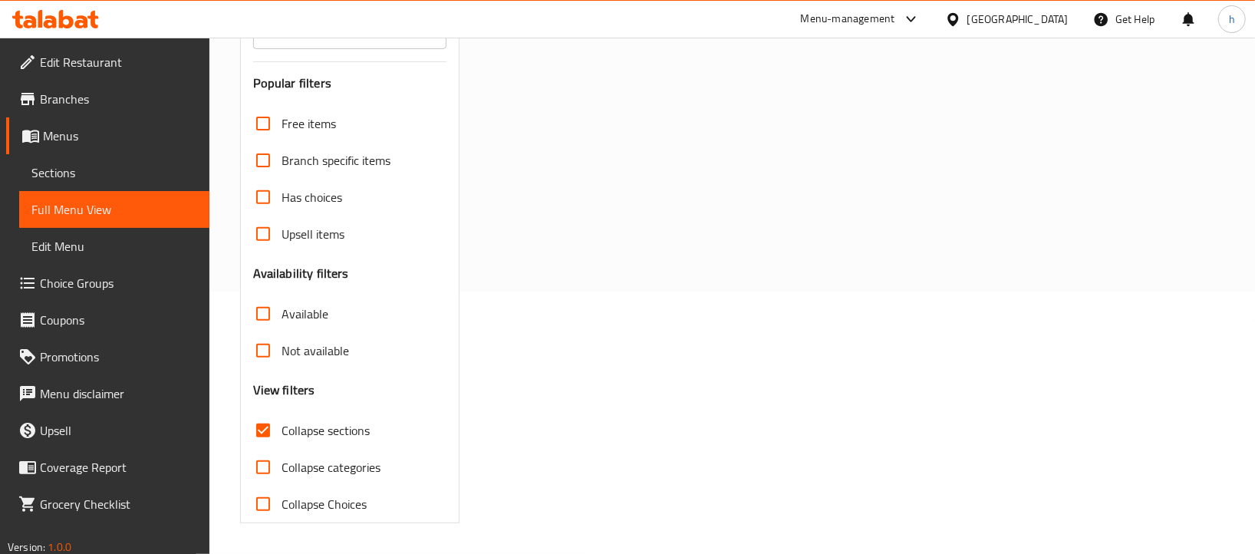
scroll to position [263, 0]
drag, startPoint x: 266, startPoint y: 424, endPoint x: 356, endPoint y: 402, distance: 92.4
click at [265, 426] on input "Collapse sections" at bounding box center [263, 430] width 37 height 37
checkbox input "false"
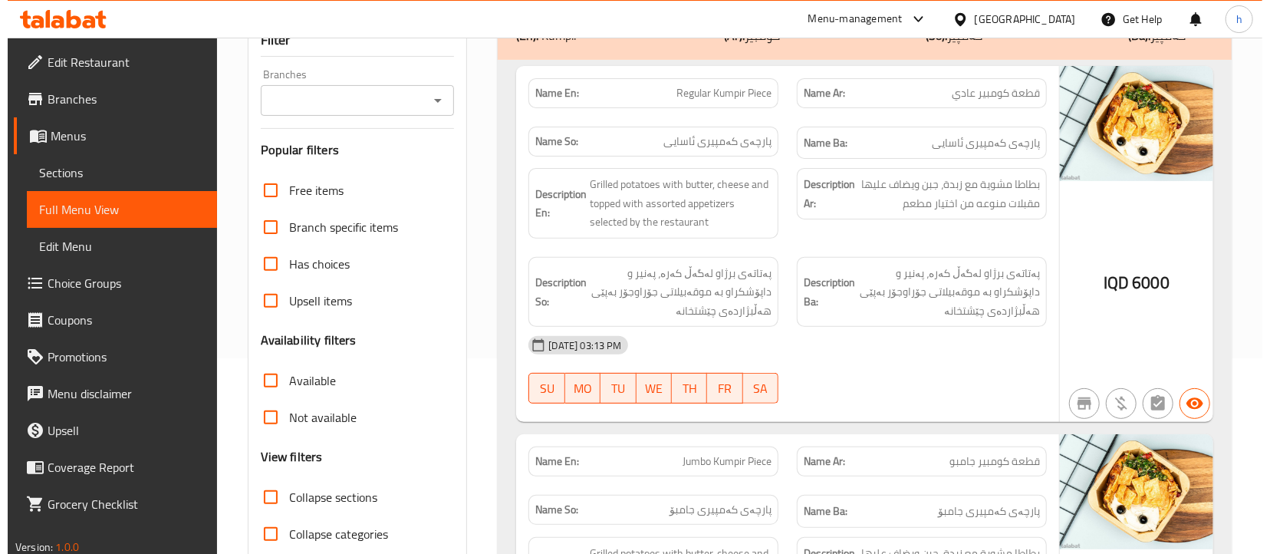
scroll to position [0, 0]
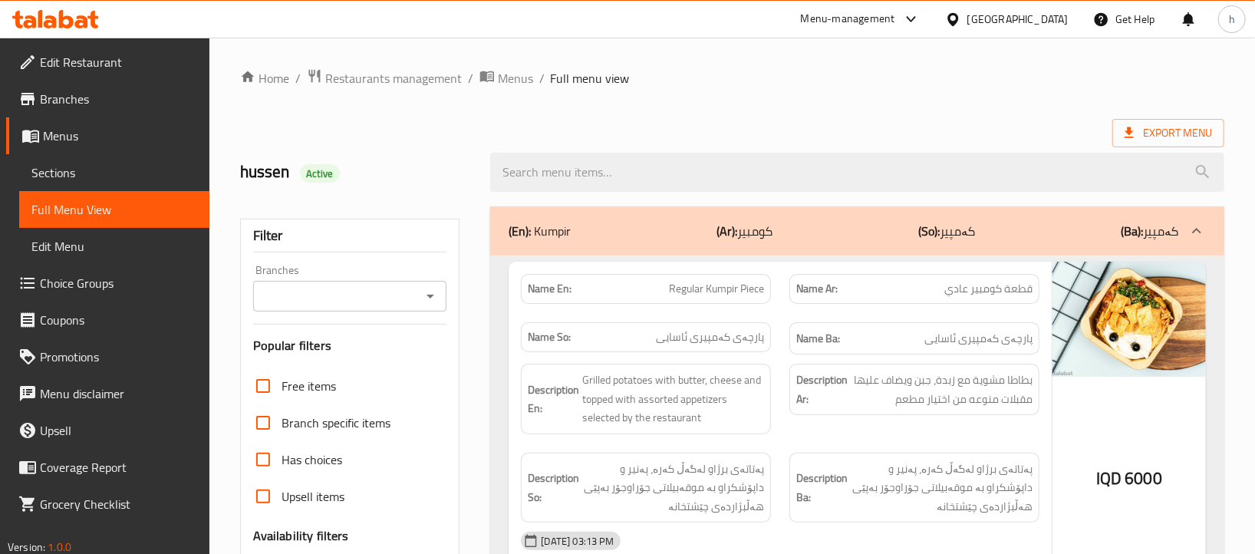
click at [436, 306] on div at bounding box center [429, 295] width 20 height 21
click at [426, 295] on icon "Open" at bounding box center [430, 296] width 18 height 18
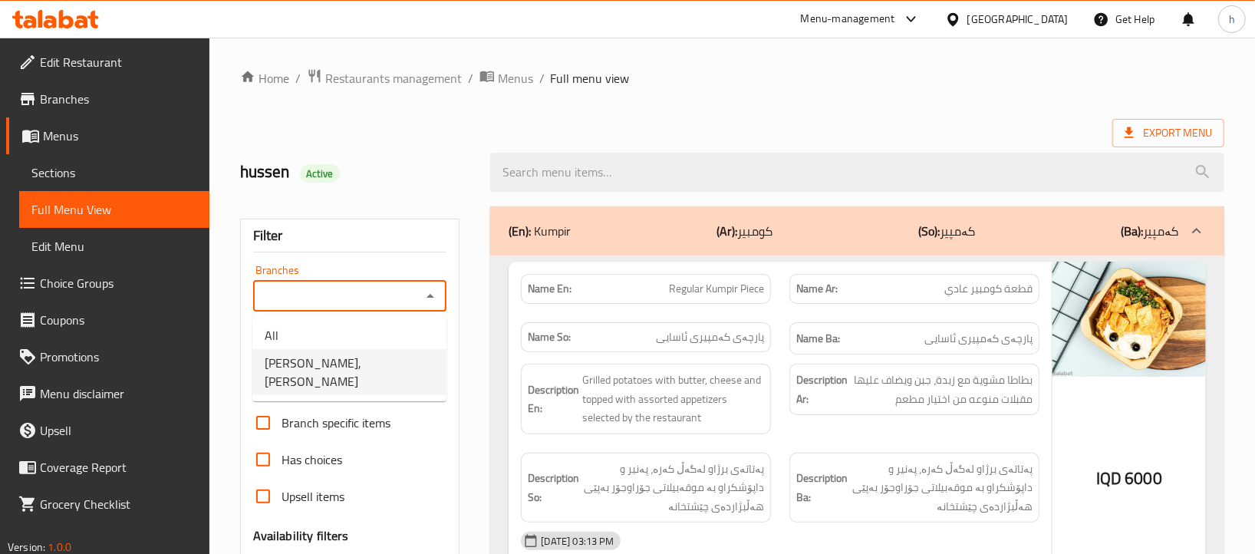
click at [367, 354] on span "[PERSON_NAME], [PERSON_NAME]" at bounding box center [349, 372] width 169 height 37
type input "[PERSON_NAME], [PERSON_NAME]"
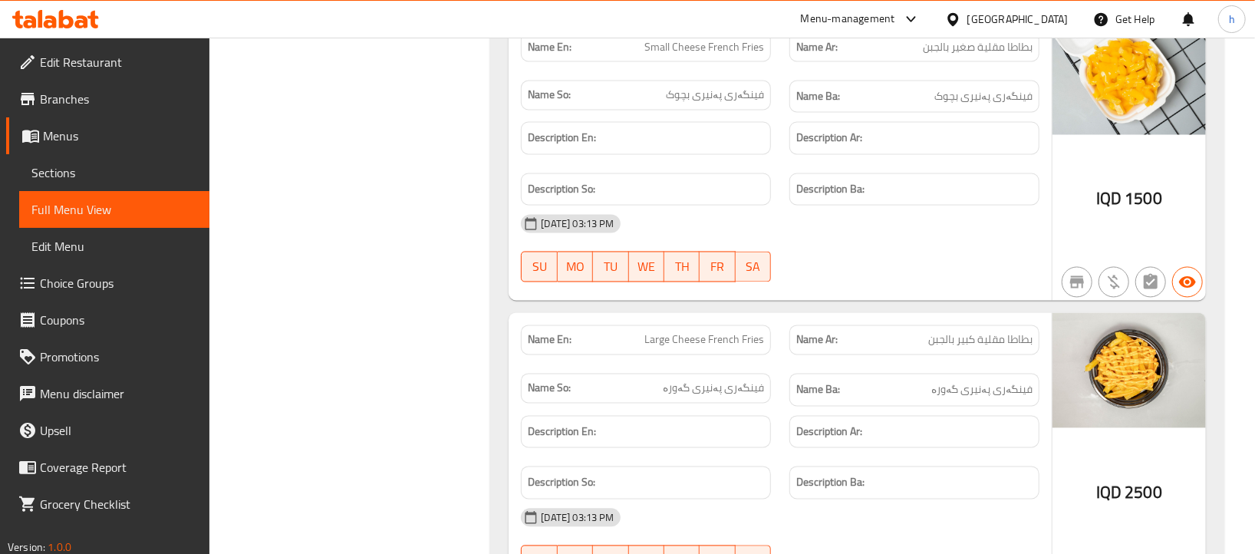
scroll to position [1495, 0]
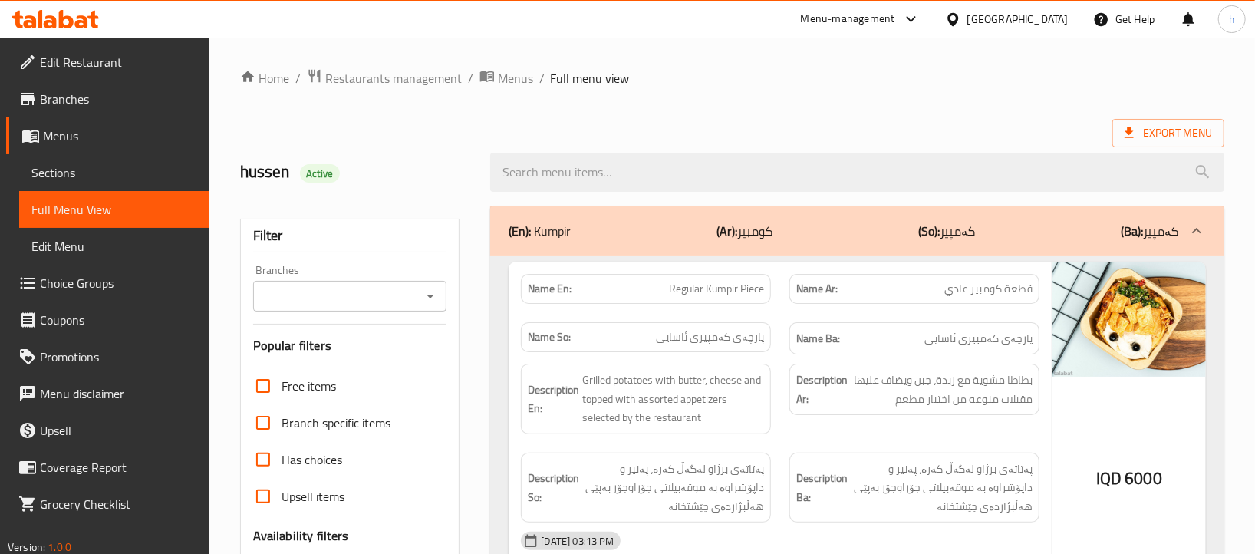
click at [295, 306] on input "Branches" at bounding box center [337, 295] width 159 height 21
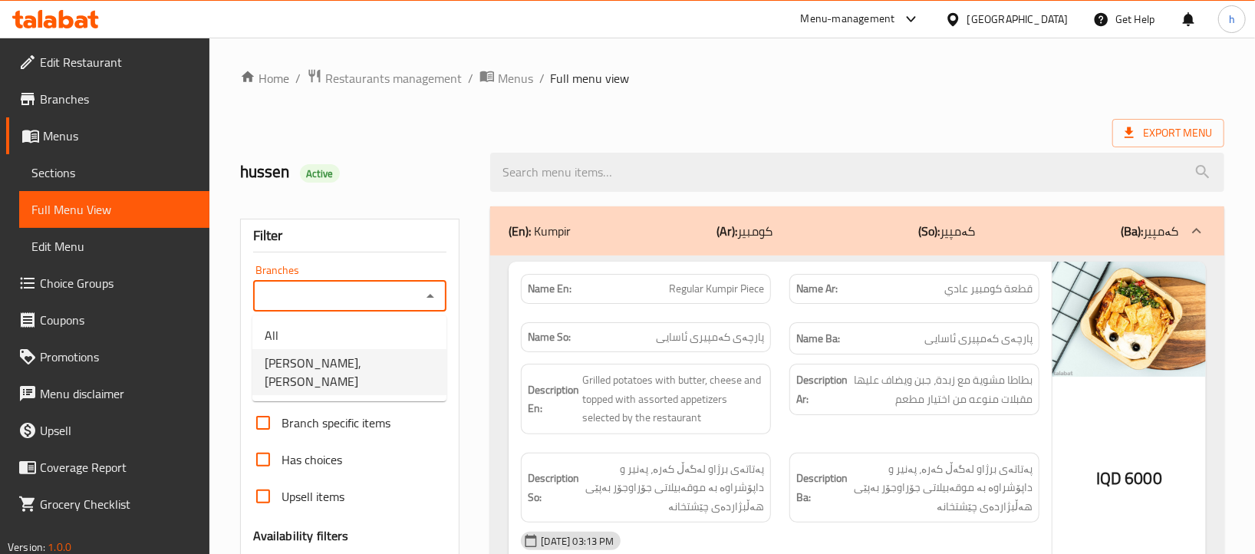
click at [305, 369] on span "[PERSON_NAME], [PERSON_NAME]" at bounding box center [349, 372] width 169 height 37
type input "[PERSON_NAME], [PERSON_NAME]"
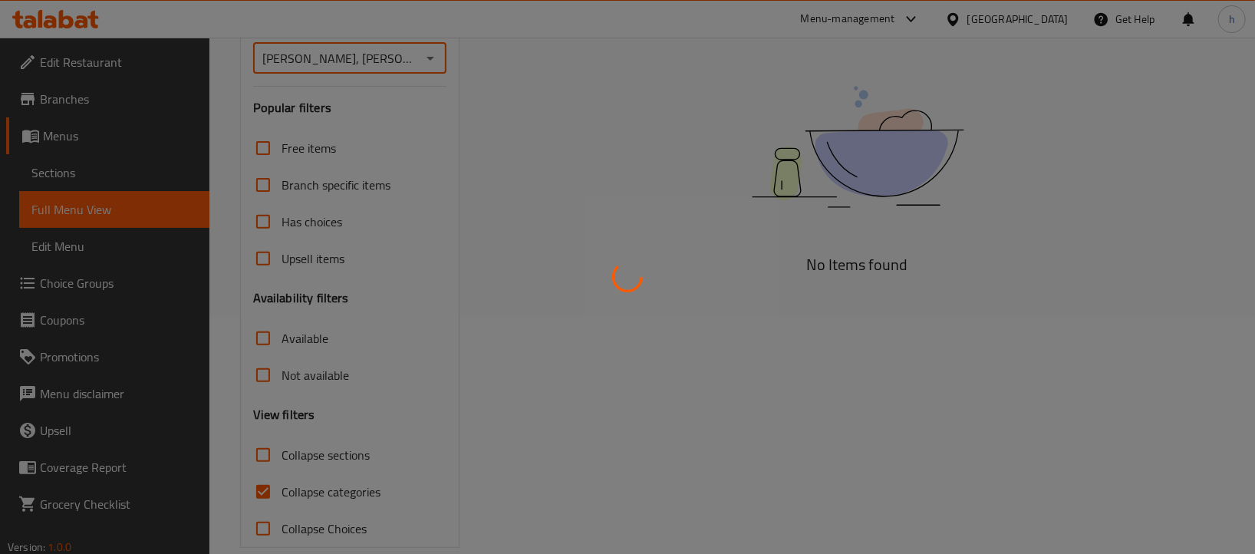
scroll to position [239, 0]
click at [265, 490] on div at bounding box center [627, 277] width 1255 height 554
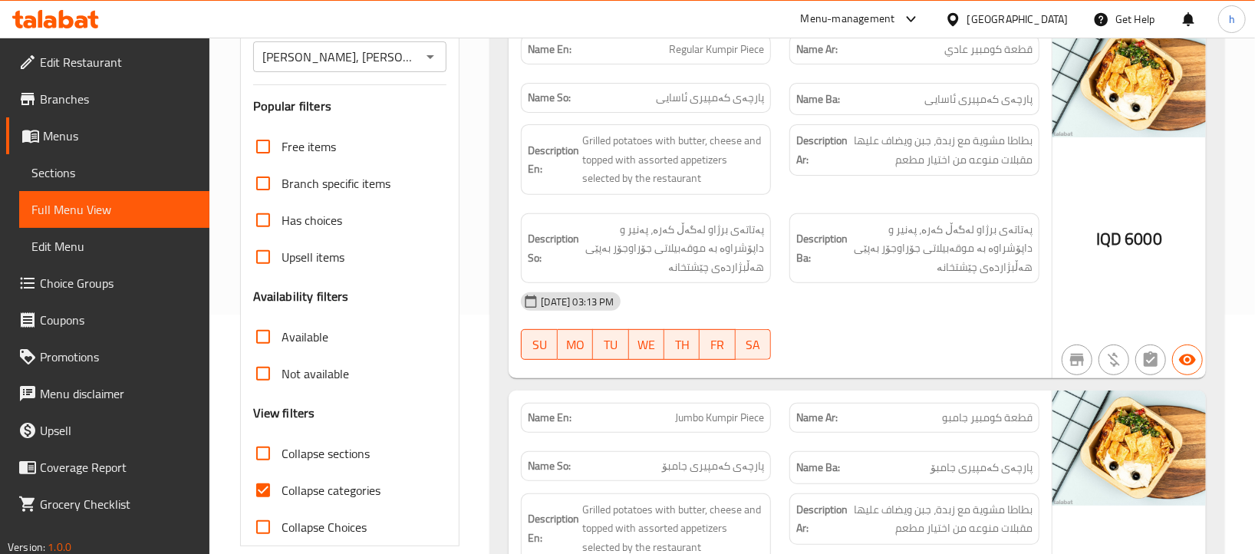
click at [265, 490] on input "Collapse categories" at bounding box center [263, 490] width 37 height 37
checkbox input "false"
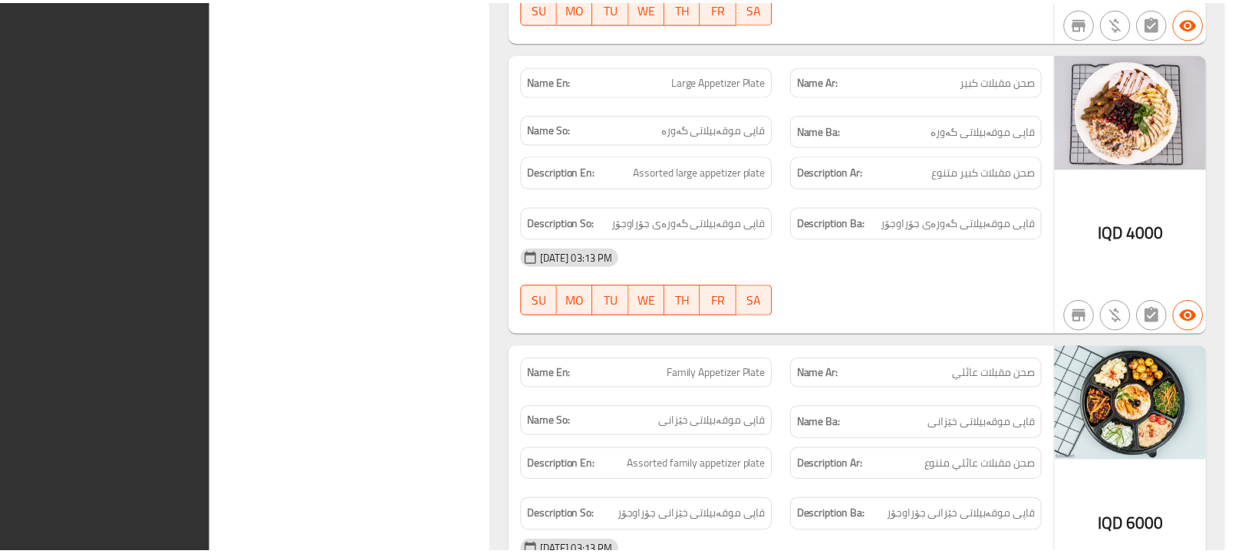
scroll to position [2938, 0]
